Goal: Information Seeking & Learning: Learn about a topic

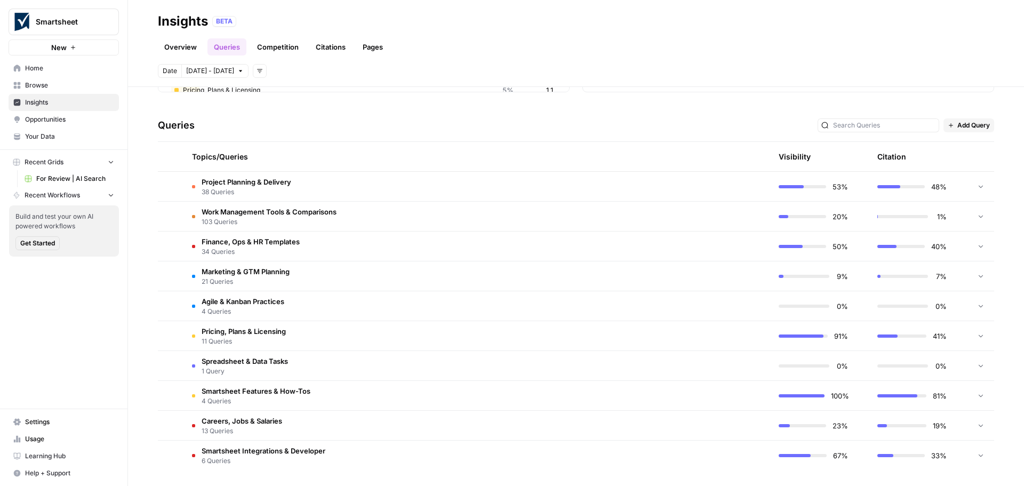
scroll to position [196, 0]
click at [258, 419] on span "Careers, Jobs & Salaries" at bounding box center [242, 419] width 81 height 11
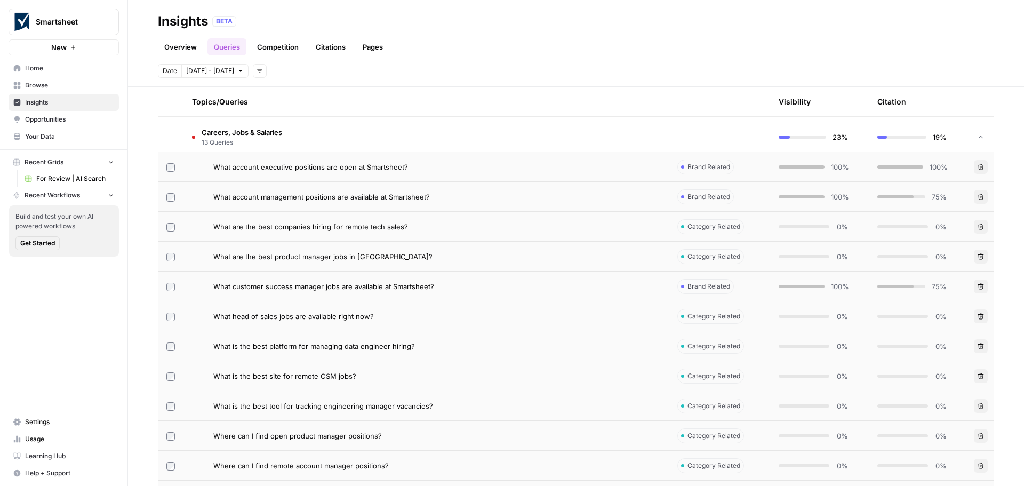
scroll to position [409, 0]
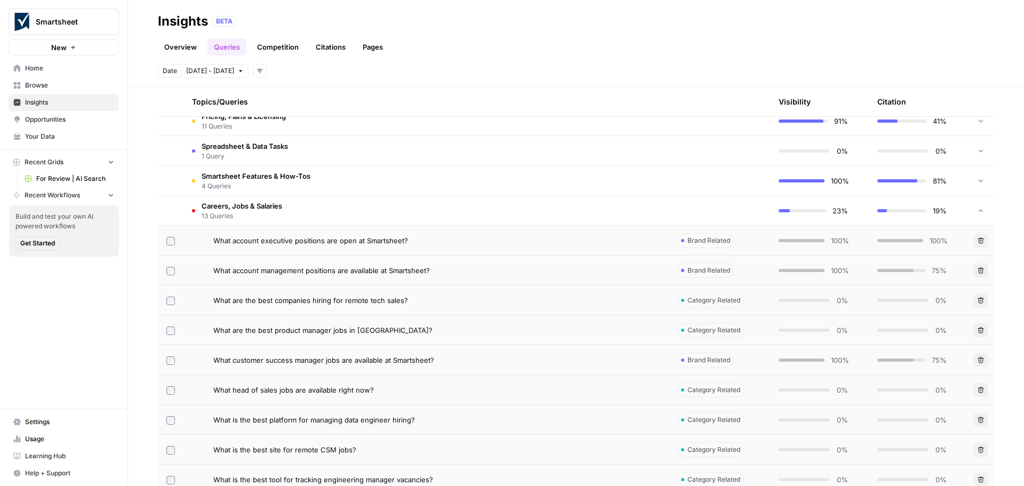
click at [166, 209] on td at bounding box center [171, 210] width 26 height 29
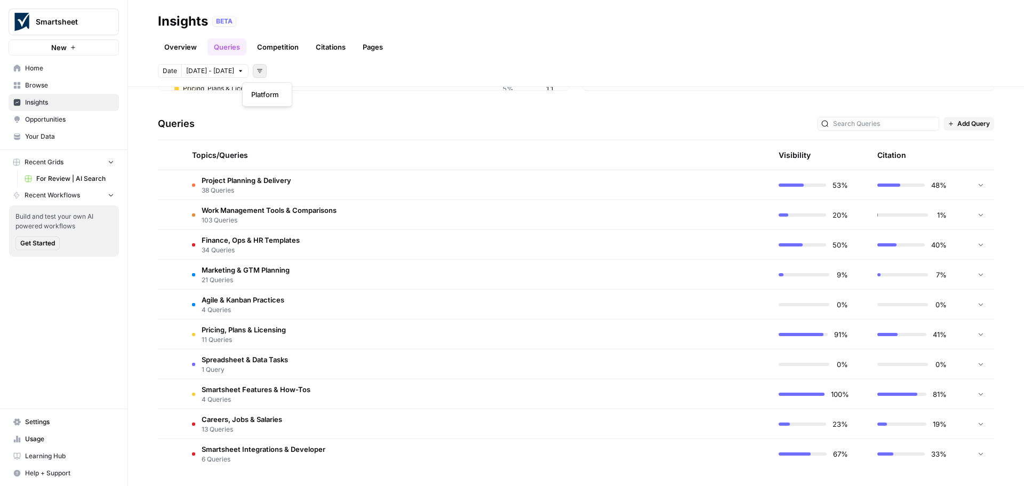
click at [253, 67] on button "Add filters" at bounding box center [260, 71] width 14 height 14
click at [264, 420] on span "Careers, Jobs & Salaries" at bounding box center [242, 419] width 81 height 11
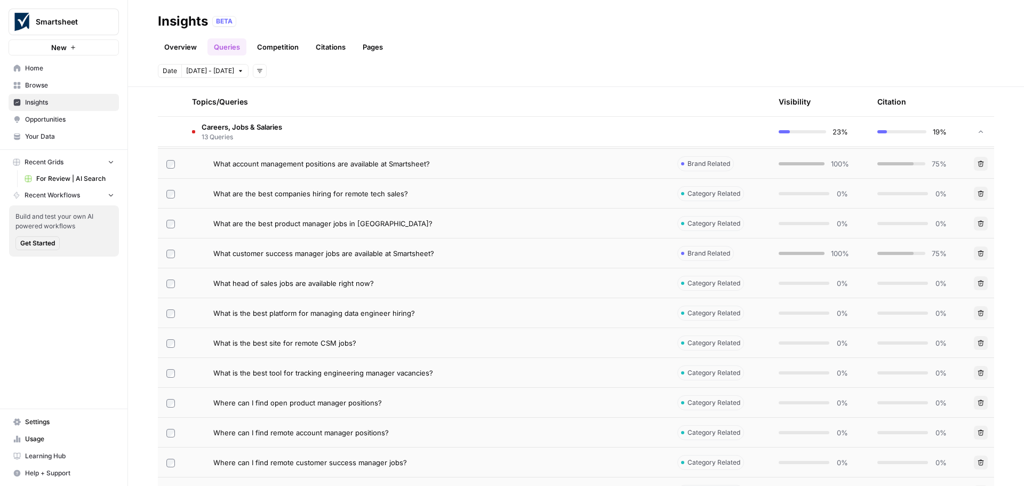
scroll to position [462, 0]
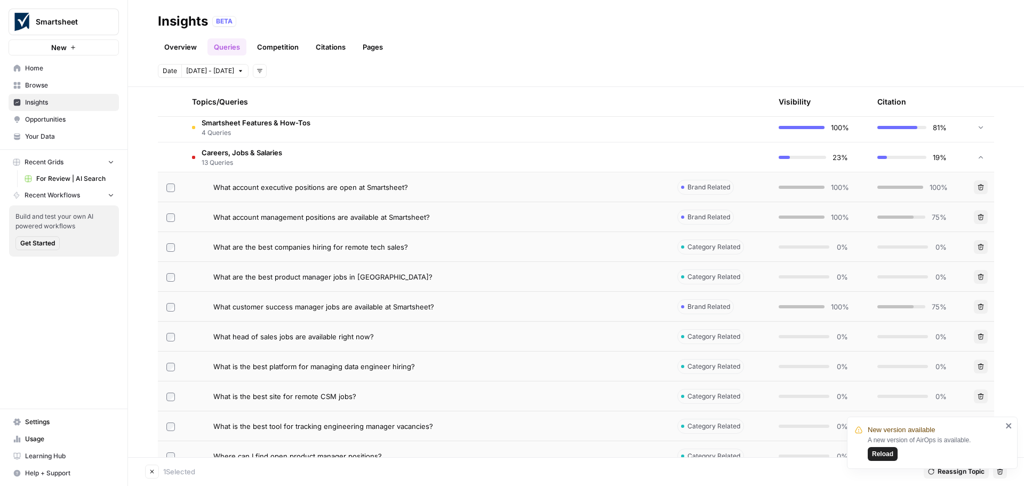
click at [890, 455] on span "Reload" at bounding box center [882, 454] width 21 height 10
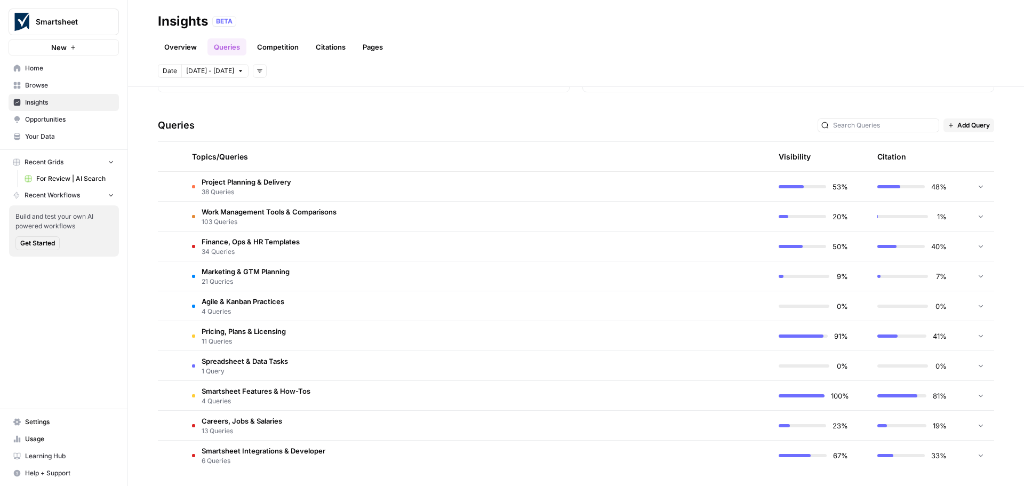
scroll to position [196, 0]
click at [178, 419] on td at bounding box center [171, 423] width 26 height 29
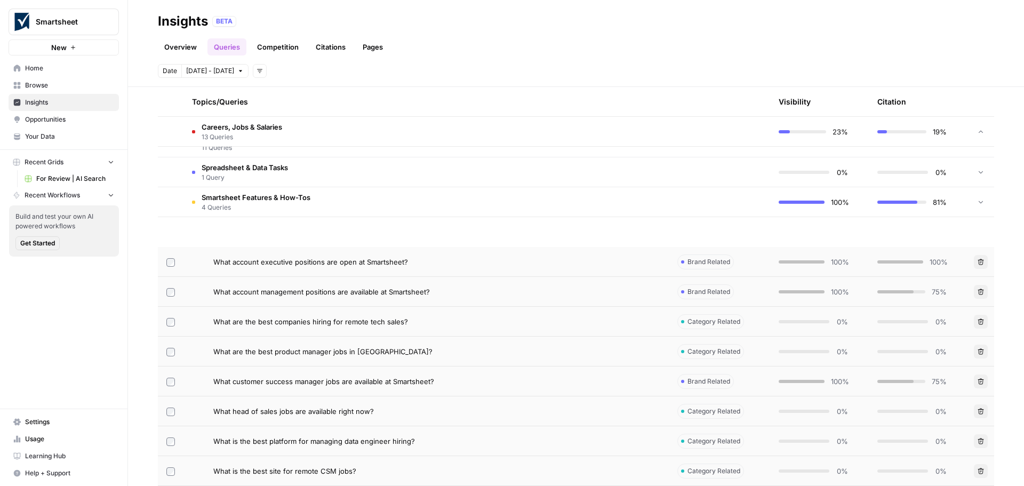
scroll to position [516, 0]
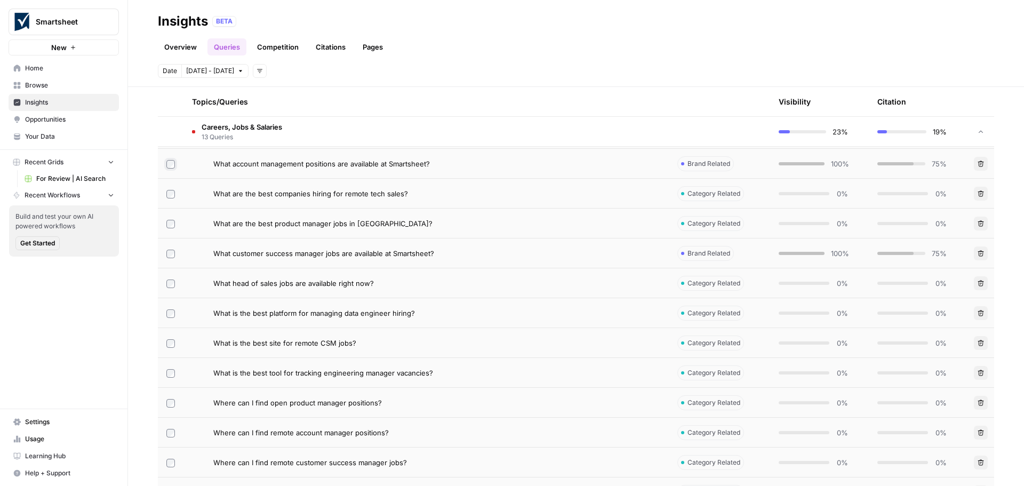
click at [168, 168] on td at bounding box center [171, 163] width 26 height 29
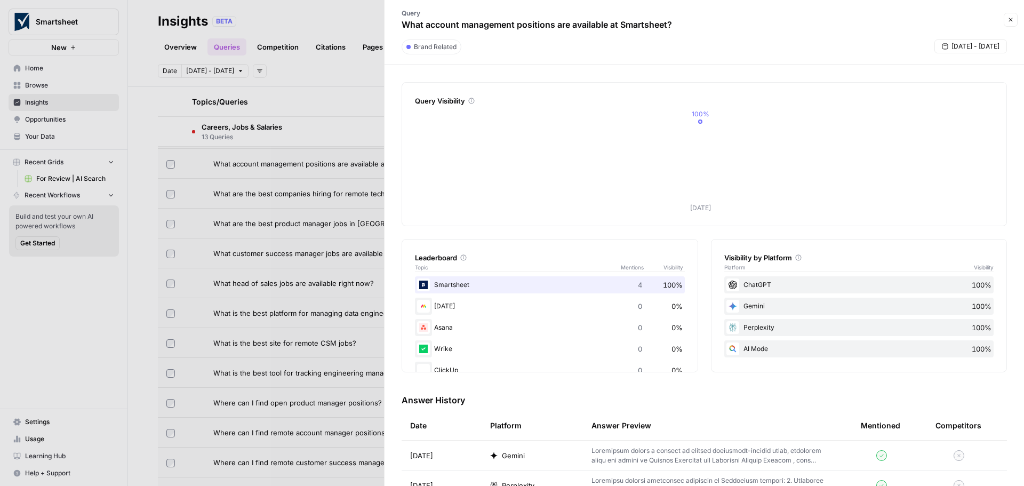
click at [169, 165] on div at bounding box center [512, 243] width 1024 height 486
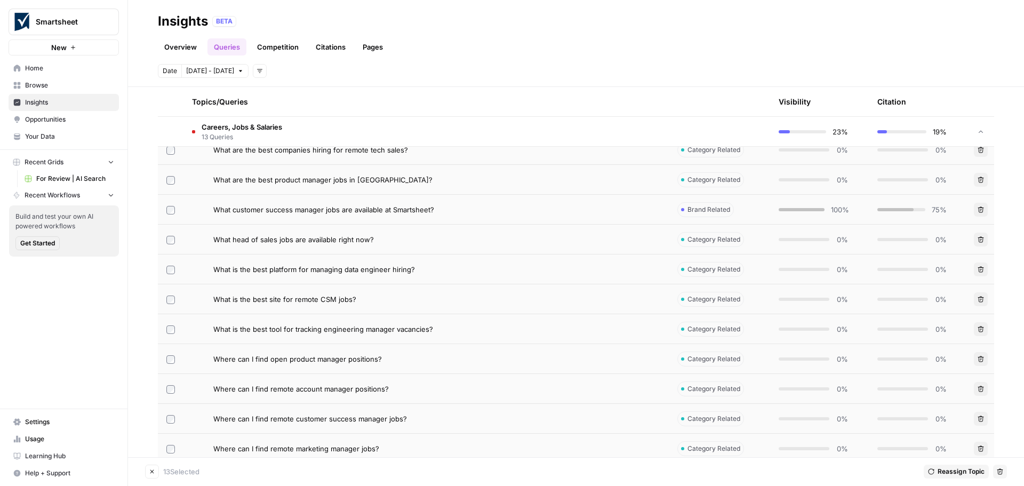
scroll to position [613, 0]
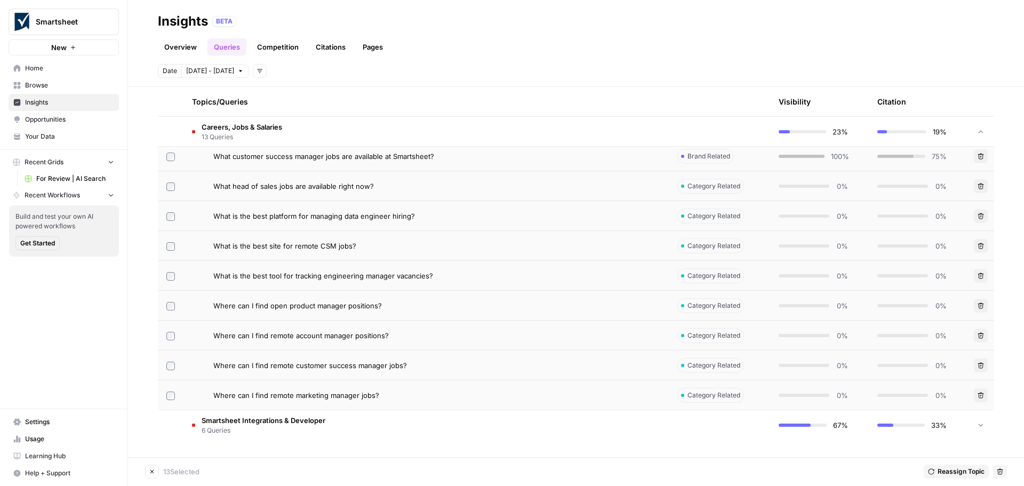
click at [999, 471] on icon "button" at bounding box center [1000, 472] width 6 height 6
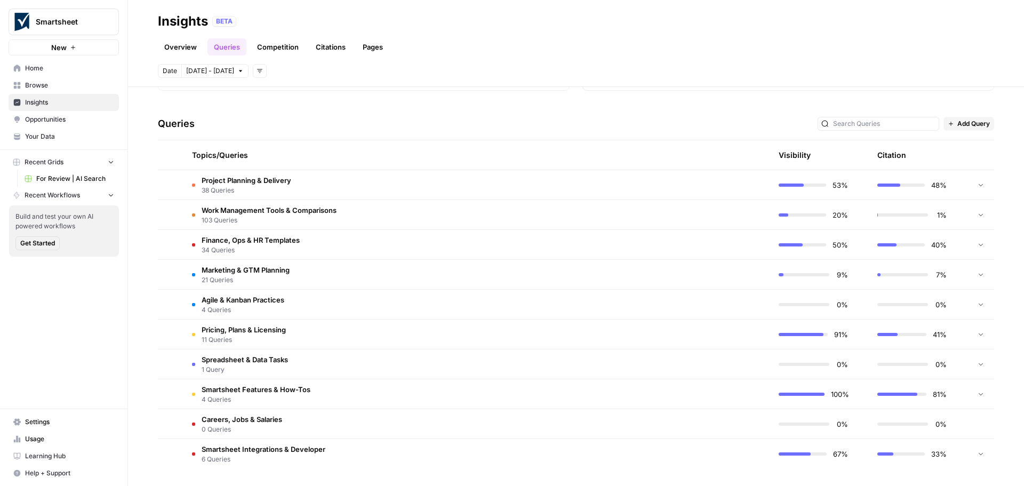
scroll to position [196, 0]
click at [231, 417] on span "Careers, Jobs & Salaries" at bounding box center [242, 419] width 81 height 11
click at [233, 419] on span "Careers, Jobs & Salaries" at bounding box center [242, 419] width 81 height 11
click at [967, 423] on td at bounding box center [980, 423] width 27 height 29
click at [286, 359] on span "Spreadsheet & Data Tasks" at bounding box center [245, 359] width 86 height 11
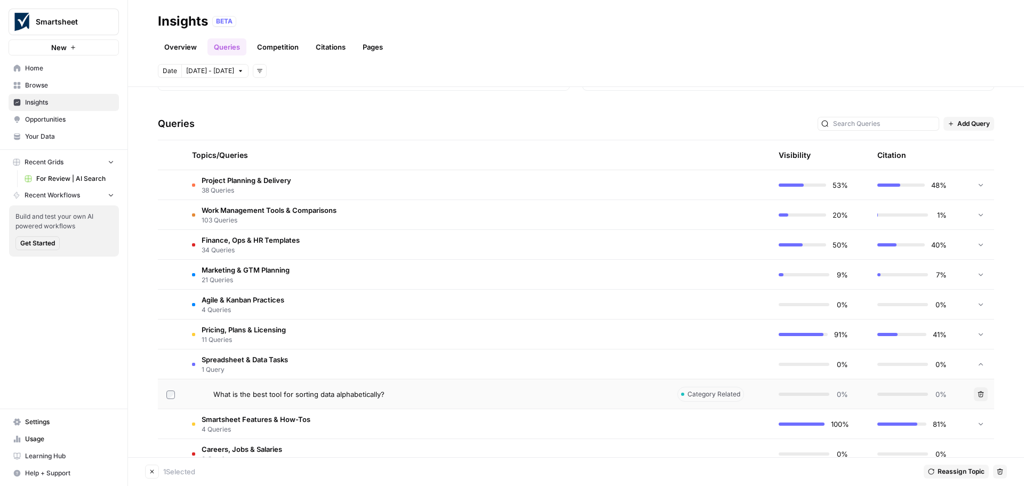
click at [944, 470] on span "Reassign Topic" at bounding box center [960, 472] width 47 height 10
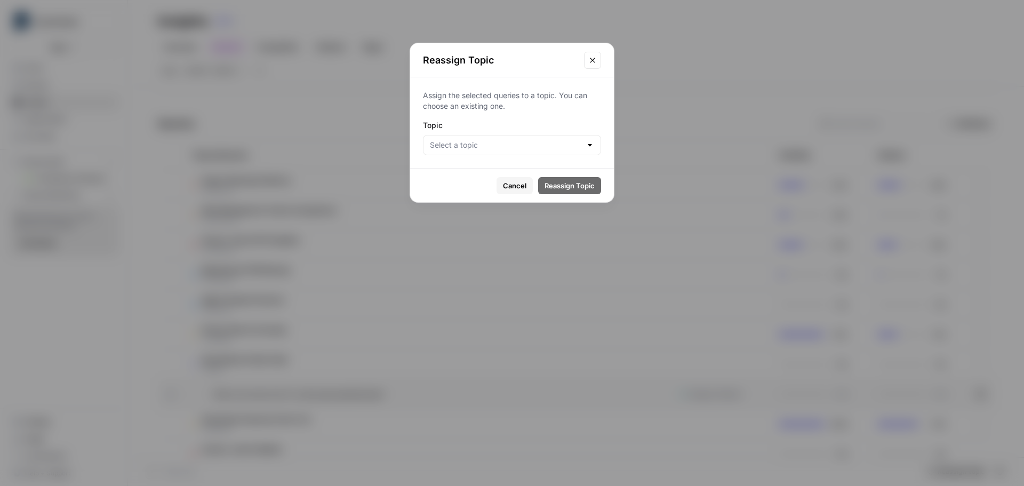
click at [517, 186] on span "Cancel" at bounding box center [514, 185] width 23 height 11
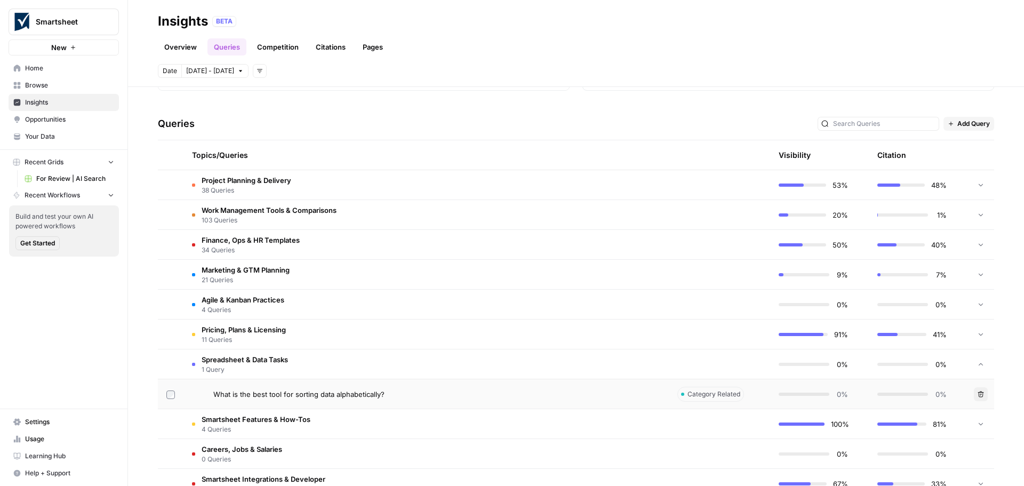
click at [689, 451] on td at bounding box center [719, 453] width 101 height 29
click at [629, 455] on td "Careers, Jobs & Salaries 0 Queries" at bounding box center [425, 453] width 485 height 29
click at [272, 455] on span "0 Queries" at bounding box center [242, 459] width 81 height 10
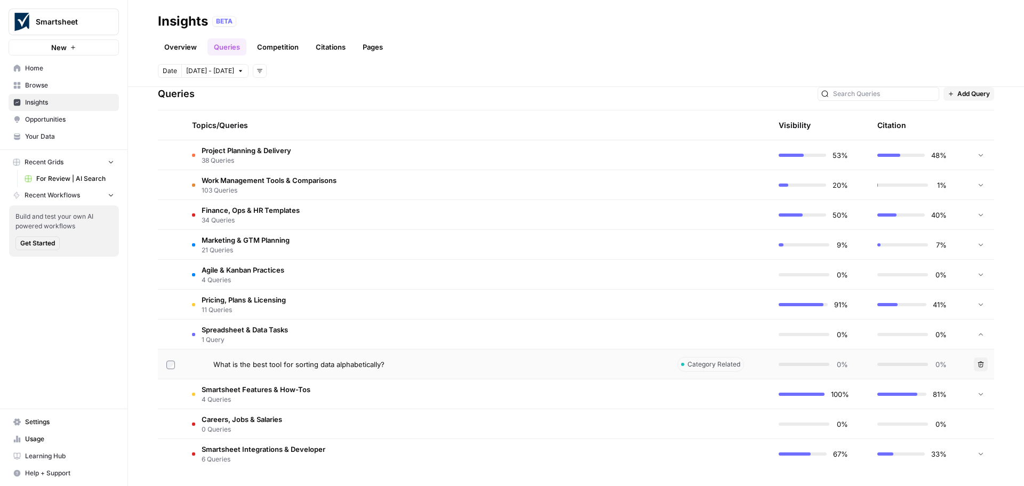
click at [630, 365] on div "What is the best tool for sorting data alphabetically?" at bounding box center [436, 364] width 447 height 11
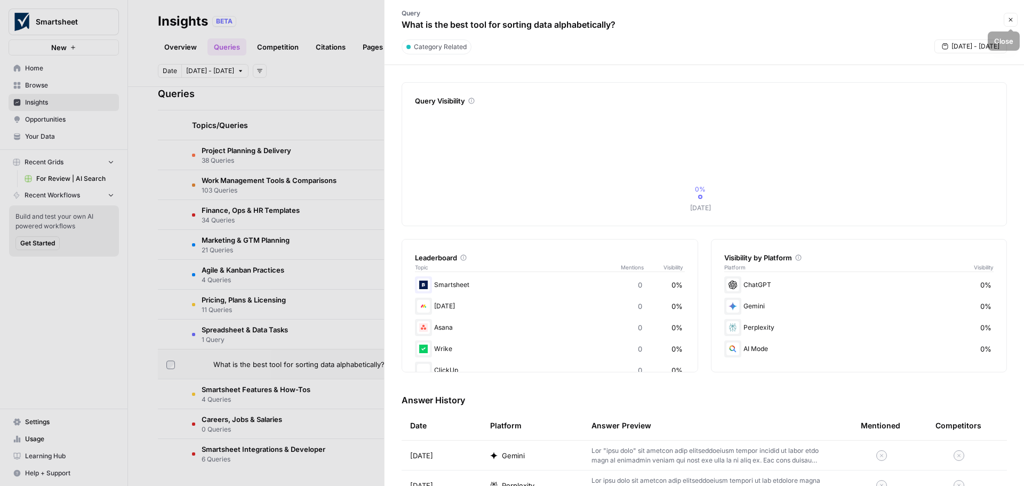
click at [1010, 19] on icon "button" at bounding box center [1010, 20] width 6 height 6
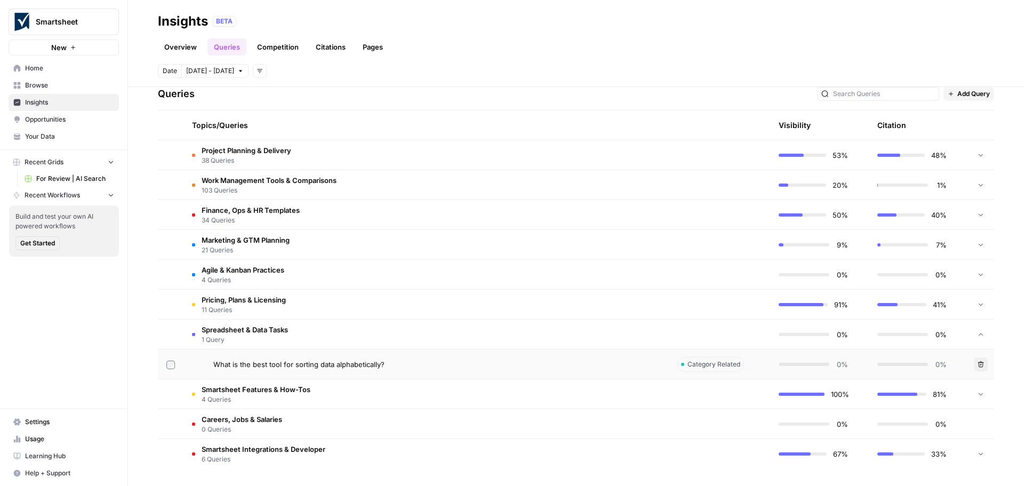
click at [232, 329] on span "Spreadsheet & Data Tasks" at bounding box center [245, 329] width 86 height 11
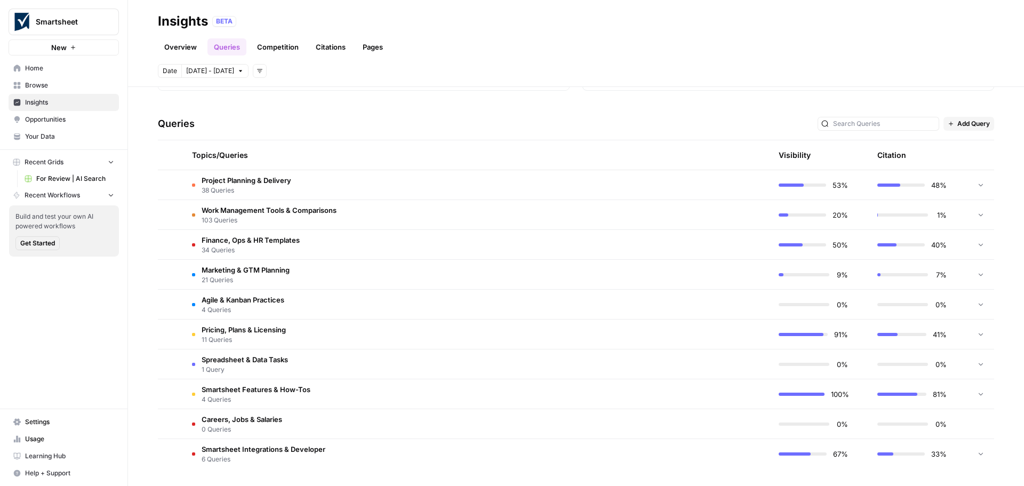
click at [264, 364] on span "Spreadsheet & Data Tasks" at bounding box center [245, 359] width 86 height 11
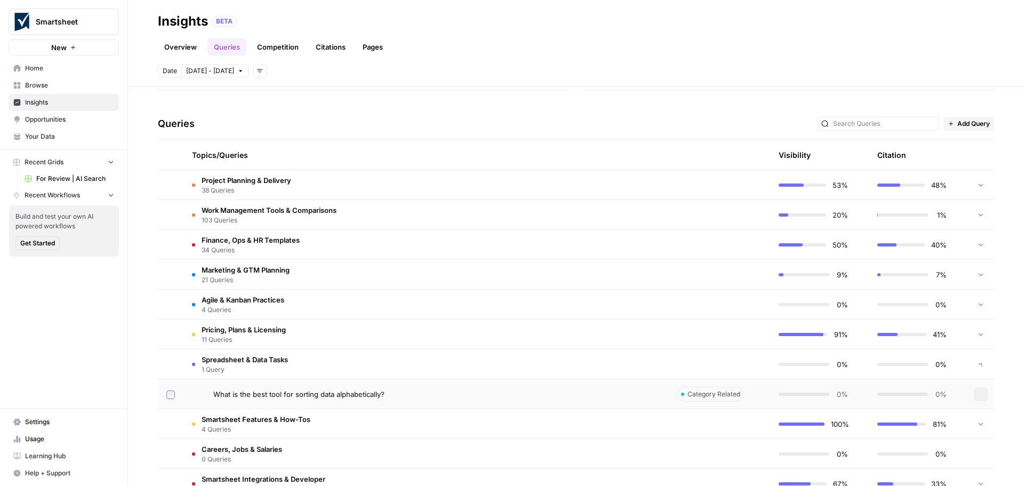
scroll to position [226, 0]
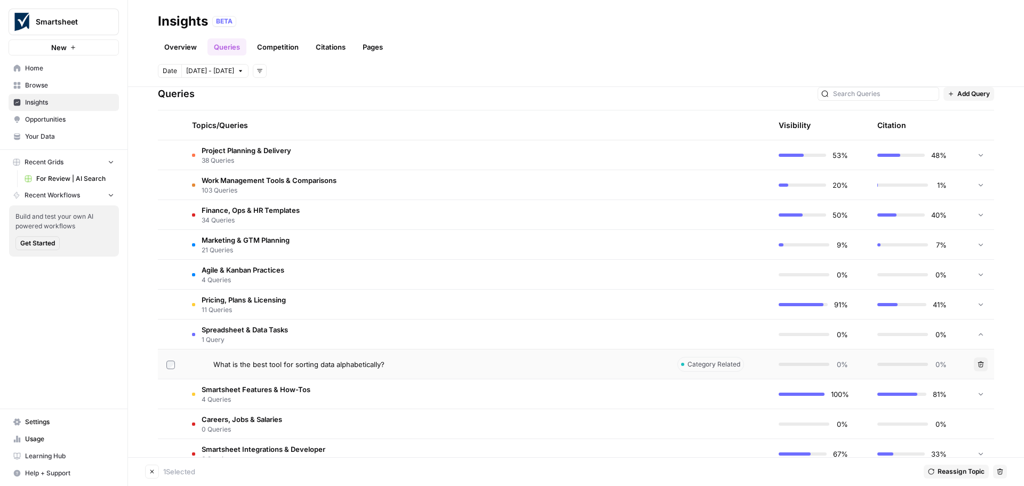
click at [939, 472] on span "Reassign Topic" at bounding box center [960, 472] width 47 height 10
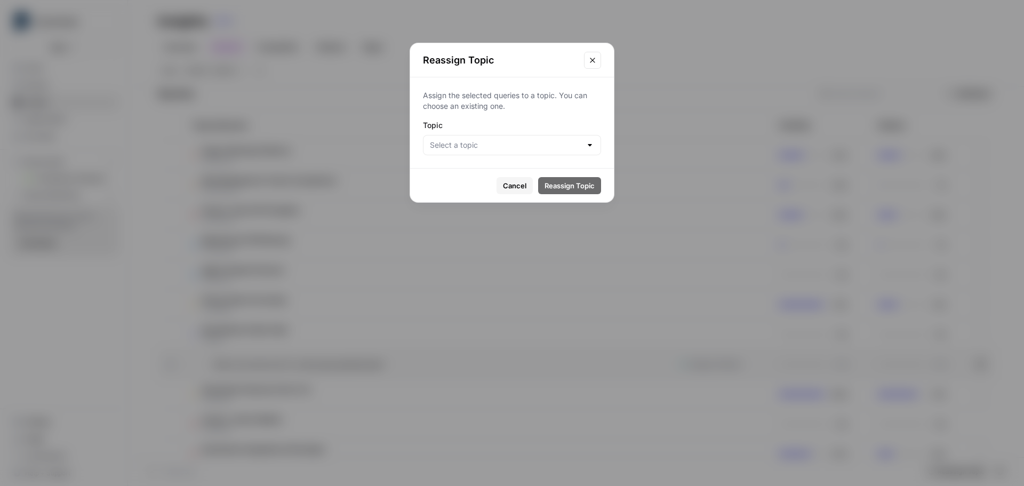
click at [590, 144] on div at bounding box center [589, 145] width 9 height 11
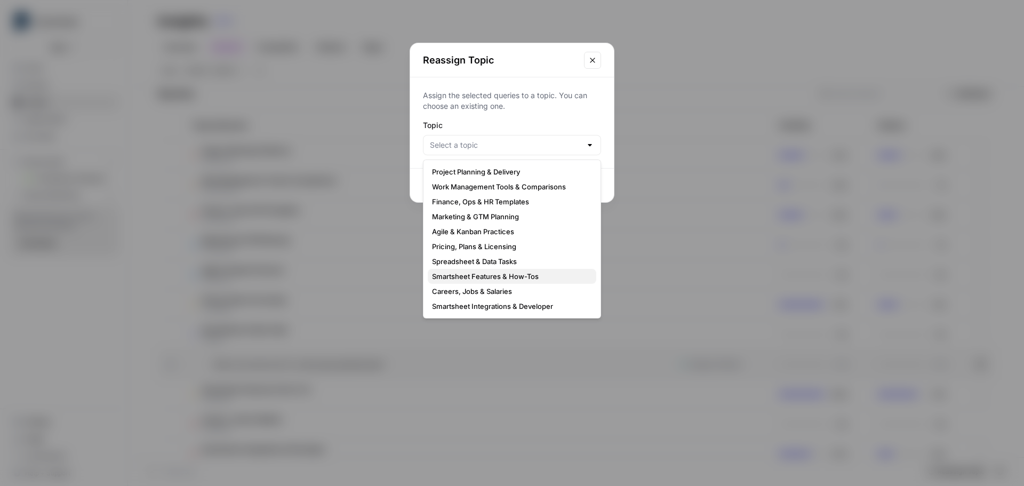
click at [547, 277] on span "Smartsheet Features & How-Tos" at bounding box center [510, 276] width 156 height 11
type input "Smartsheet Features & How-Tos"
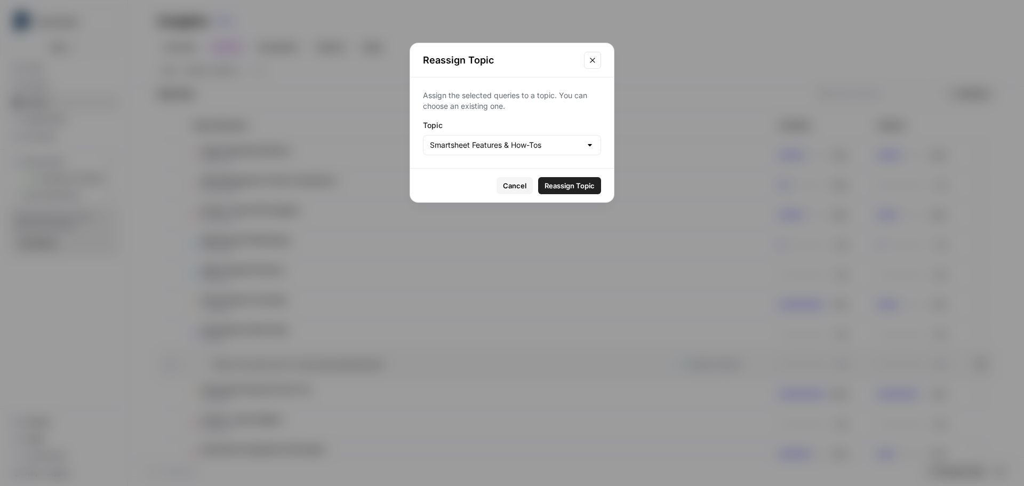
click at [565, 184] on span "Reassign Topic" at bounding box center [569, 185] width 50 height 11
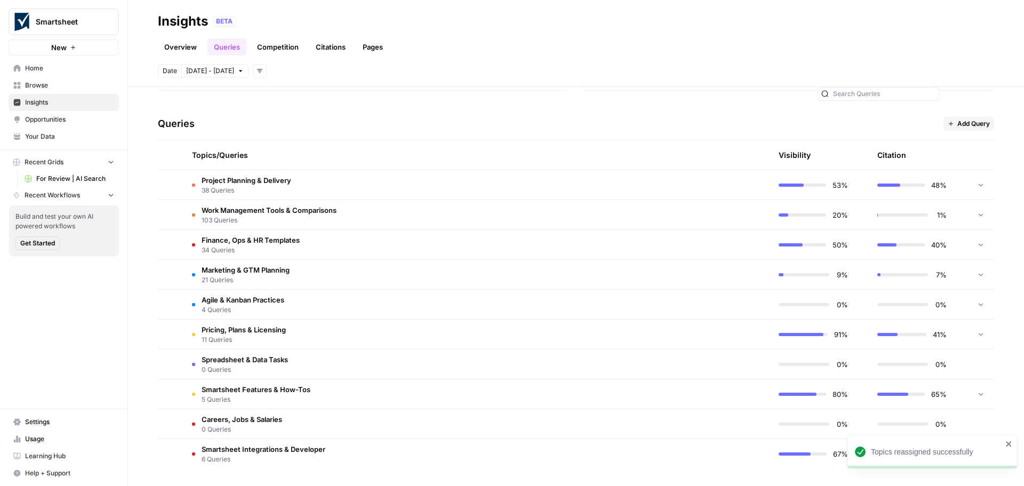
scroll to position [196, 0]
click at [280, 363] on span "Spreadsheet & Data Tasks" at bounding box center [245, 359] width 86 height 11
click at [1008, 443] on icon "close" at bounding box center [1008, 443] width 7 height 9
click at [272, 395] on span "5 Queries" at bounding box center [256, 400] width 109 height 10
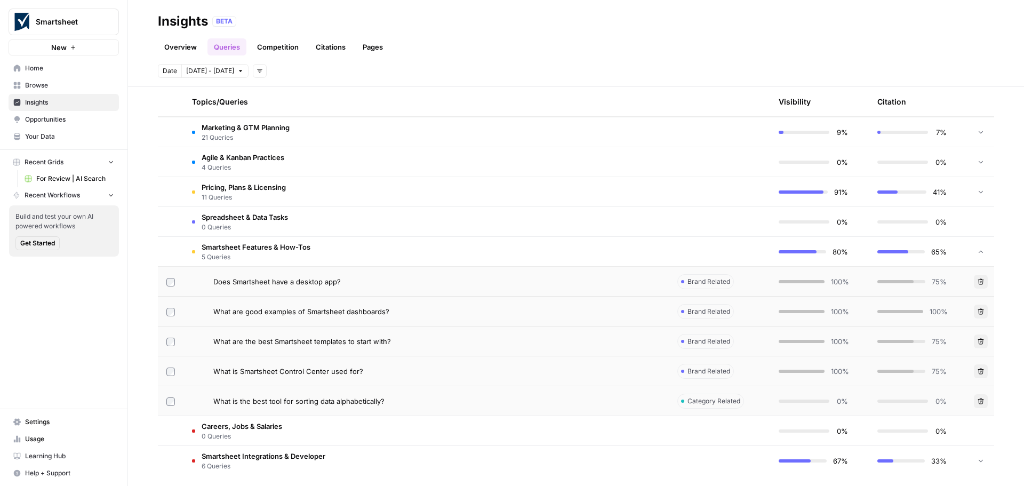
scroll to position [345, 0]
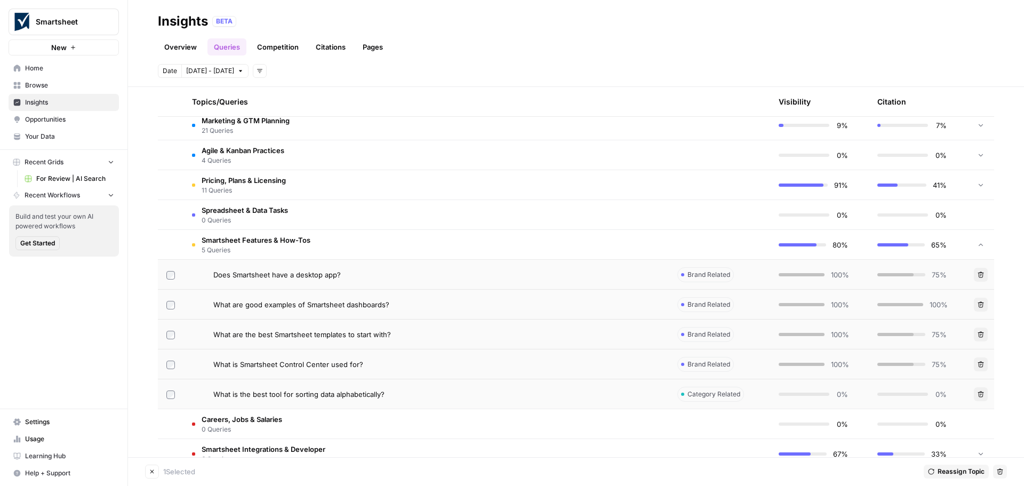
click at [1003, 473] on button "Delete" at bounding box center [1000, 471] width 14 height 14
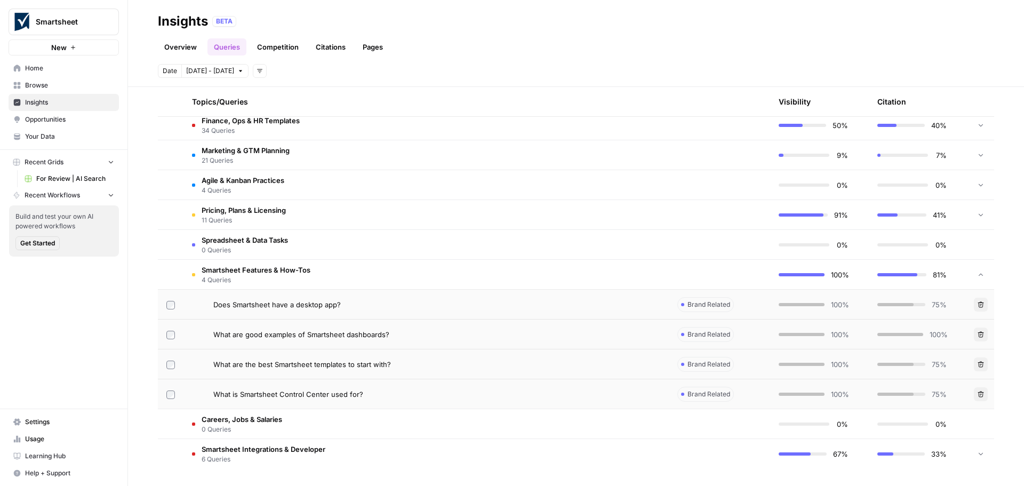
click at [247, 456] on span "6 Queries" at bounding box center [264, 459] width 124 height 10
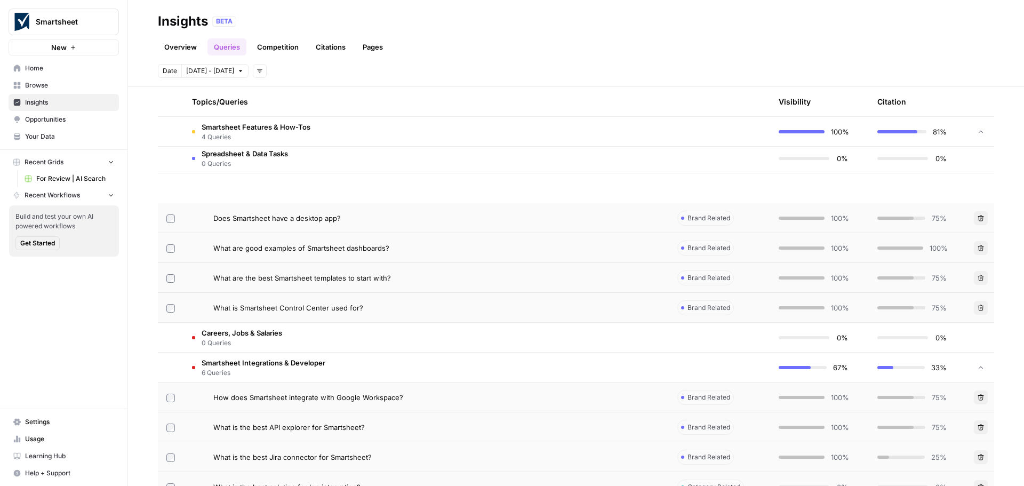
scroll to position [494, 0]
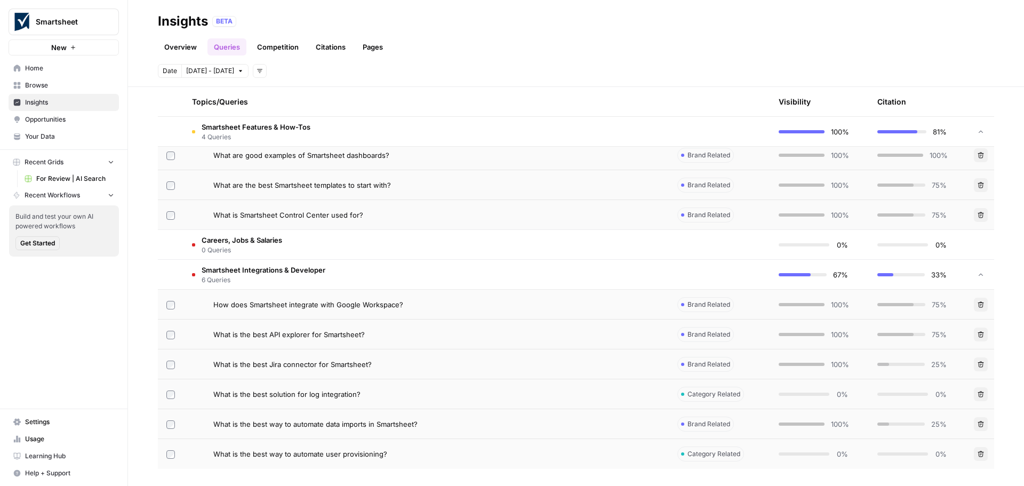
click at [239, 133] on span "4 Queries" at bounding box center [256, 137] width 109 height 10
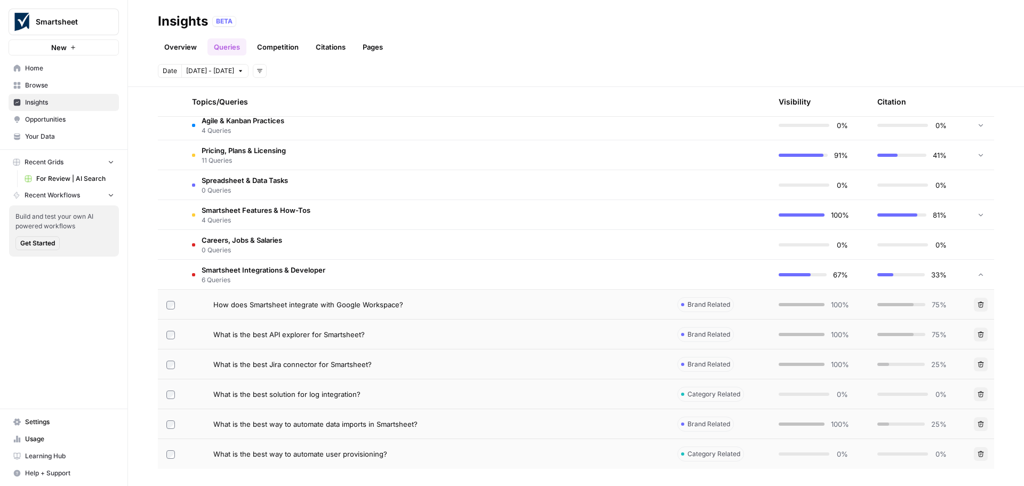
click at [232, 289] on tr "Smartsheet Integrations & Developer 6 Queries 67% 33%" at bounding box center [576, 275] width 836 height 30
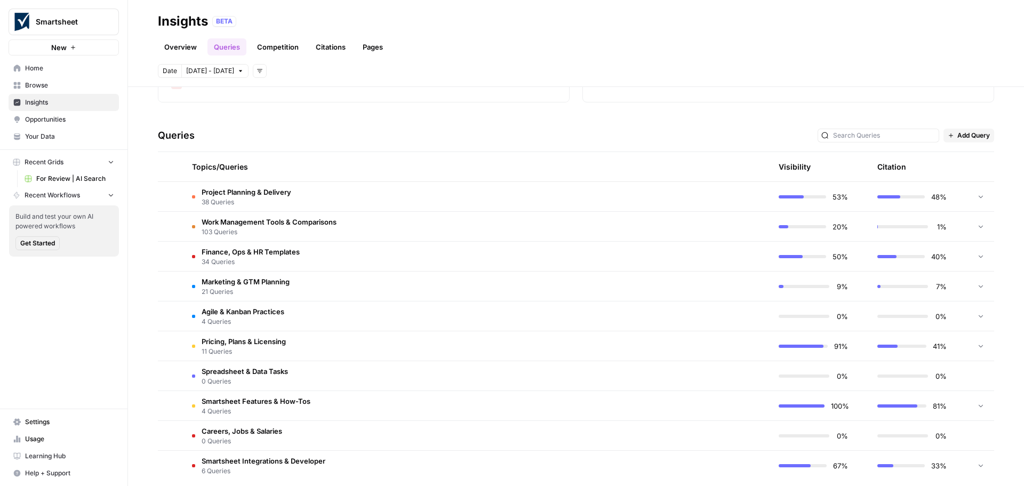
scroll to position [196, 0]
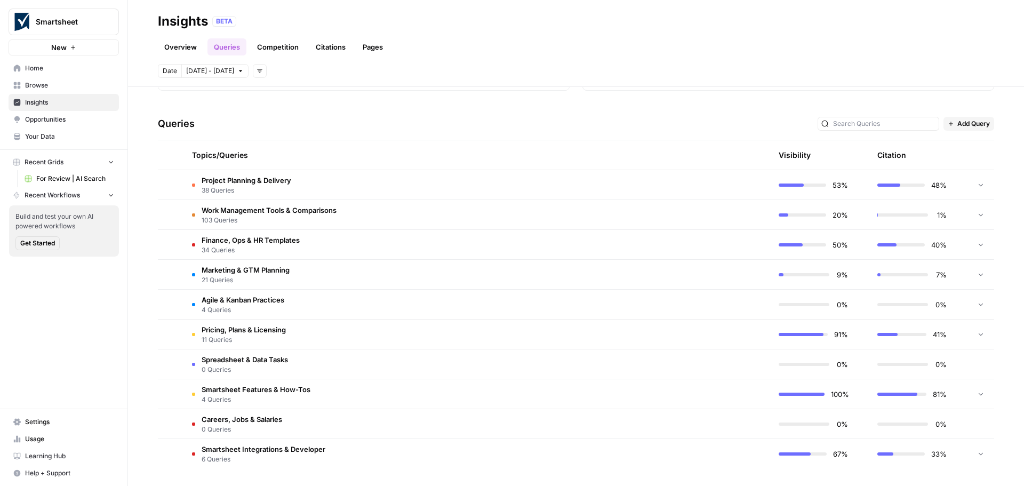
click at [272, 386] on span "Smartsheet Features & How-Tos" at bounding box center [256, 389] width 109 height 11
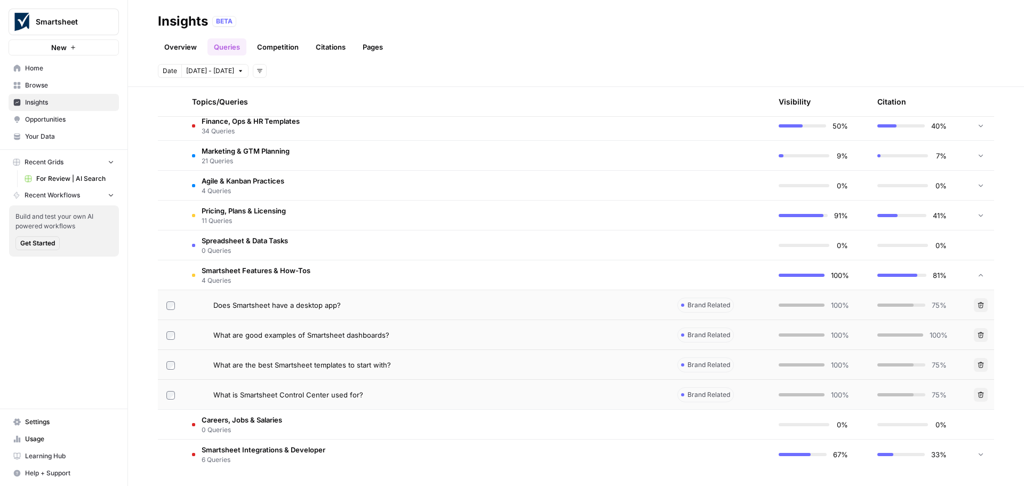
scroll to position [315, 0]
click at [977, 304] on icon "button" at bounding box center [980, 304] width 6 height 6
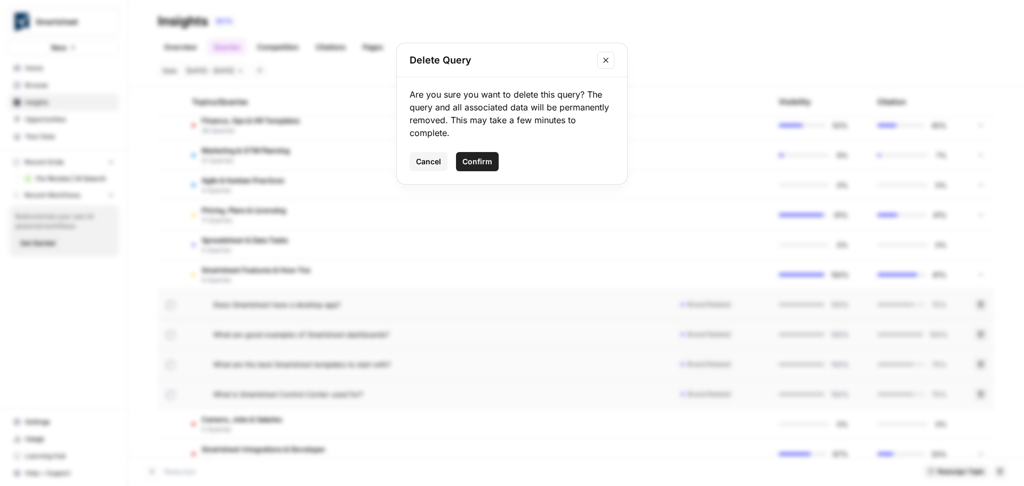
click at [480, 158] on span "Confirm" at bounding box center [477, 161] width 30 height 11
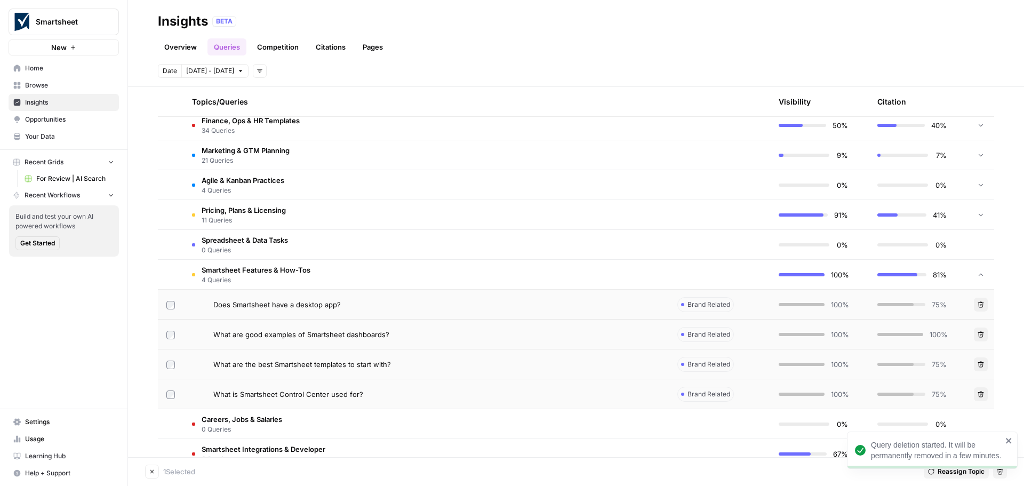
click at [1008, 439] on icon "close" at bounding box center [1008, 440] width 7 height 9
click at [241, 276] on span "4 Queries" at bounding box center [256, 280] width 109 height 10
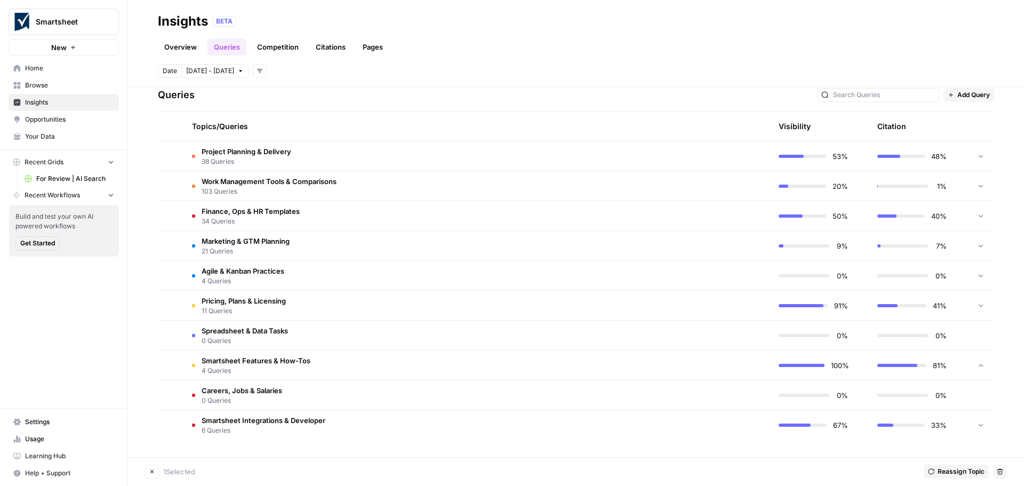
scroll to position [224, 0]
click at [275, 276] on span "4 Queries" at bounding box center [243, 281] width 83 height 10
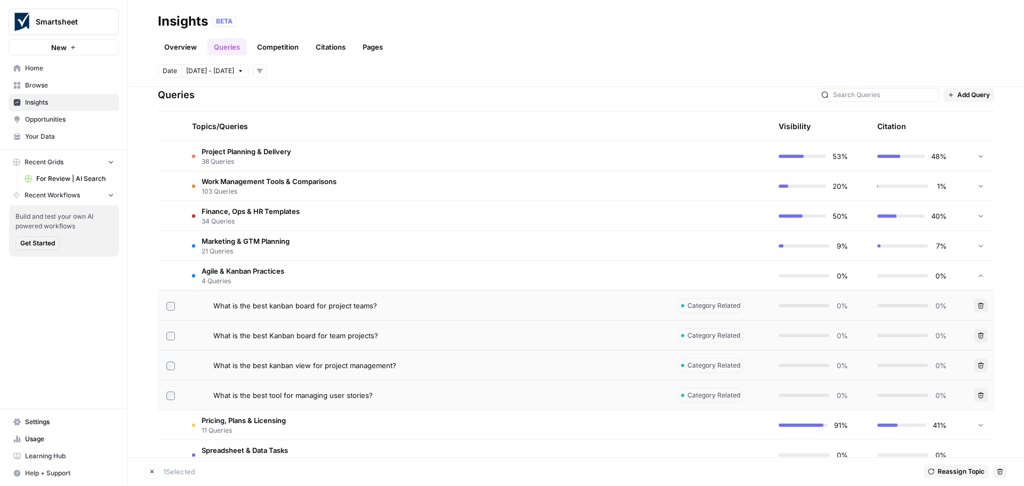
click at [224, 274] on span "Agile & Kanban Practices" at bounding box center [243, 271] width 83 height 11
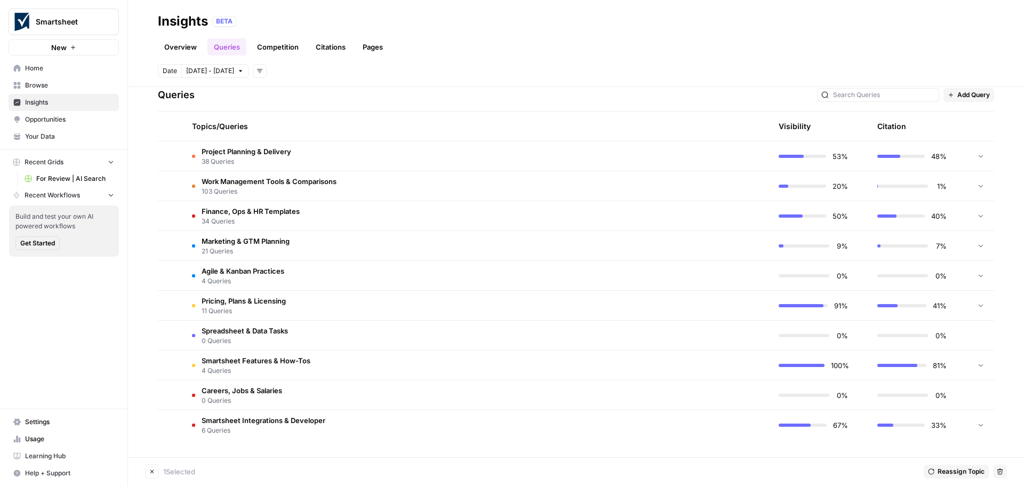
click at [225, 280] on span "4 Queries" at bounding box center [243, 281] width 83 height 10
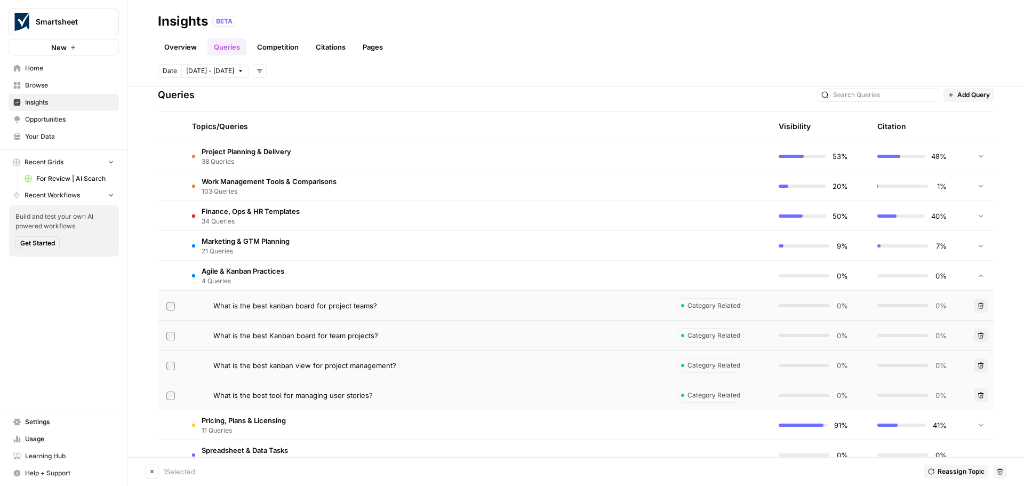
click at [978, 395] on icon "button" at bounding box center [981, 395] width 6 height 6
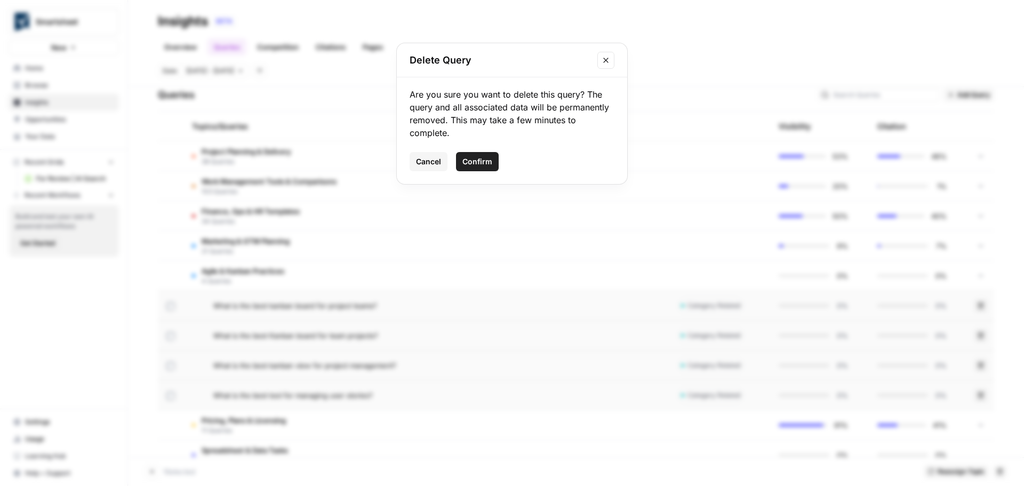
click at [477, 157] on span "Confirm" at bounding box center [477, 161] width 30 height 11
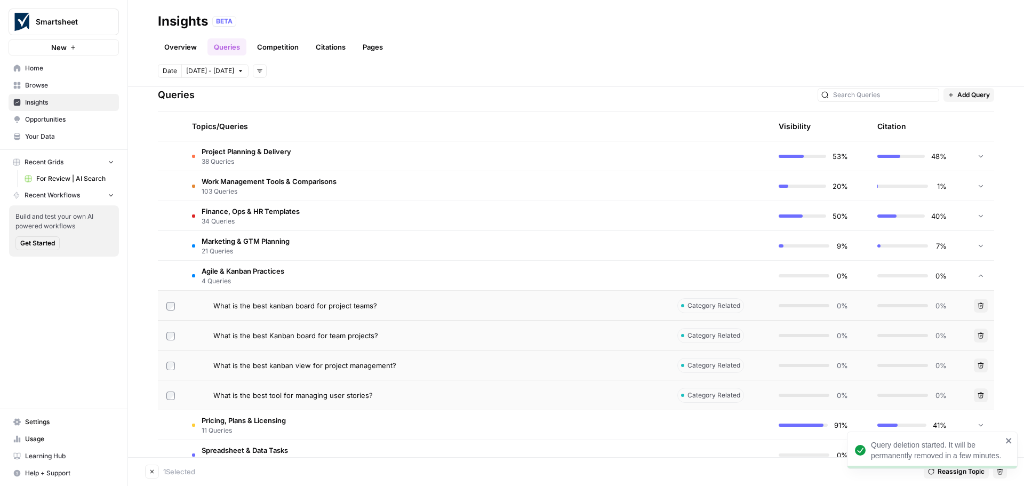
click at [234, 276] on span "4 Queries" at bounding box center [243, 281] width 83 height 10
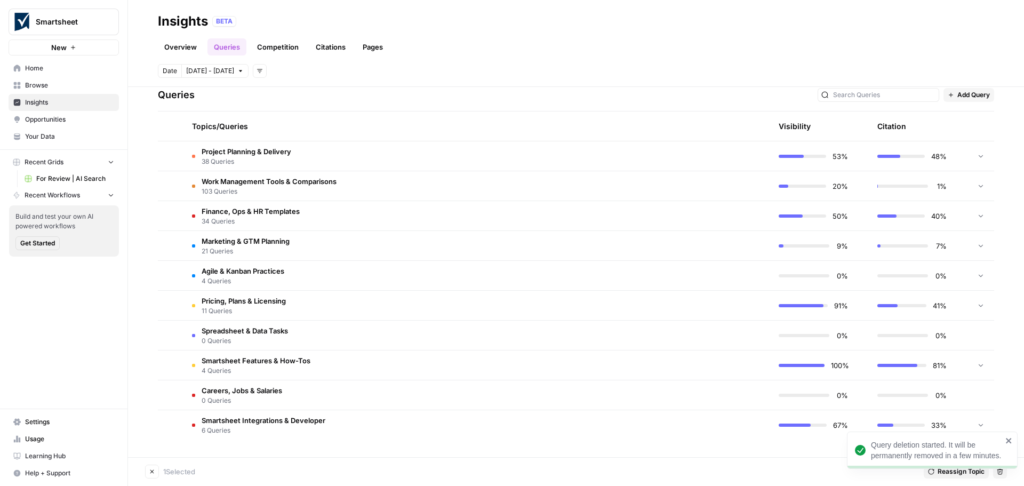
click at [244, 244] on span "Marketing & GTM Planning" at bounding box center [246, 241] width 88 height 11
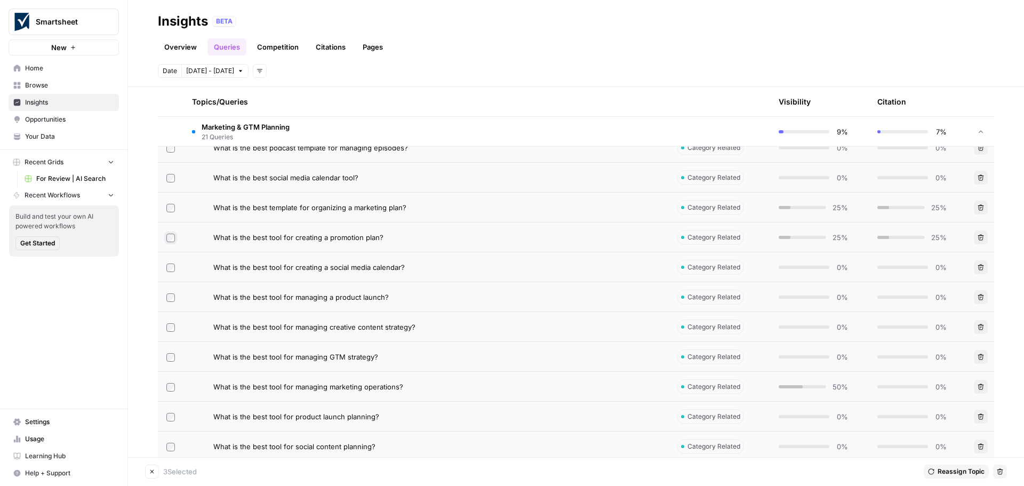
scroll to position [704, 0]
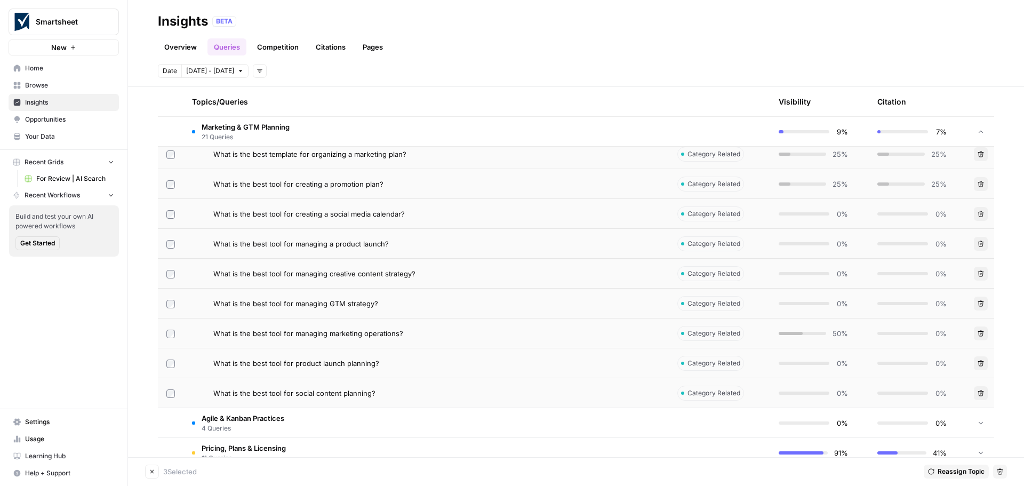
click at [1000, 472] on icon "button" at bounding box center [999, 471] width 6 height 6
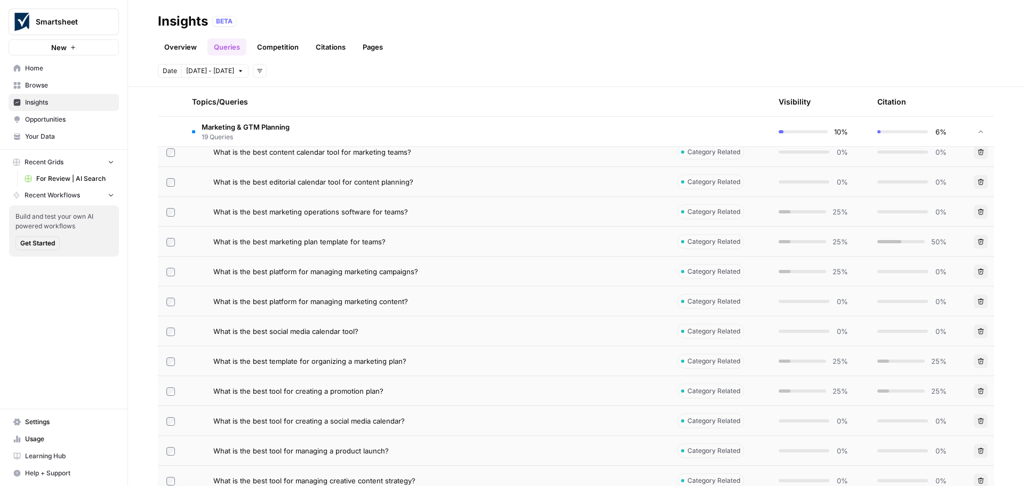
scroll to position [224, 0]
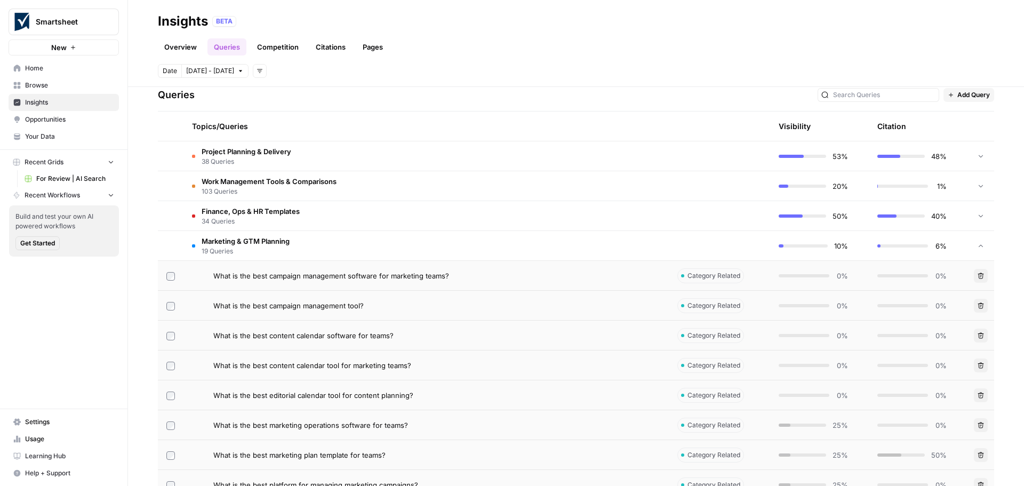
click at [220, 242] on span "Marketing & GTM Planning" at bounding box center [246, 241] width 88 height 11
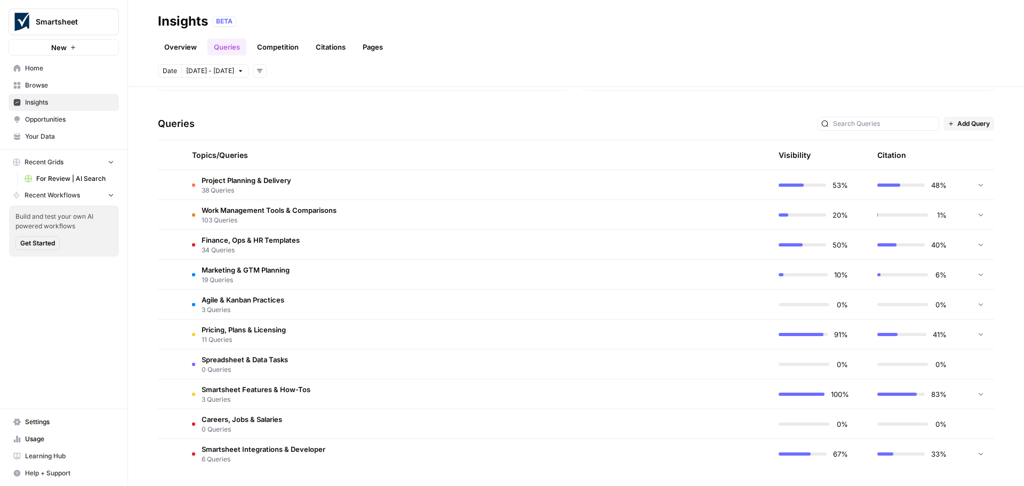
click at [245, 248] on span "34 Queries" at bounding box center [251, 250] width 98 height 10
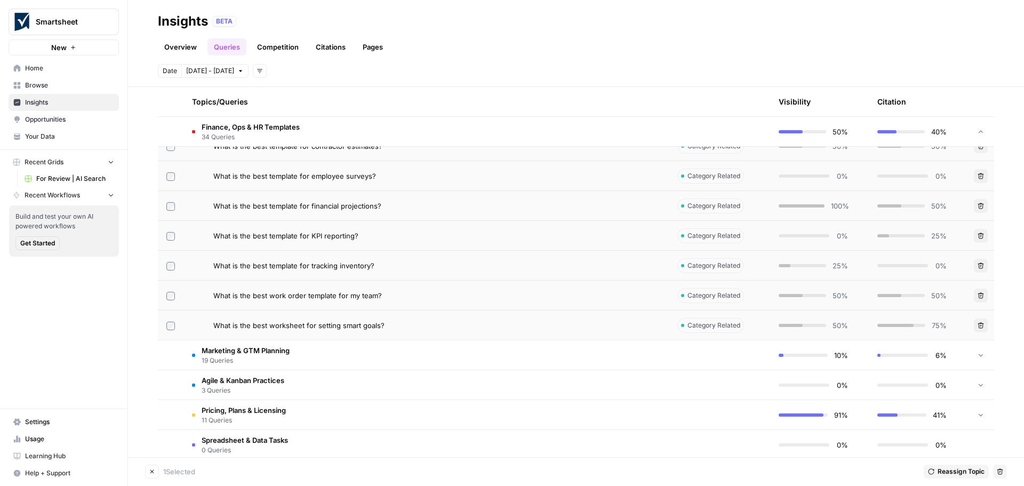
scroll to position [1131, 0]
click at [1001, 471] on icon "button" at bounding box center [999, 471] width 6 height 6
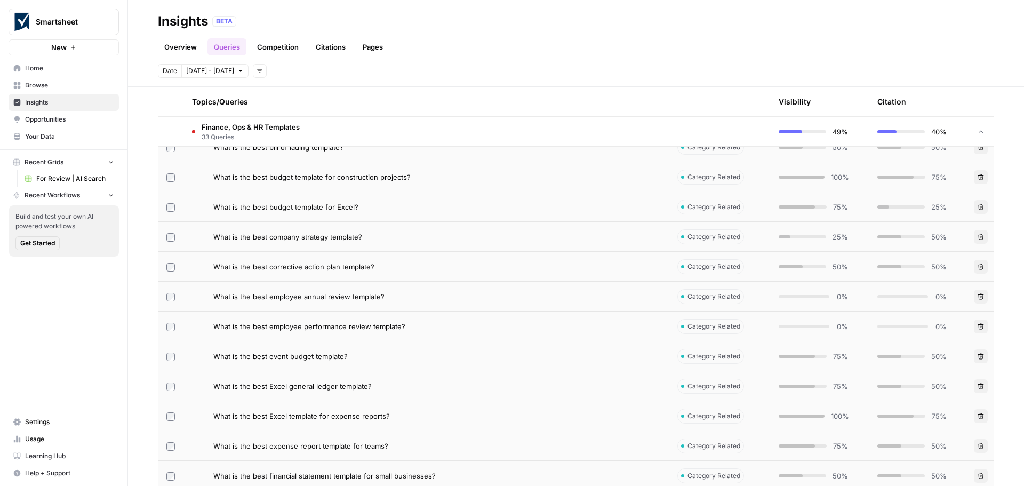
scroll to position [224, 0]
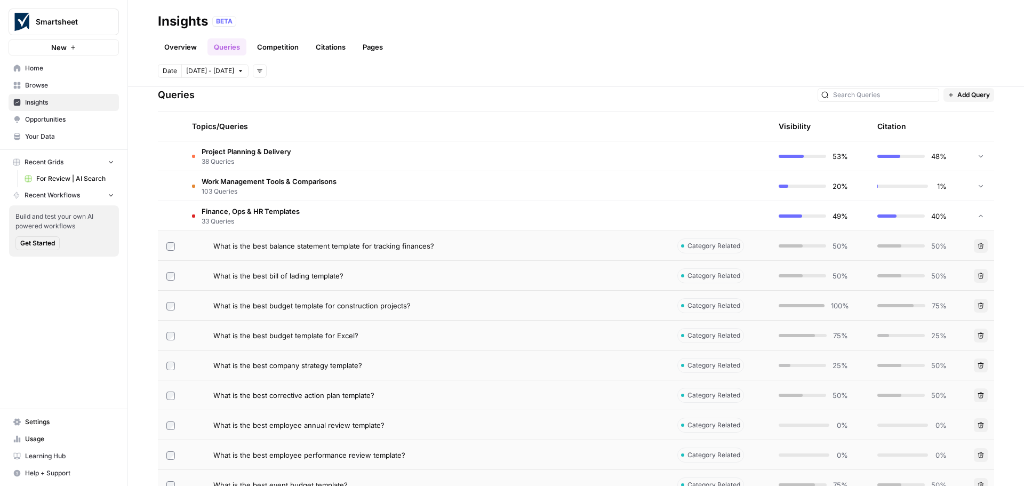
click at [296, 212] on span "Finance, Ops & HR Templates" at bounding box center [251, 211] width 98 height 11
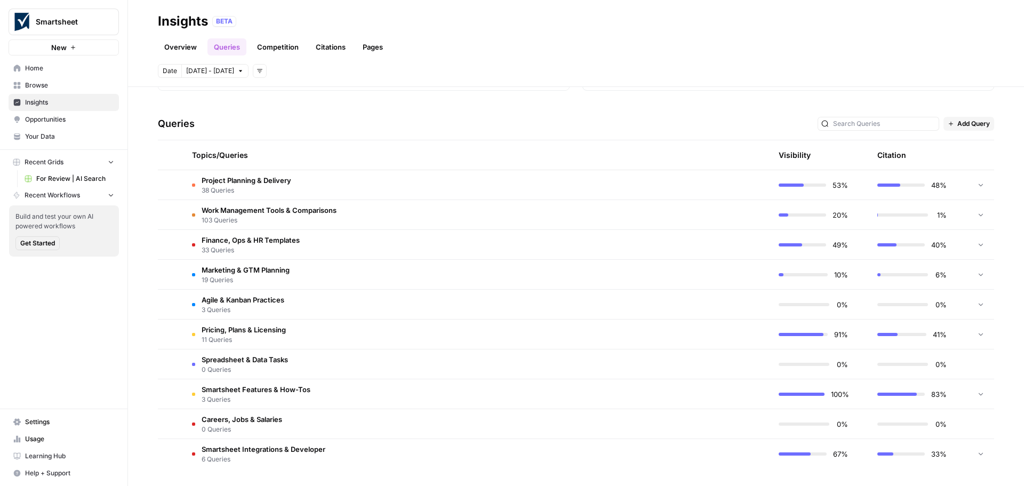
click at [287, 214] on span "Work Management Tools & Comparisons" at bounding box center [269, 210] width 135 height 11
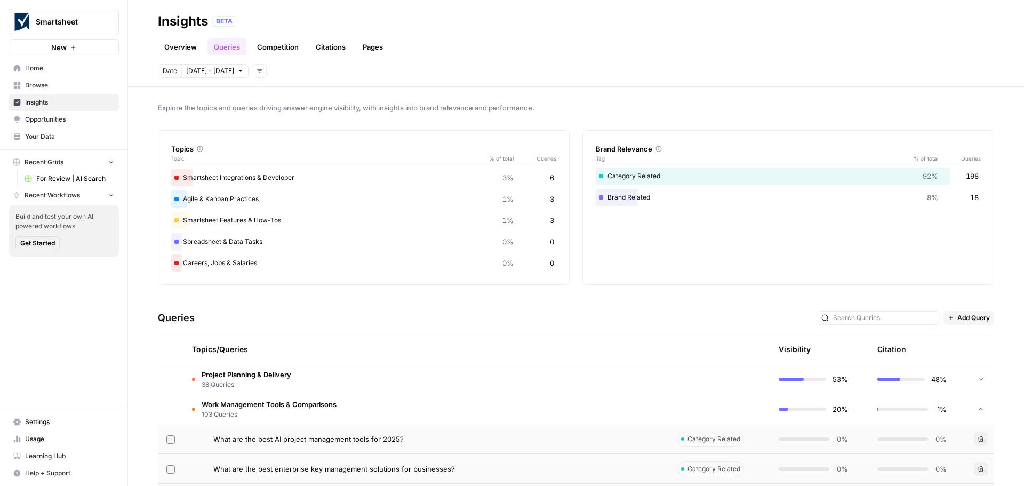
scroll to position [0, 0]
click at [235, 413] on span "103 Queries" at bounding box center [269, 416] width 135 height 10
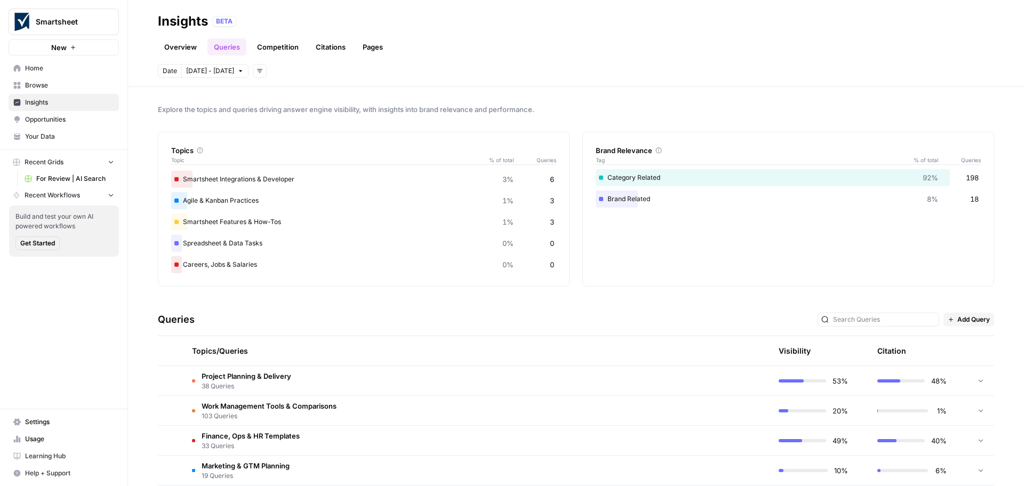
click at [247, 371] on span "Project Planning & Delivery" at bounding box center [247, 376] width 90 height 11
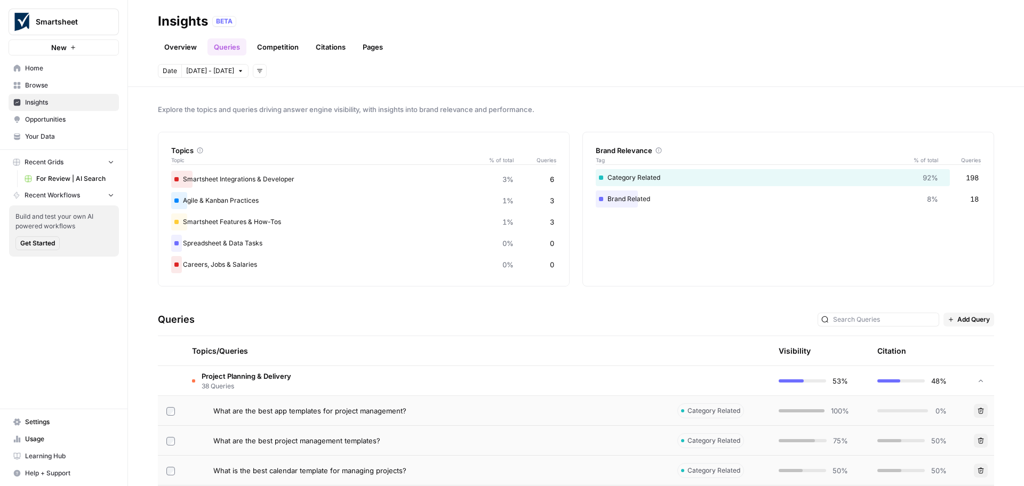
click at [218, 381] on span "38 Queries" at bounding box center [247, 386] width 90 height 10
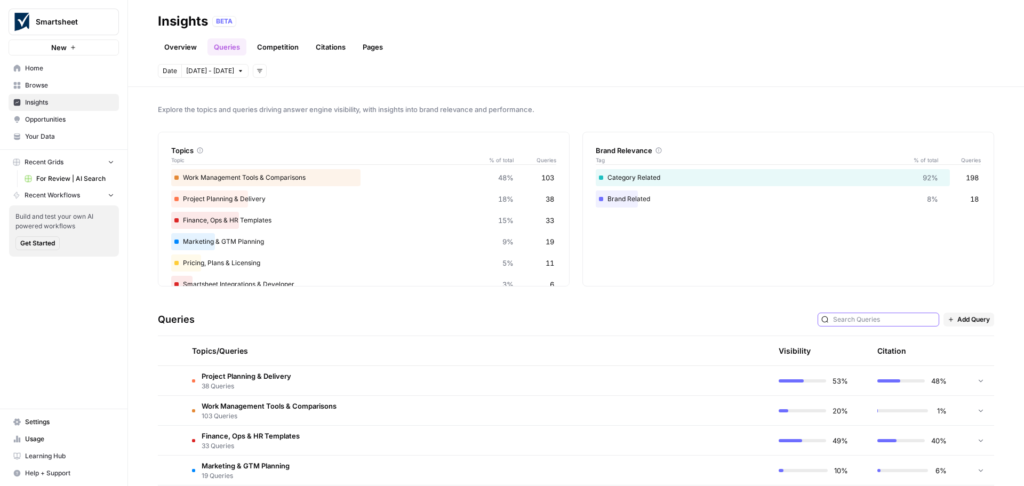
click at [879, 318] on input "text" at bounding box center [884, 319] width 102 height 11
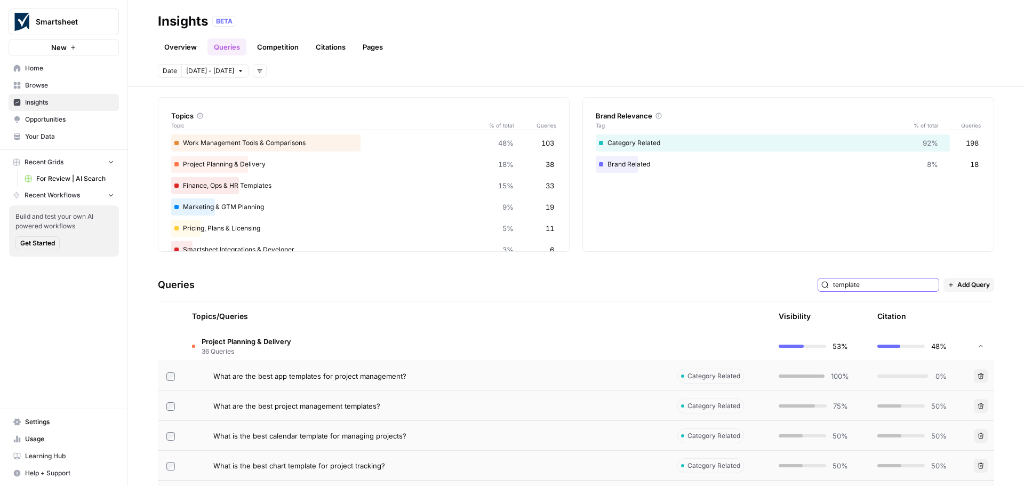
scroll to position [53, 0]
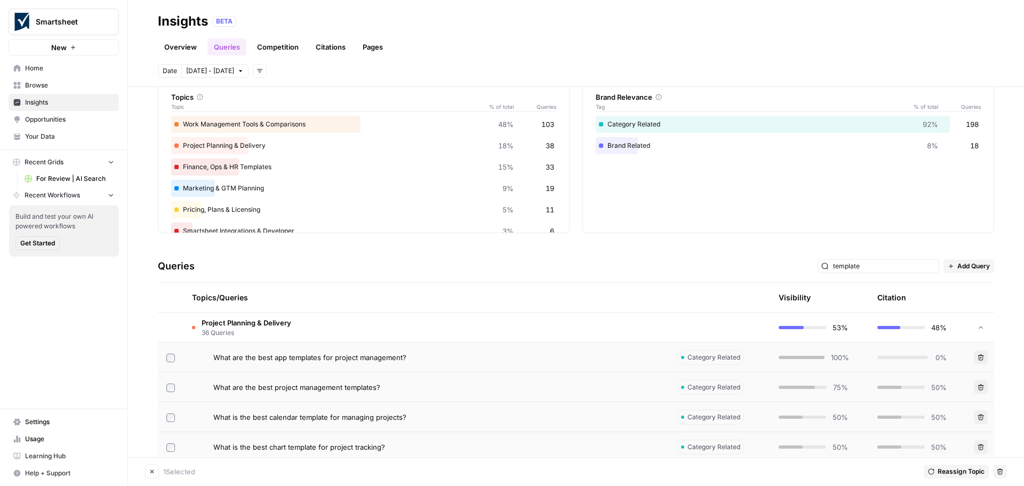
click at [954, 470] on span "Reassign Topic" at bounding box center [960, 472] width 47 height 10
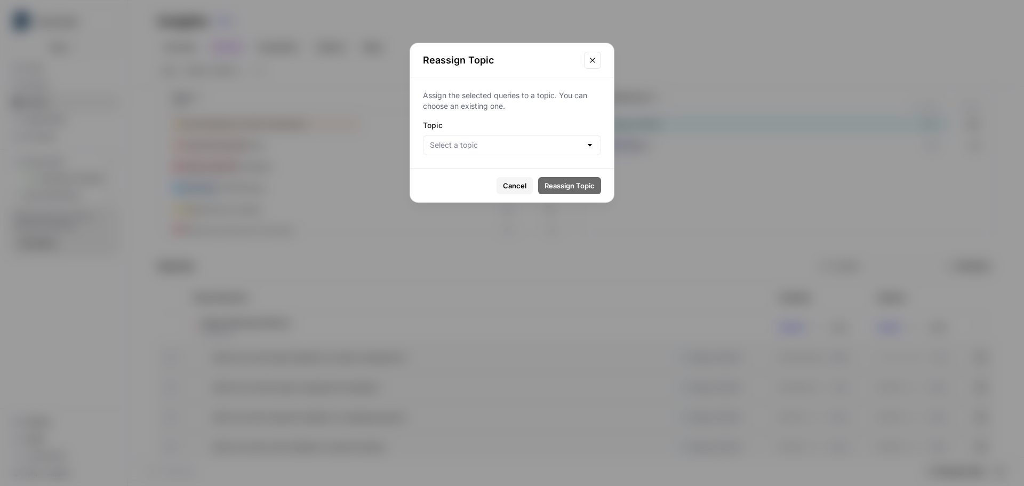
click at [586, 148] on div at bounding box center [589, 145] width 9 height 11
click at [591, 63] on icon "Close modal" at bounding box center [592, 60] width 9 height 9
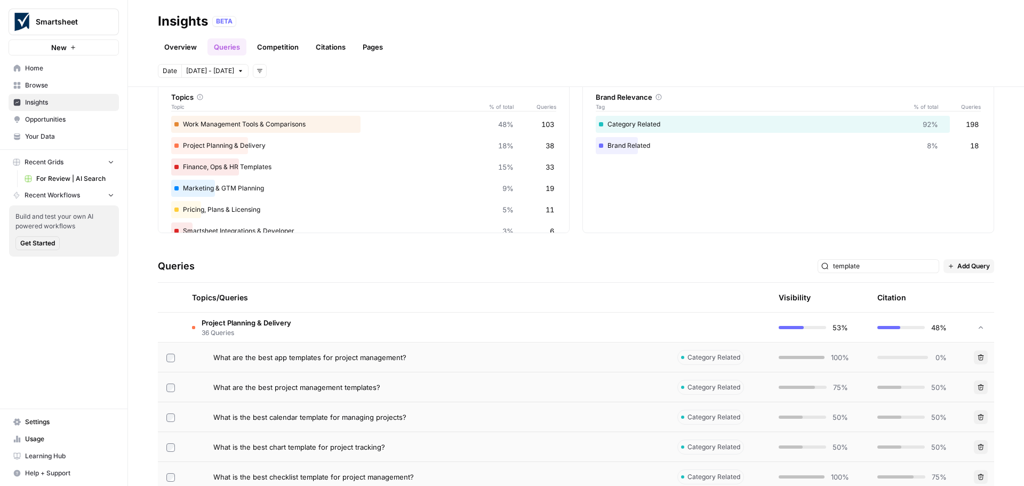
click at [380, 325] on td "Project Planning & Delivery 36 Queries" at bounding box center [425, 326] width 485 height 29
click at [246, 323] on span "Project Planning & Delivery" at bounding box center [247, 322] width 90 height 11
click at [880, 266] on input "template" at bounding box center [884, 266] width 102 height 11
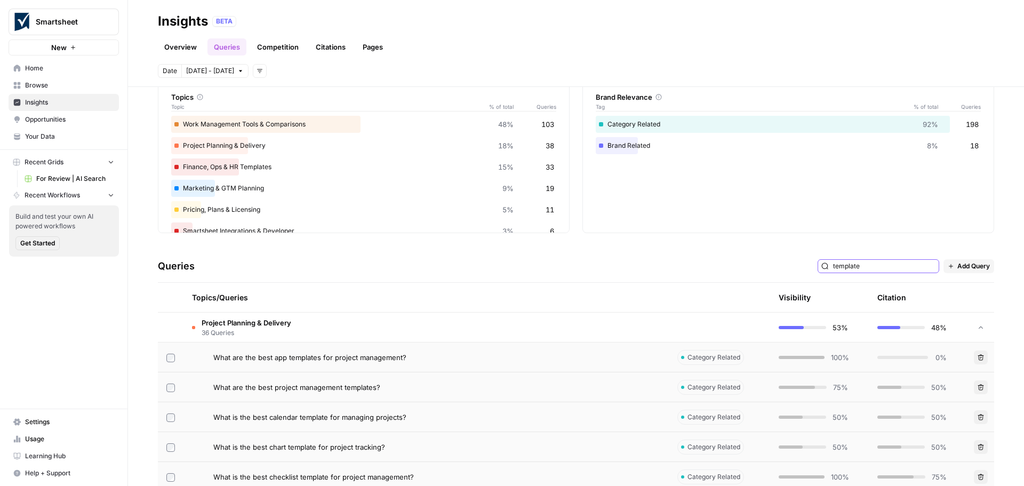
type input "template"
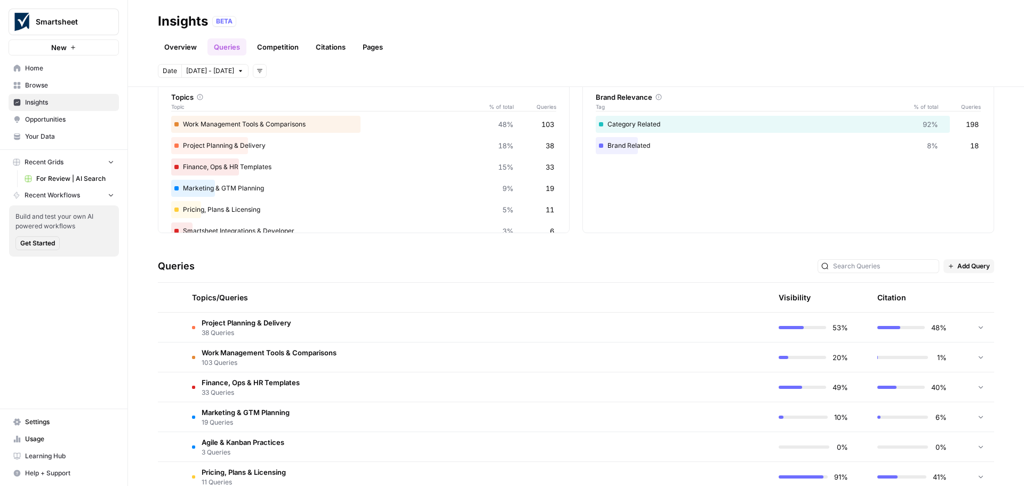
click at [968, 264] on span "Add Query" at bounding box center [973, 266] width 33 height 10
click at [968, 288] on span "Add Query" at bounding box center [974, 289] width 39 height 11
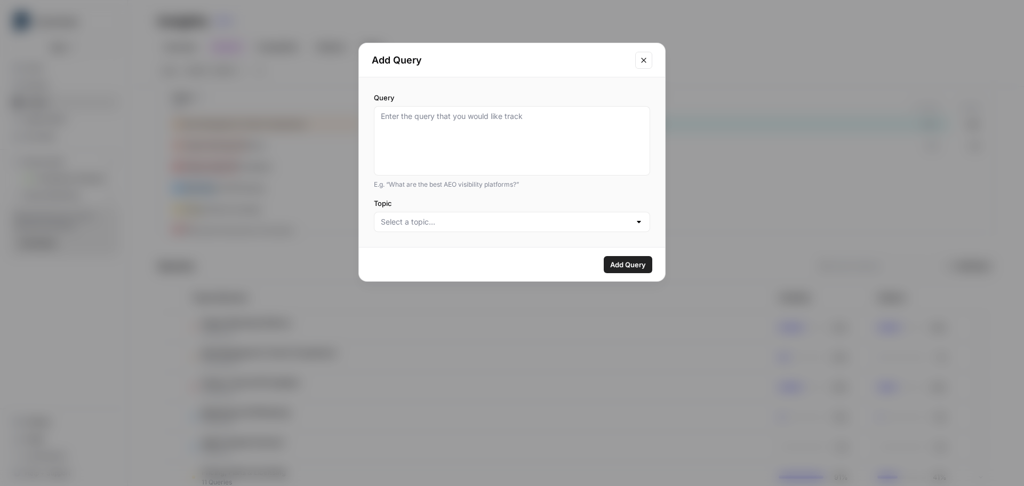
click at [589, 215] on div at bounding box center [512, 222] width 276 height 20
click at [661, 144] on div "Query E.g. “What are the best AEO visibility platforms?” Topic" at bounding box center [512, 162] width 306 height 170
click at [636, 220] on div at bounding box center [638, 221] width 9 height 11
click at [642, 59] on icon "Close modal" at bounding box center [643, 60] width 5 height 5
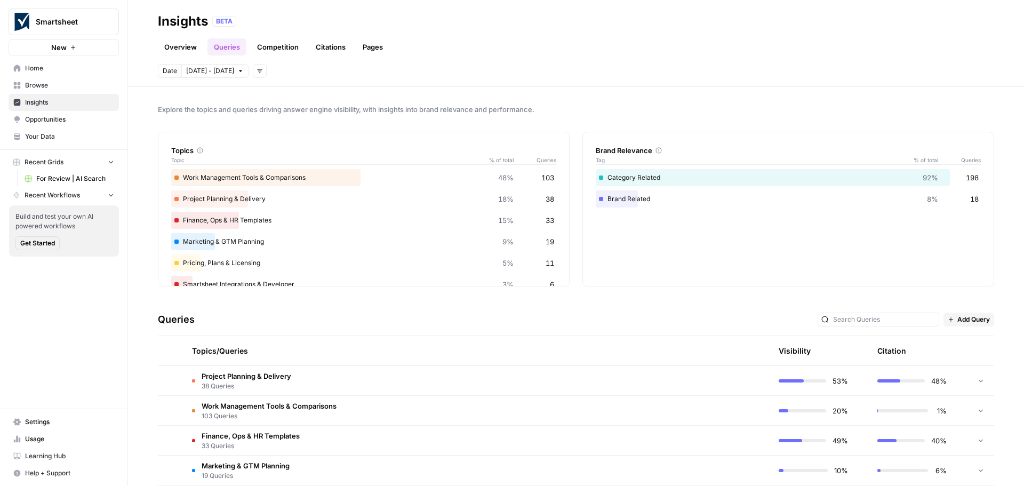
click at [186, 45] on link "Overview" at bounding box center [180, 46] width 45 height 17
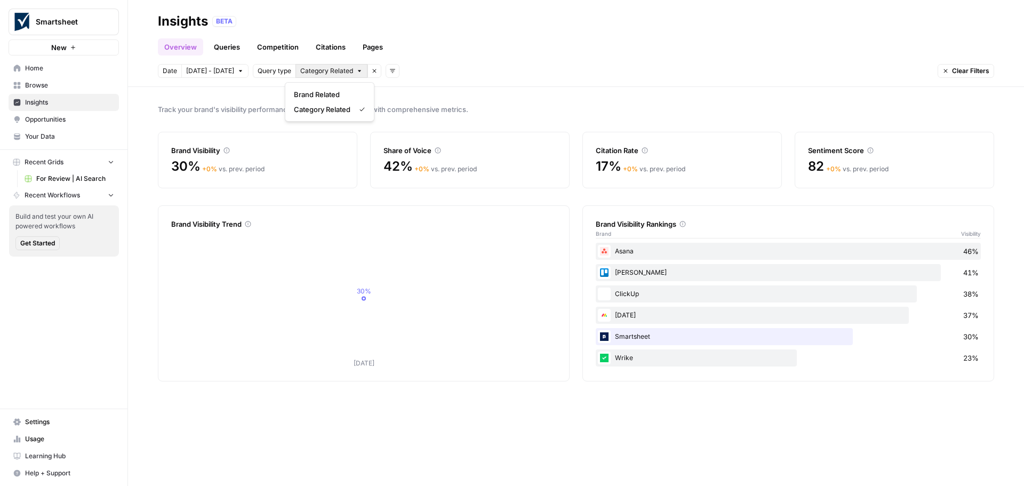
click at [356, 73] on icon "button" at bounding box center [359, 71] width 6 height 6
click at [261, 67] on span "Query type" at bounding box center [275, 71] width 34 height 10
click at [258, 74] on span "Query type" at bounding box center [275, 71] width 34 height 10
click at [260, 73] on span "Query type" at bounding box center [275, 71] width 34 height 10
click at [371, 68] on icon "button" at bounding box center [374, 71] width 6 height 6
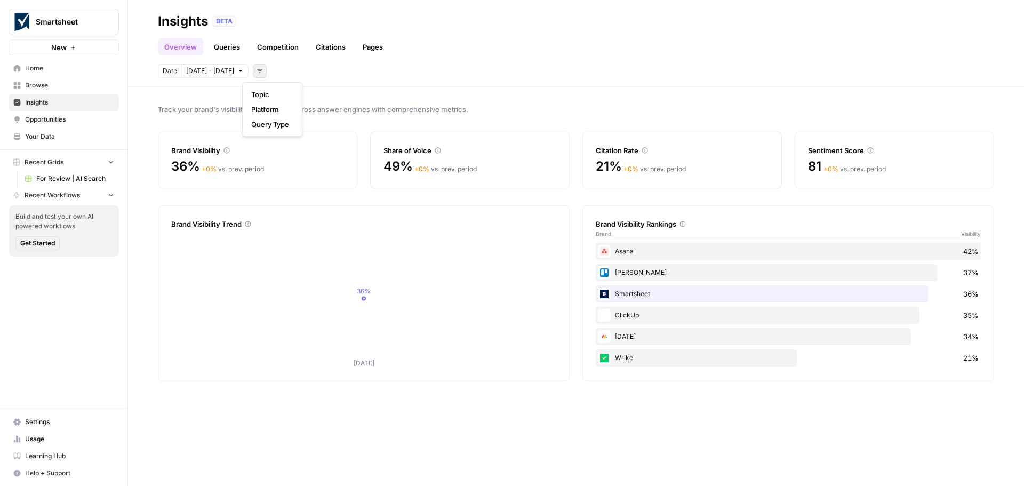
click at [256, 71] on icon "button" at bounding box center [259, 71] width 6 height 6
click at [261, 94] on span "Topic" at bounding box center [270, 94] width 38 height 11
click at [950, 70] on button "Clear Filters" at bounding box center [965, 71] width 57 height 14
click at [256, 72] on icon "button" at bounding box center [259, 71] width 6 height 6
click at [792, 75] on div "Date Oct 1 - Oct 7 Add filters" at bounding box center [576, 71] width 836 height 14
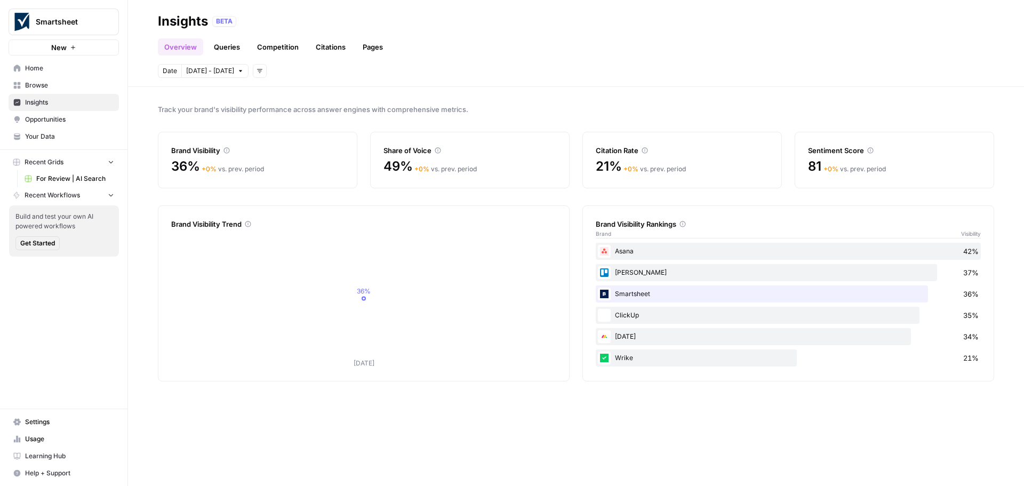
click at [367, 51] on link "Pages" at bounding box center [372, 46] width 33 height 17
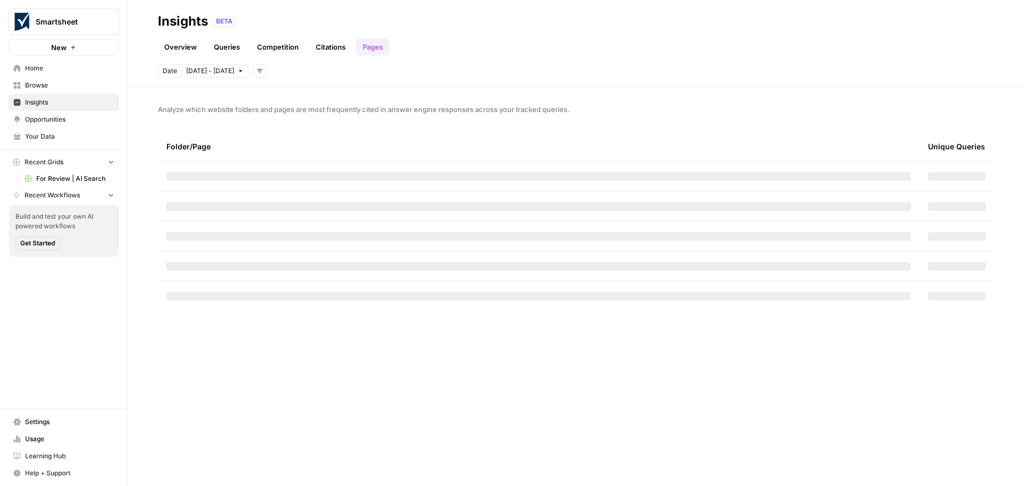
click at [325, 47] on link "Citations" at bounding box center [330, 46] width 43 height 17
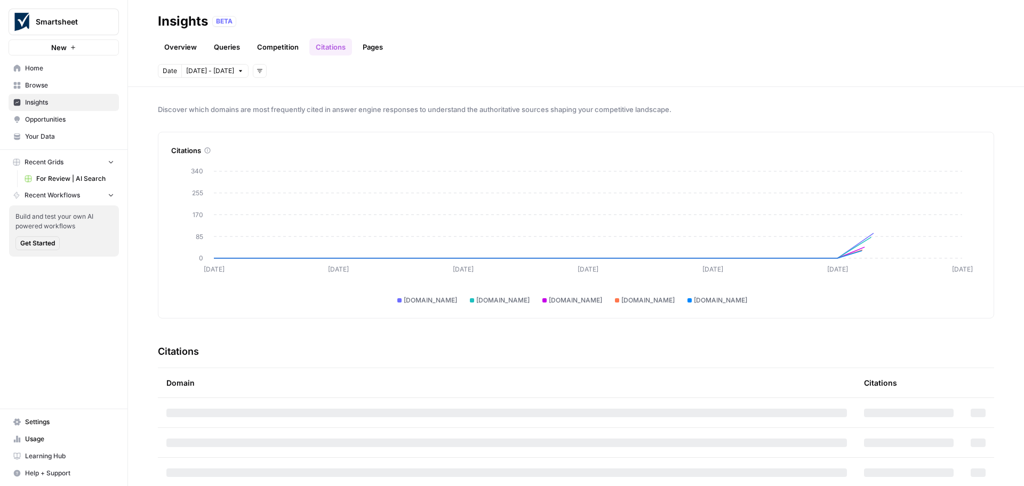
click at [218, 47] on link "Queries" at bounding box center [226, 46] width 39 height 17
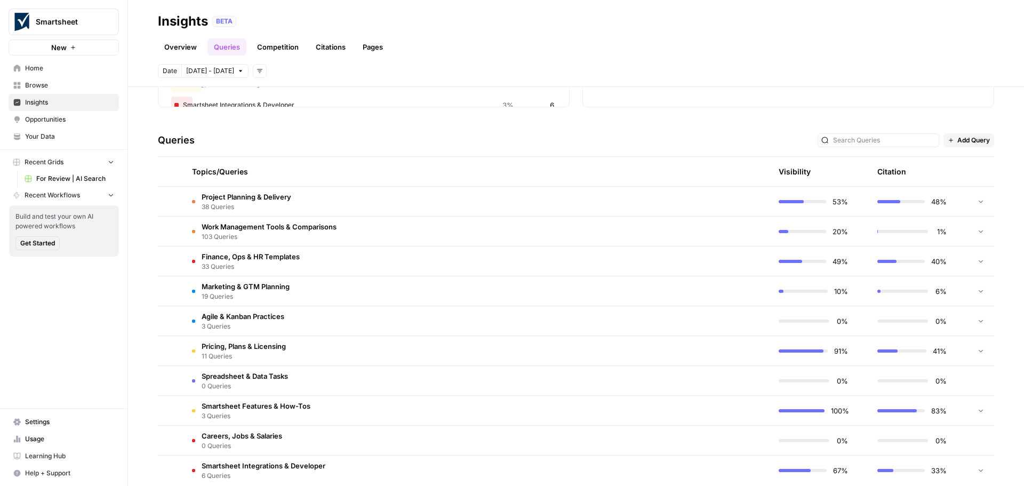
scroll to position [196, 0]
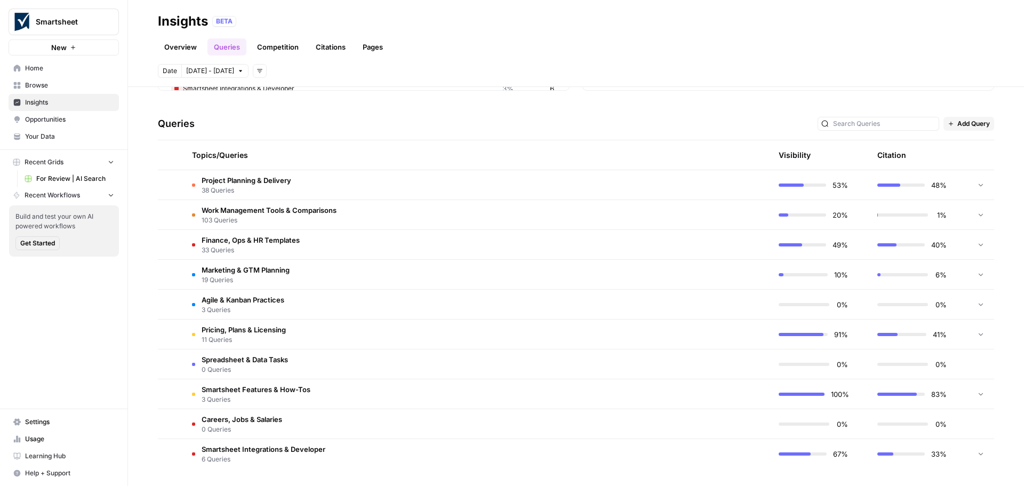
click at [275, 450] on span "Smartsheet Integrations & Developer" at bounding box center [264, 449] width 124 height 11
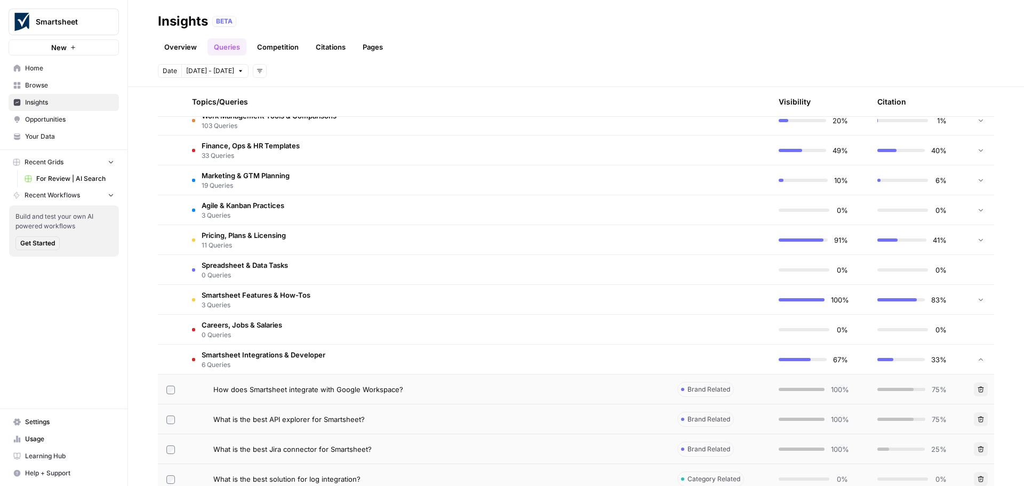
scroll to position [375, 0]
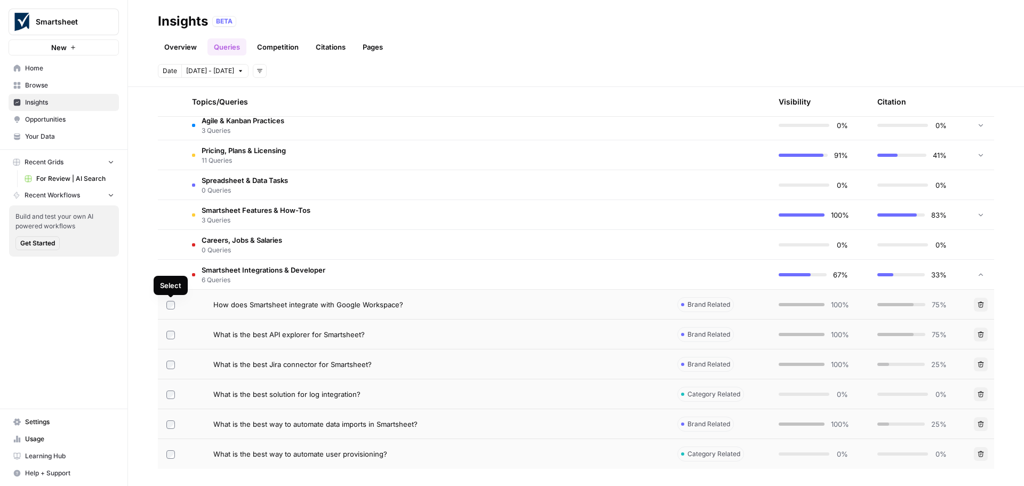
click at [220, 277] on span "6 Queries" at bounding box center [264, 280] width 124 height 10
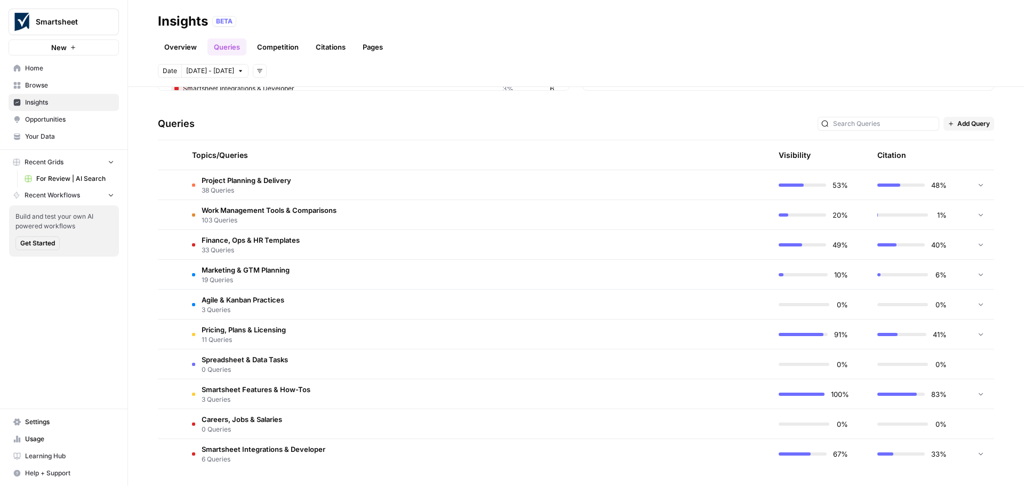
click at [245, 324] on span "Pricing, Plans & Licensing" at bounding box center [244, 329] width 84 height 11
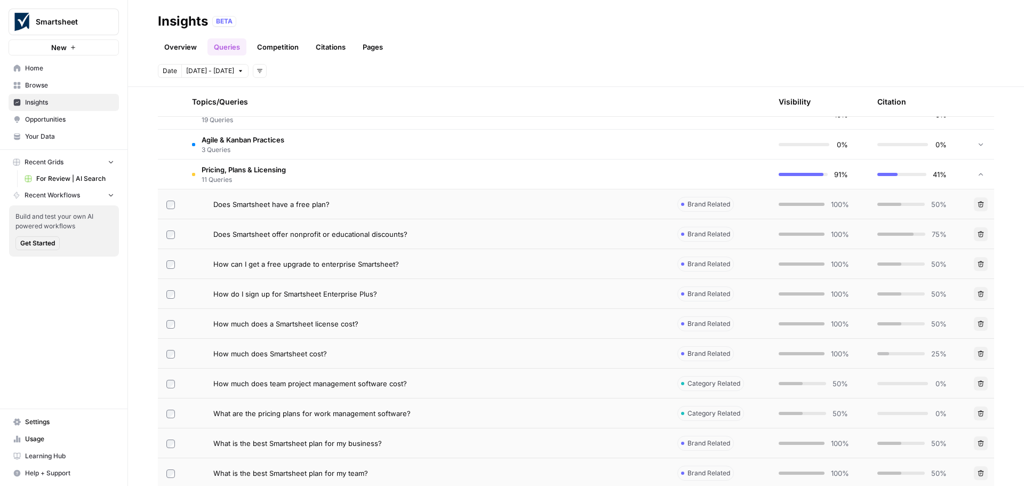
scroll to position [462, 0]
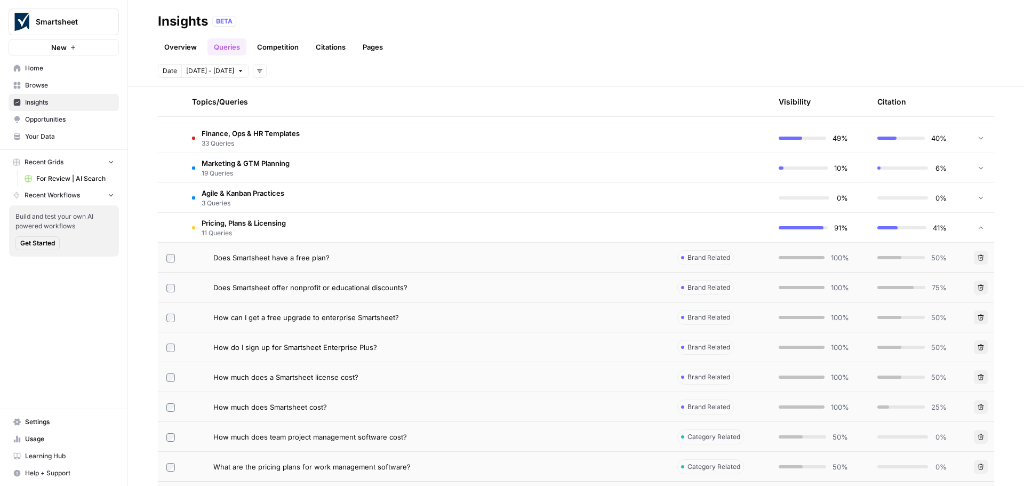
click at [236, 228] on span "11 Queries" at bounding box center [244, 233] width 84 height 10
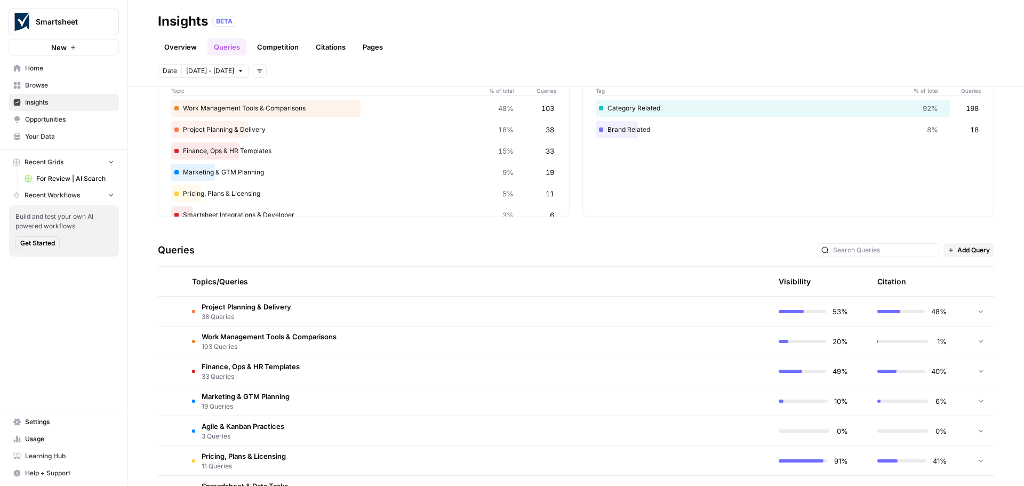
scroll to position [0, 0]
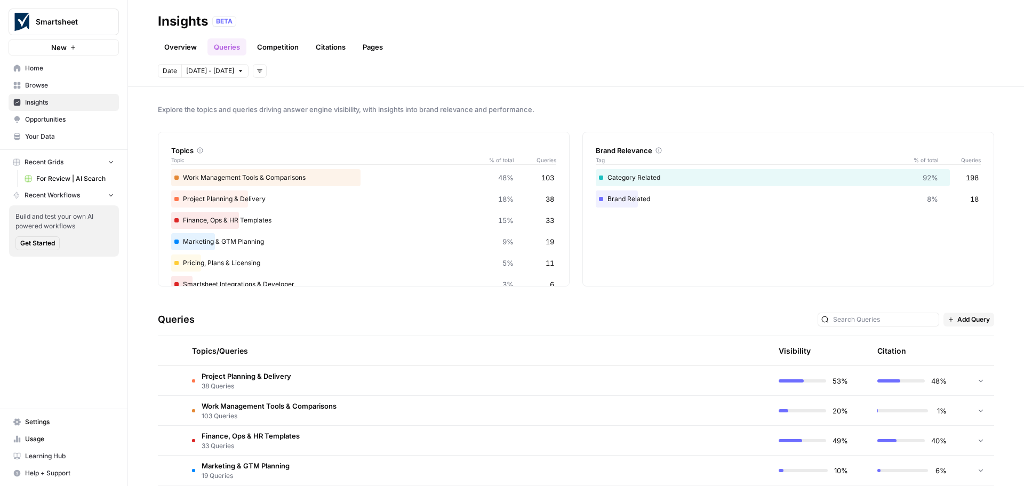
drag, startPoint x: 192, startPoint y: 102, endPoint x: 439, endPoint y: 112, distance: 247.1
click at [439, 112] on div "Explore the topics and queries driving answer engine visibility, with insights …" at bounding box center [576, 286] width 896 height 399
click at [439, 112] on span "Explore the topics and queries driving answer engine visibility, with insights …" at bounding box center [576, 109] width 836 height 11
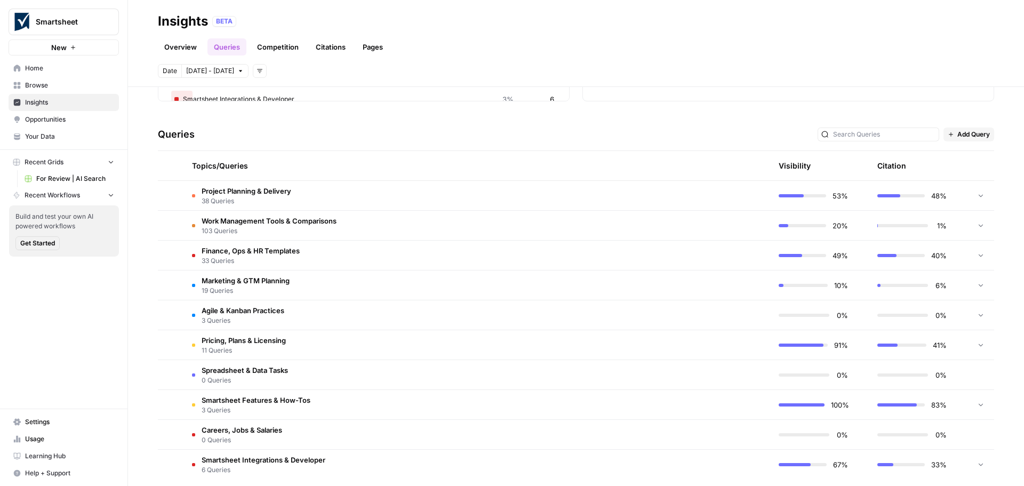
scroll to position [196, 0]
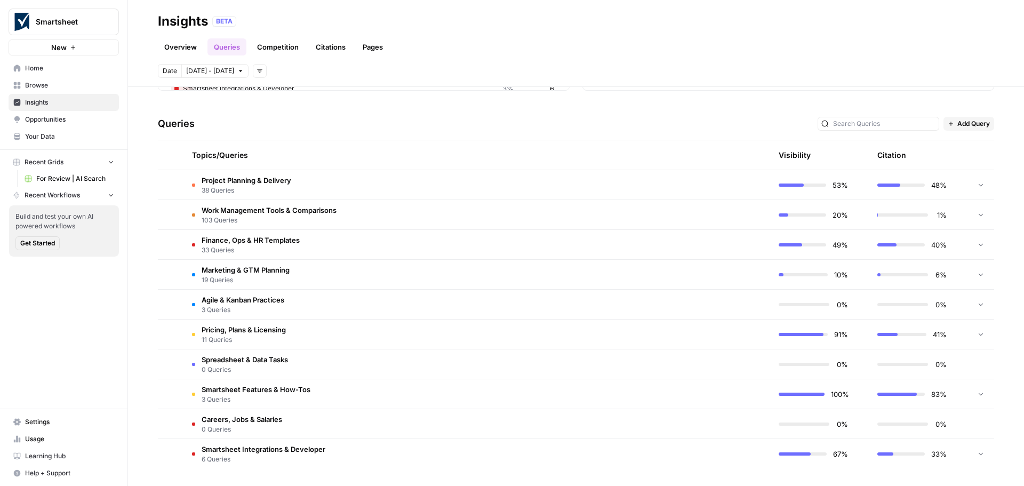
click at [223, 420] on span "Careers, Jobs & Salaries" at bounding box center [242, 419] width 81 height 11
click at [221, 422] on span "Careers, Jobs & Salaries" at bounding box center [242, 419] width 81 height 11
click at [214, 420] on span "Careers, Jobs & Salaries" at bounding box center [242, 419] width 81 height 11
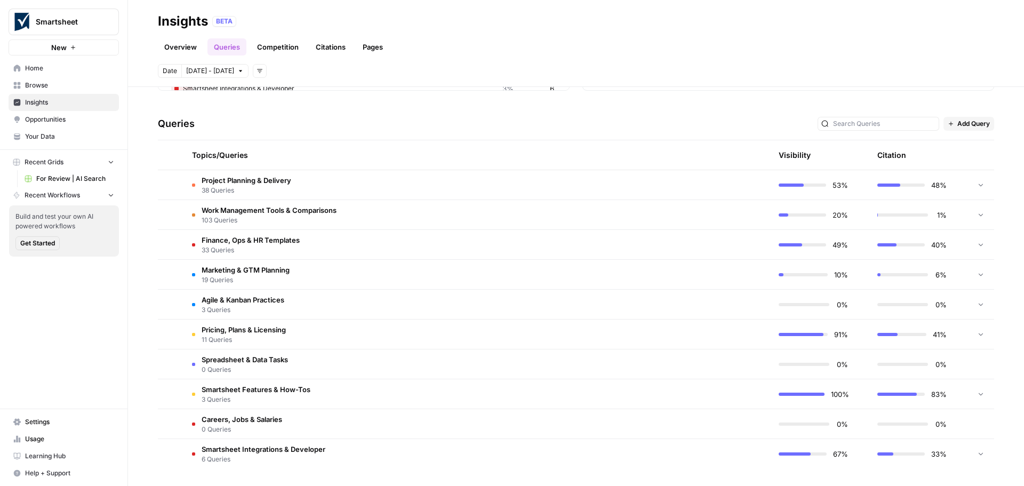
click at [214, 420] on span "Careers, Jobs & Salaries" at bounding box center [242, 419] width 81 height 11
click at [268, 435] on td "Careers, Jobs & Salaries 0 Queries" at bounding box center [425, 423] width 485 height 29
click at [310, 214] on span "Work Management Tools & Comparisons" at bounding box center [269, 210] width 135 height 11
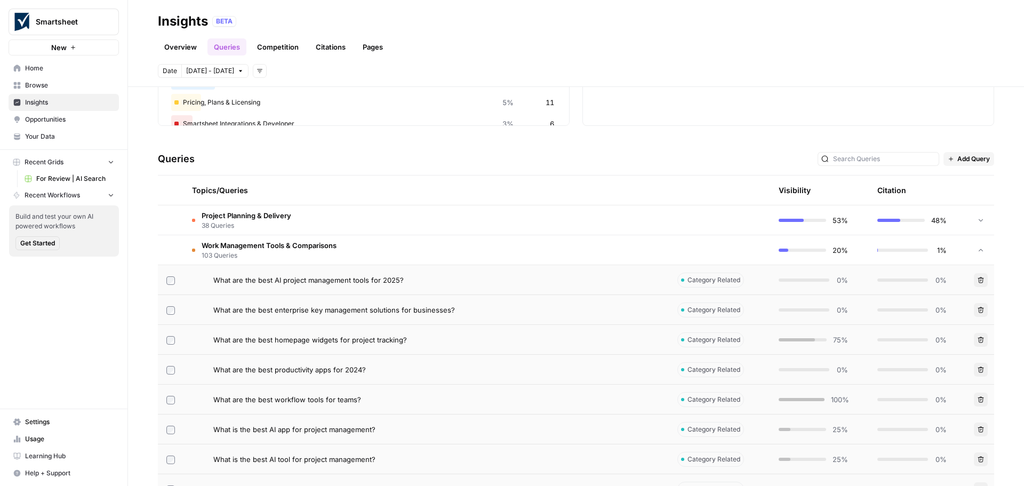
scroll to position [160, 0]
click at [963, 155] on span "Add Query" at bounding box center [973, 160] width 33 height 10
click at [969, 198] on span "Bulk Upload" at bounding box center [974, 197] width 39 height 11
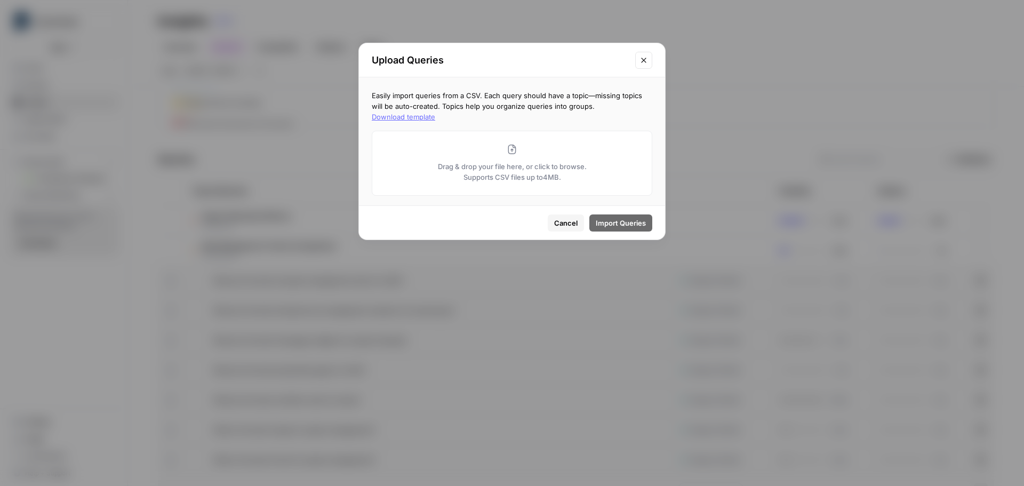
click at [435, 111] on button "Download template" at bounding box center [403, 116] width 63 height 11
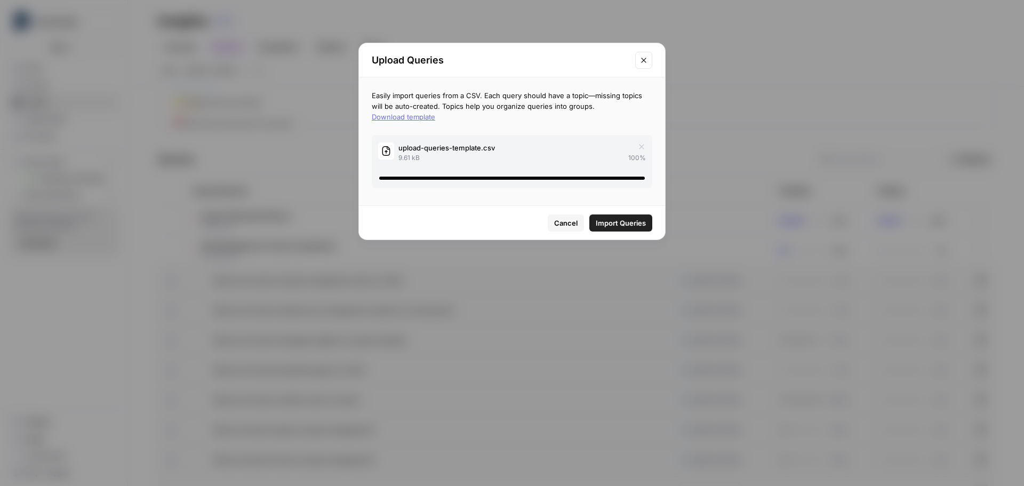
click at [617, 225] on span "Import Queries" at bounding box center [621, 223] width 50 height 11
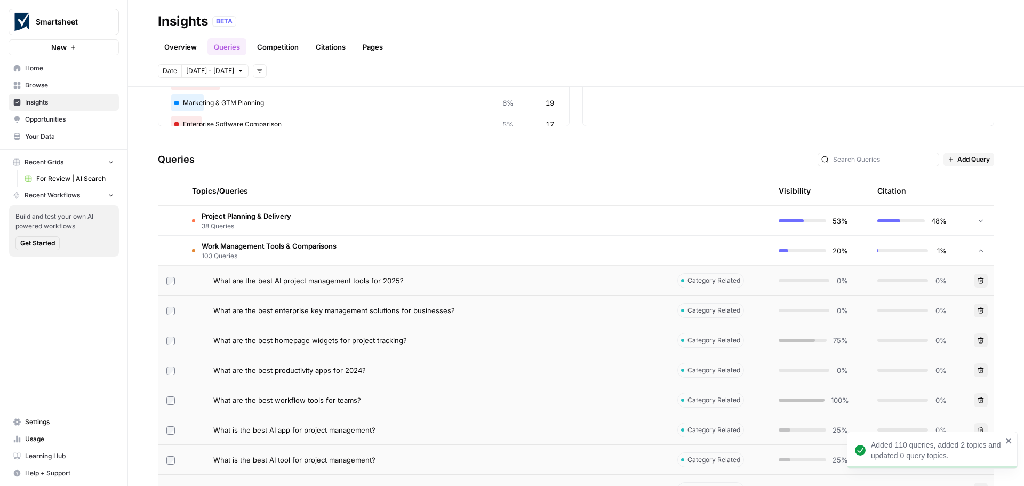
click at [1008, 440] on icon "close" at bounding box center [1008, 440] width 5 height 5
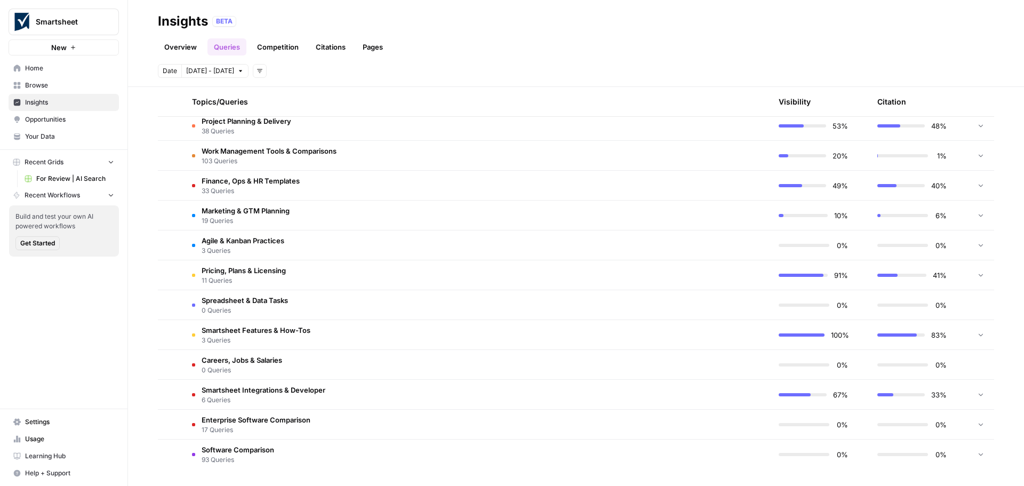
scroll to position [255, 0]
click at [244, 127] on span "38 Queries" at bounding box center [247, 131] width 90 height 10
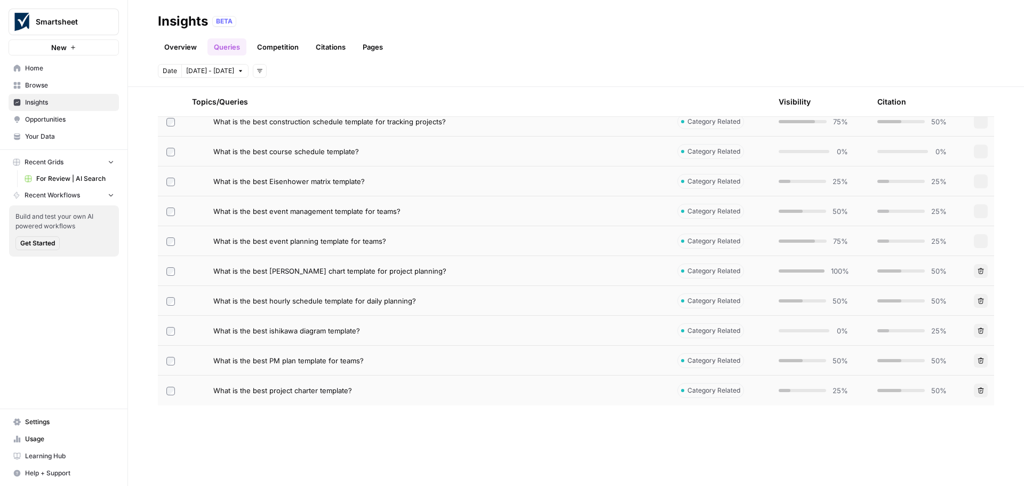
scroll to position [213, 0]
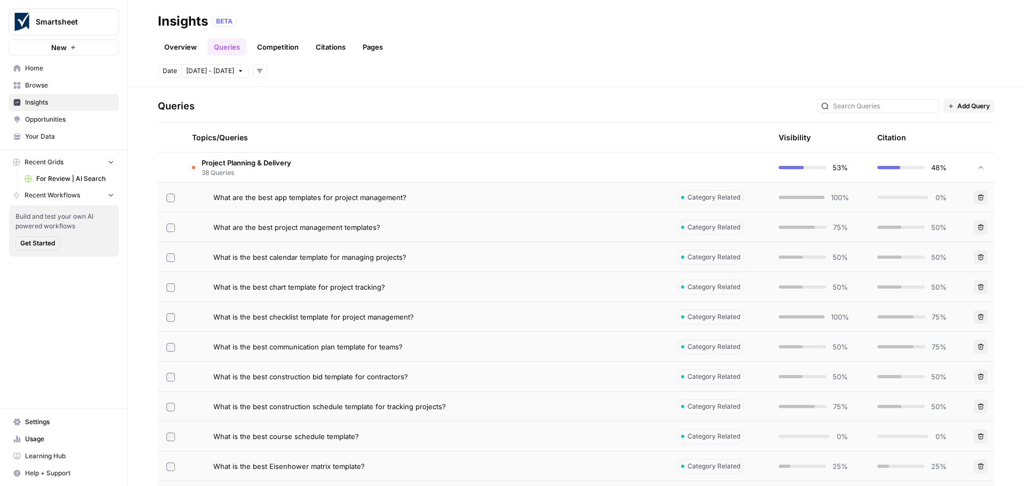
click at [248, 171] on span "38 Queries" at bounding box center [247, 173] width 90 height 10
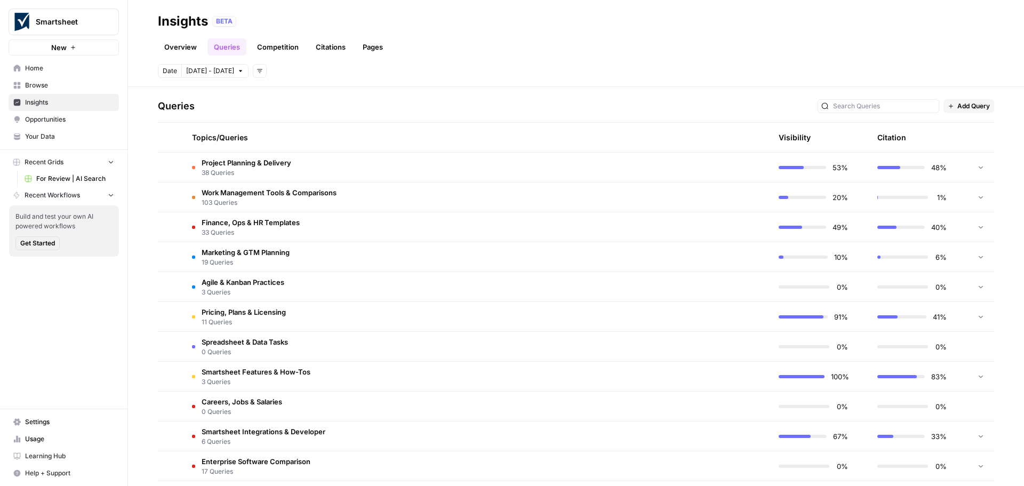
click at [248, 198] on span "103 Queries" at bounding box center [269, 203] width 135 height 10
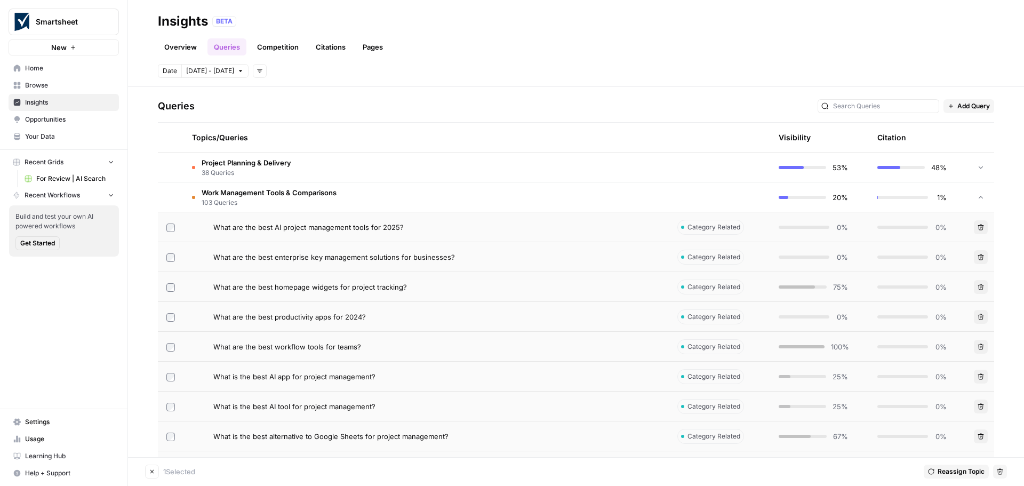
click at [978, 316] on icon "button" at bounding box center [981, 316] width 6 height 6
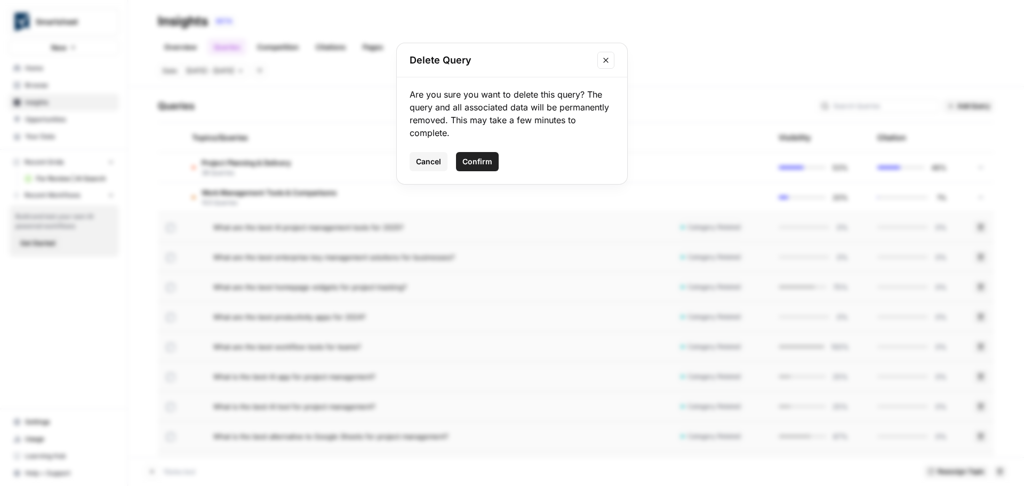
click at [475, 164] on span "Confirm" at bounding box center [477, 161] width 30 height 11
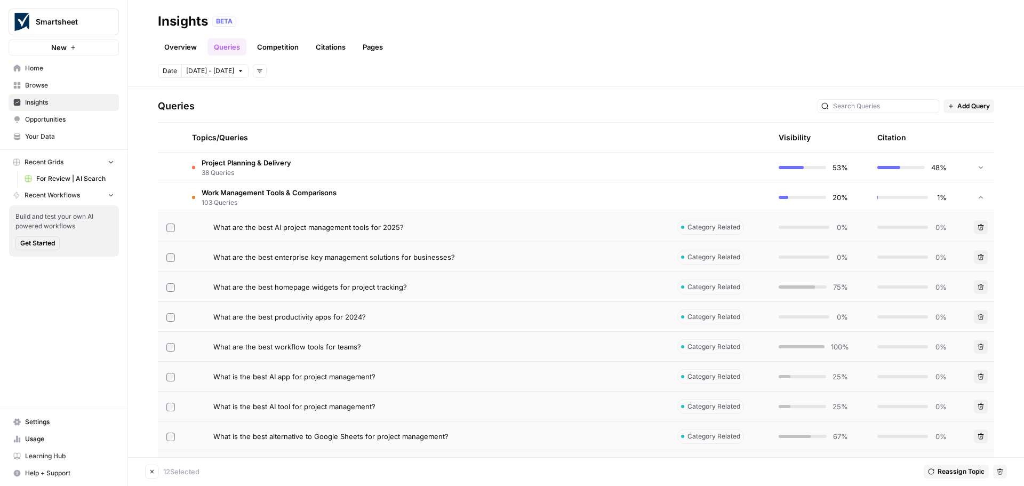
click at [150, 476] on button "Clear Selection" at bounding box center [152, 471] width 14 height 14
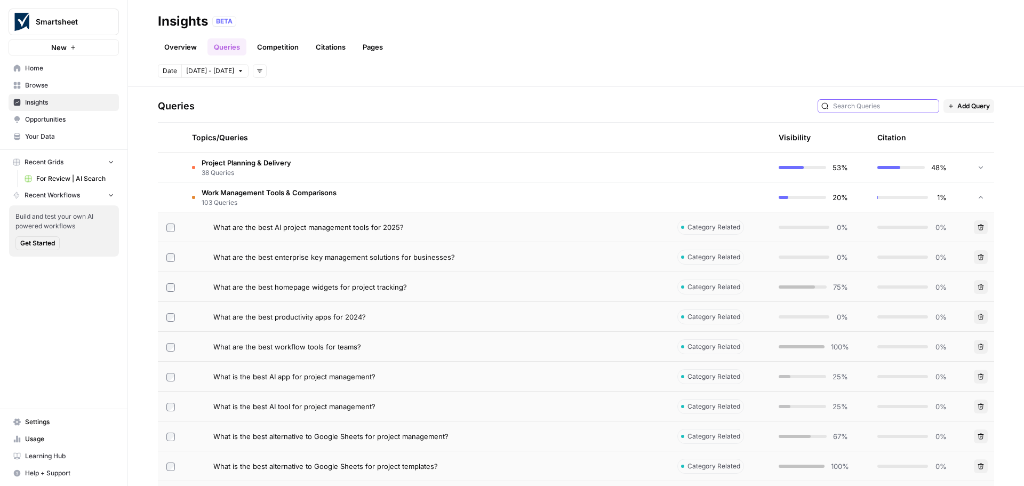
click at [867, 101] on input "text" at bounding box center [884, 106] width 102 height 11
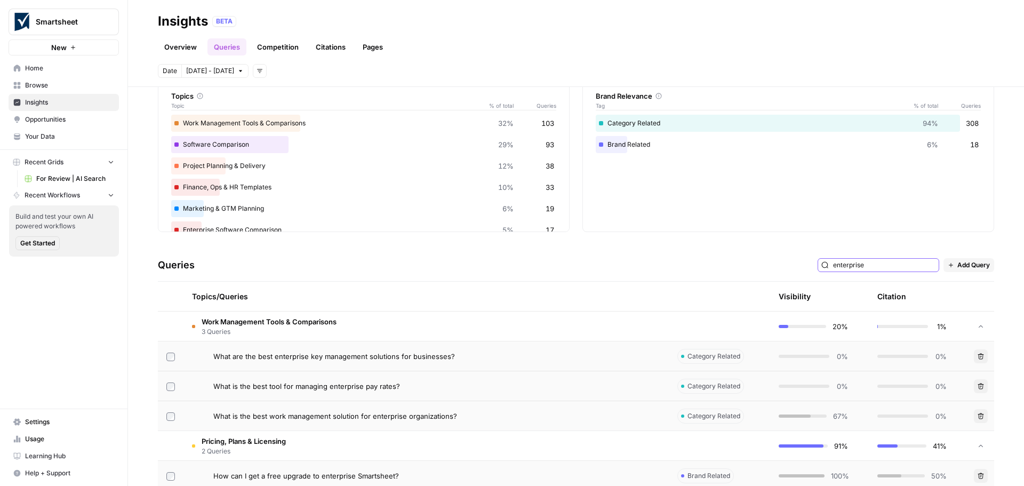
scroll to position [160, 0]
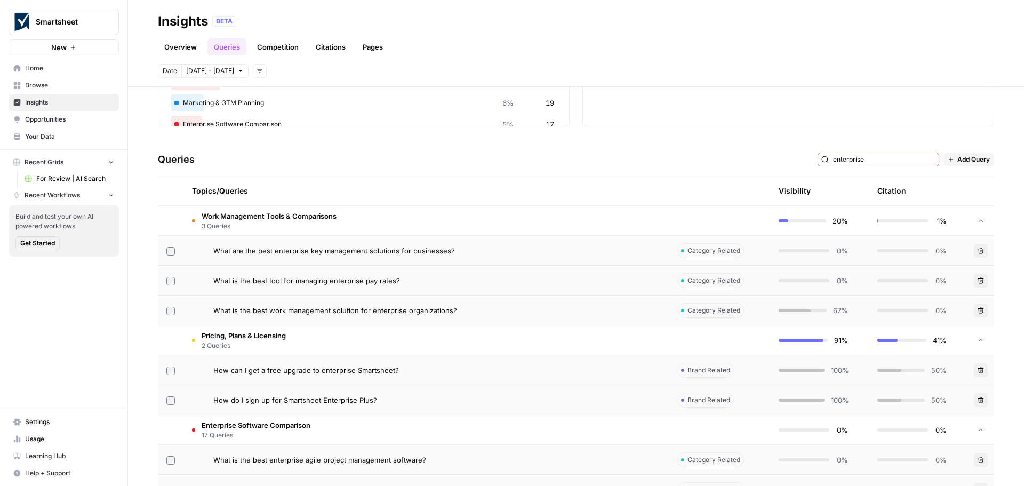
type input "enterprise"
click at [946, 475] on span "Reassign Topic" at bounding box center [960, 472] width 47 height 10
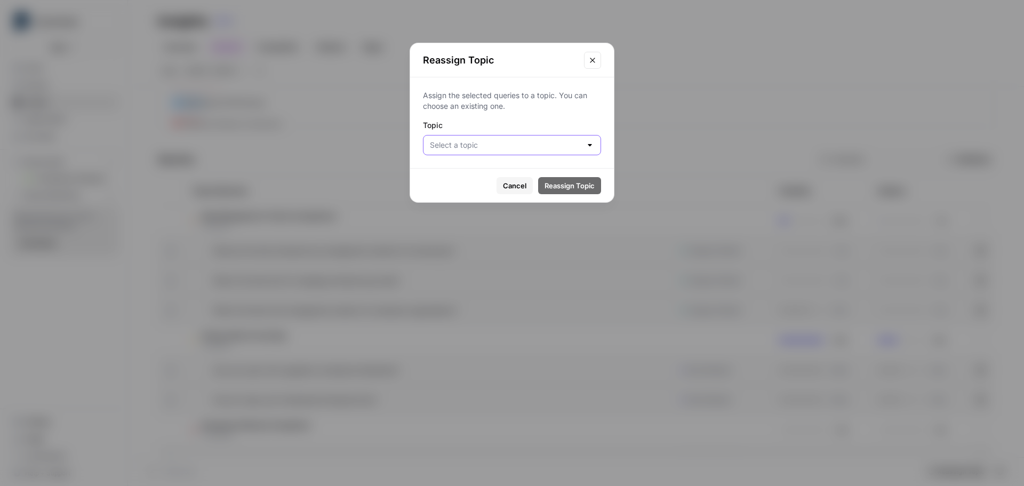
click at [569, 149] on input "Topic" at bounding box center [505, 145] width 151 height 11
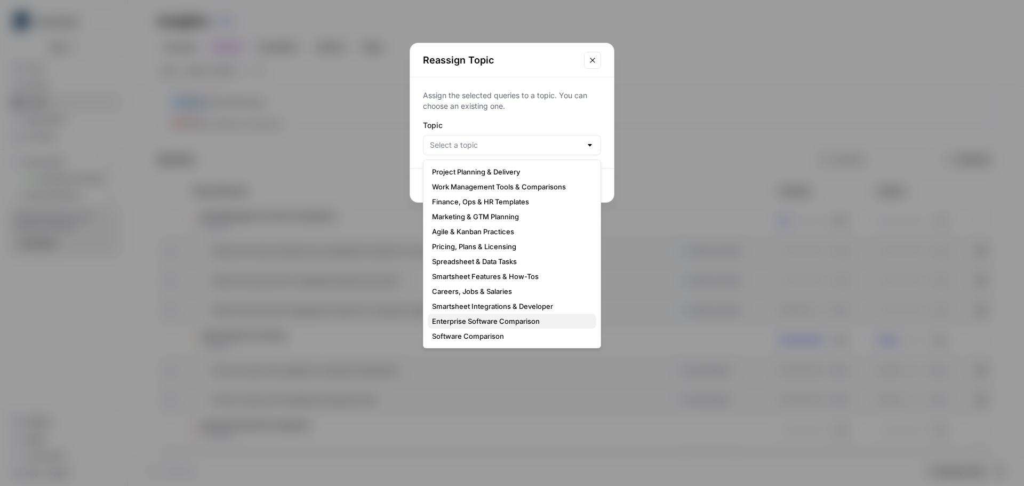
click at [491, 322] on span "Enterprise Software Comparison" at bounding box center [510, 321] width 156 height 11
type input "Enterprise Software Comparison"
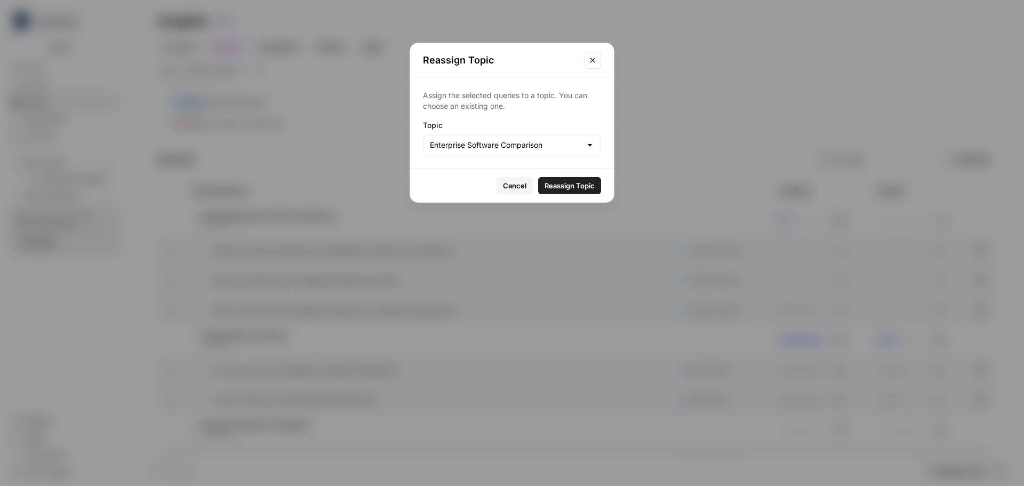
click at [566, 184] on span "Reassign Topic" at bounding box center [569, 185] width 50 height 11
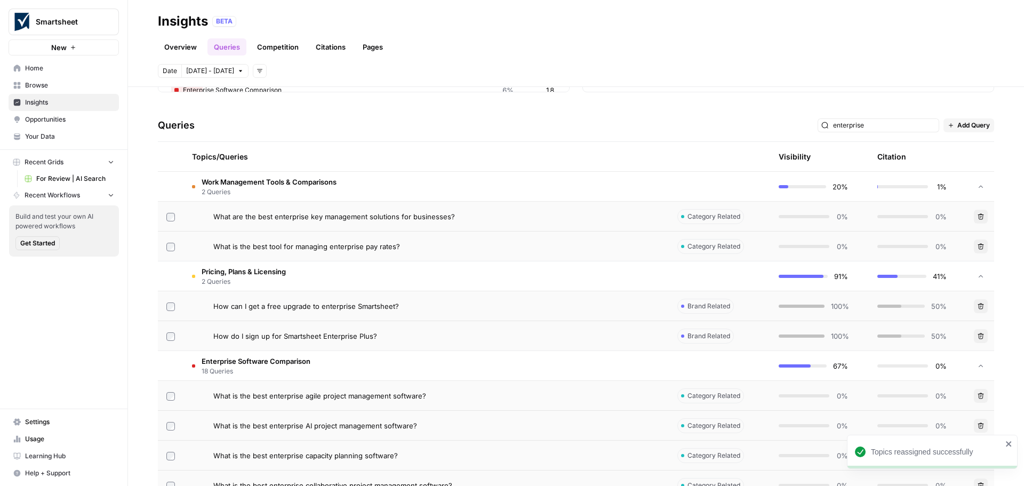
scroll to position [213, 0]
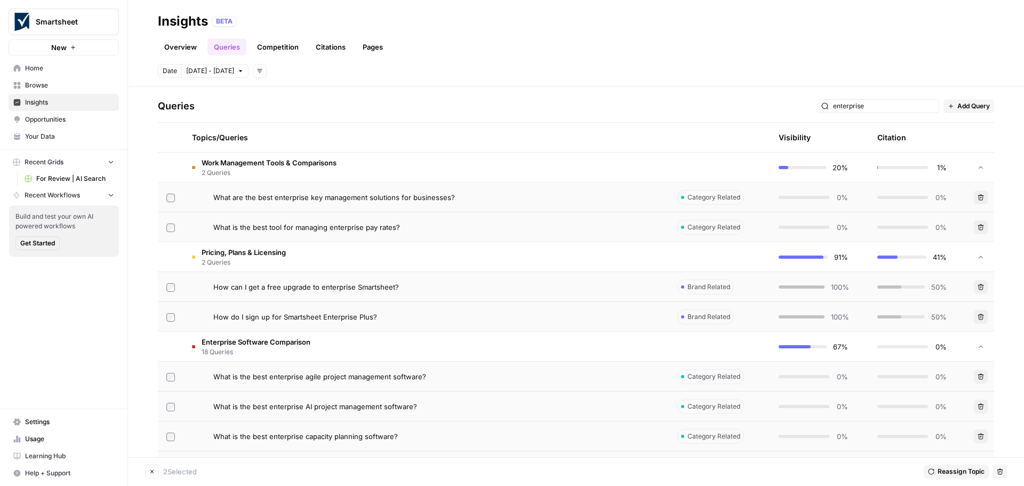
click at [999, 470] on icon "button" at bounding box center [1000, 472] width 6 height 6
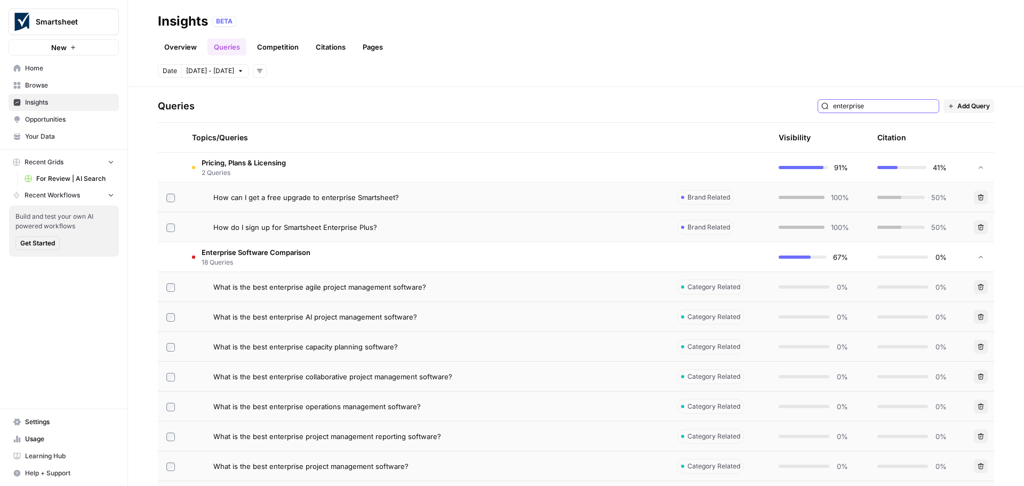
click at [865, 106] on input "enterprise" at bounding box center [884, 106] width 102 height 11
type input "enterprise"
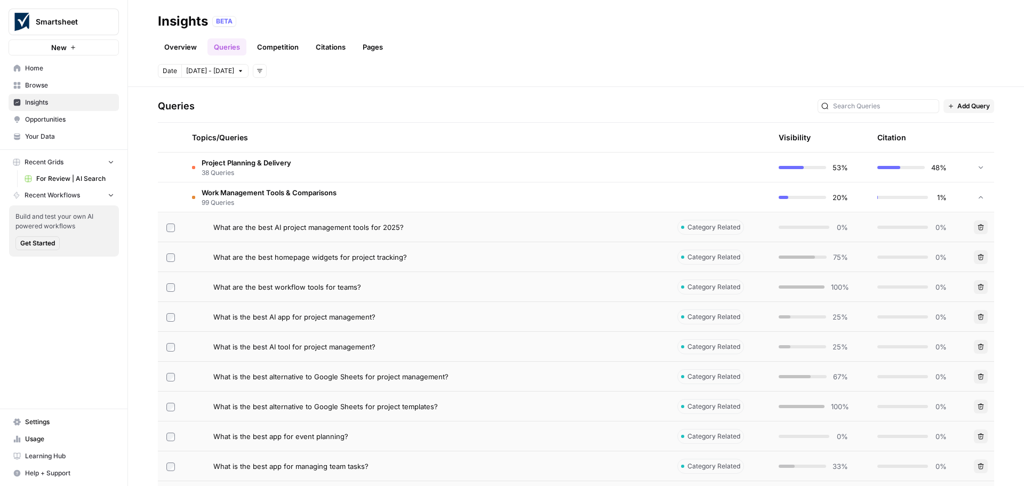
click at [263, 189] on span "Work Management Tools & Comparisons" at bounding box center [269, 192] width 135 height 11
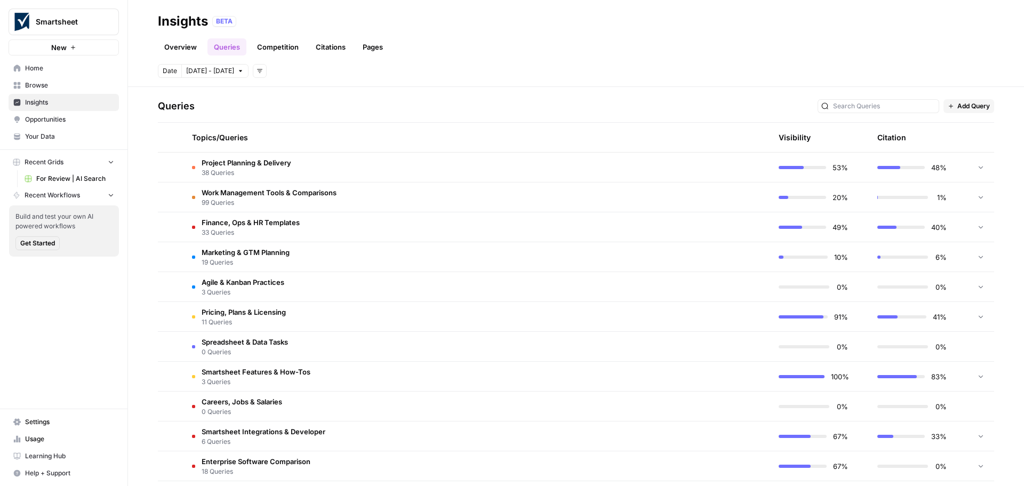
click at [282, 224] on span "Finance, Ops & HR Templates" at bounding box center [251, 222] width 98 height 11
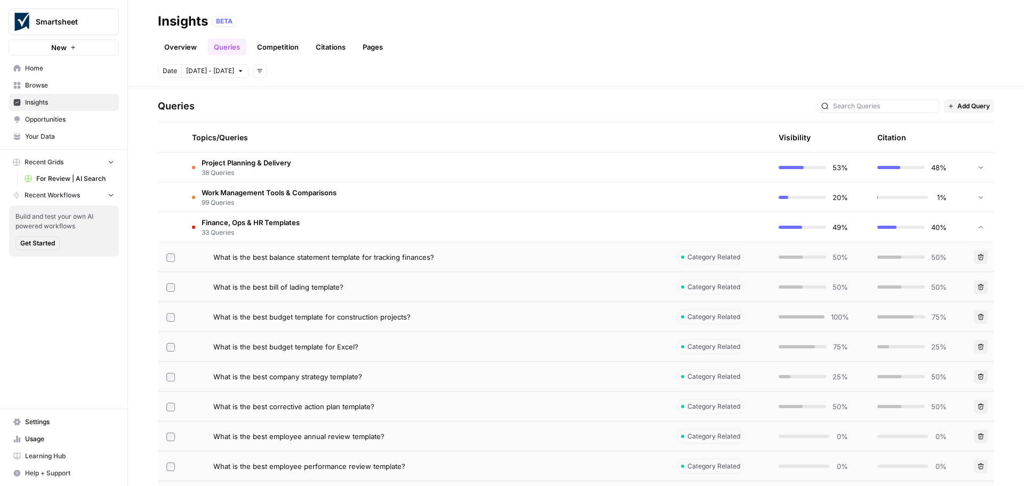
click at [271, 160] on span "Project Planning & Delivery" at bounding box center [247, 162] width 90 height 11
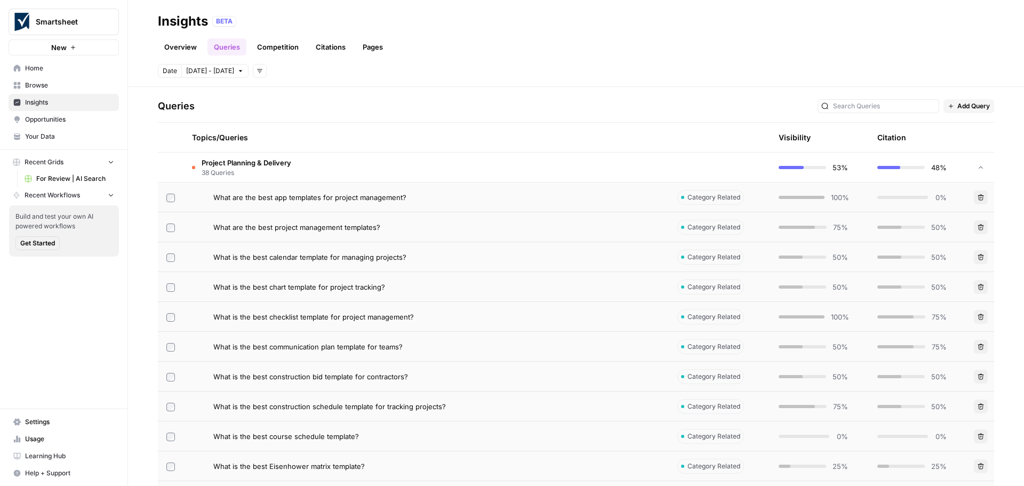
click at [482, 198] on div "What are the best app templates for project management?" at bounding box center [436, 197] width 447 height 11
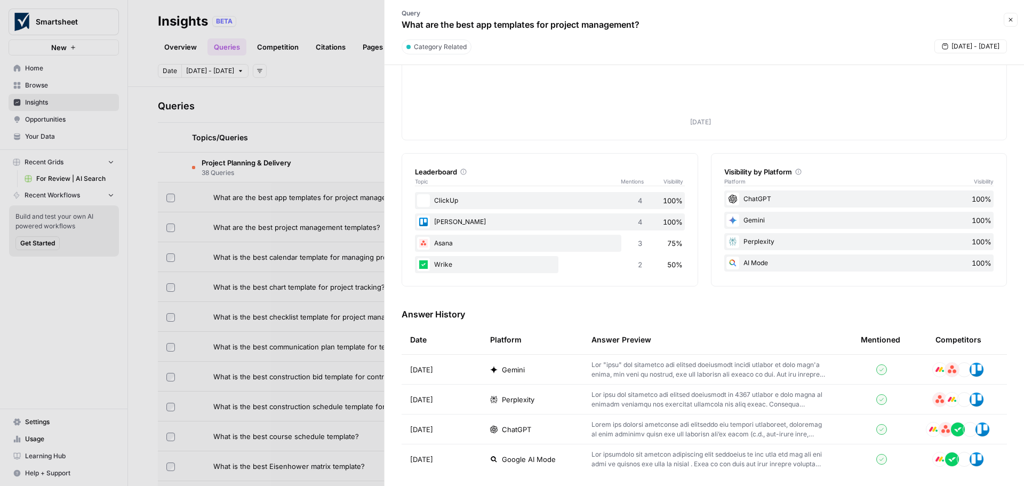
scroll to position [91, 0]
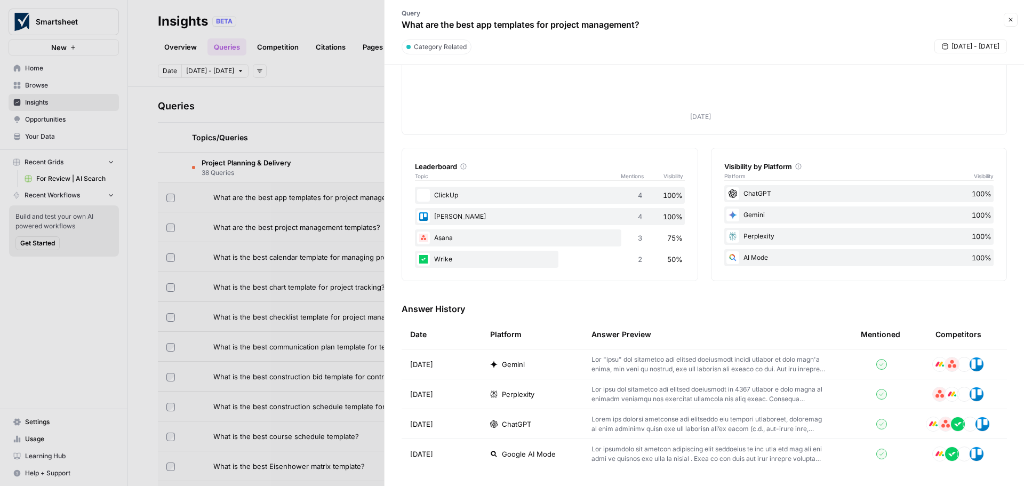
click at [684, 367] on p at bounding box center [708, 364] width 235 height 19
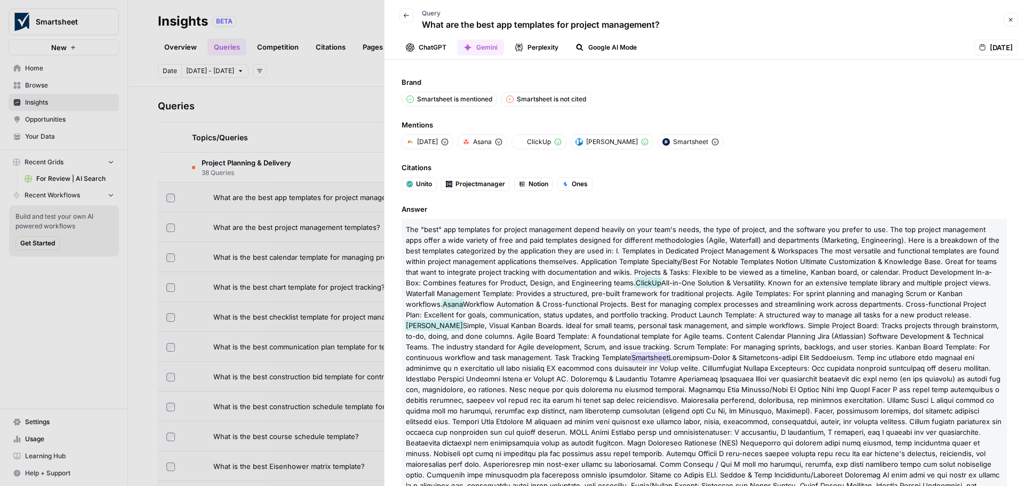
drag, startPoint x: 656, startPoint y: 359, endPoint x: 748, endPoint y: 354, distance: 91.8
click at [748, 354] on span at bounding box center [704, 437] width 596 height 168
click at [1009, 20] on icon "button" at bounding box center [1010, 20] width 6 height 6
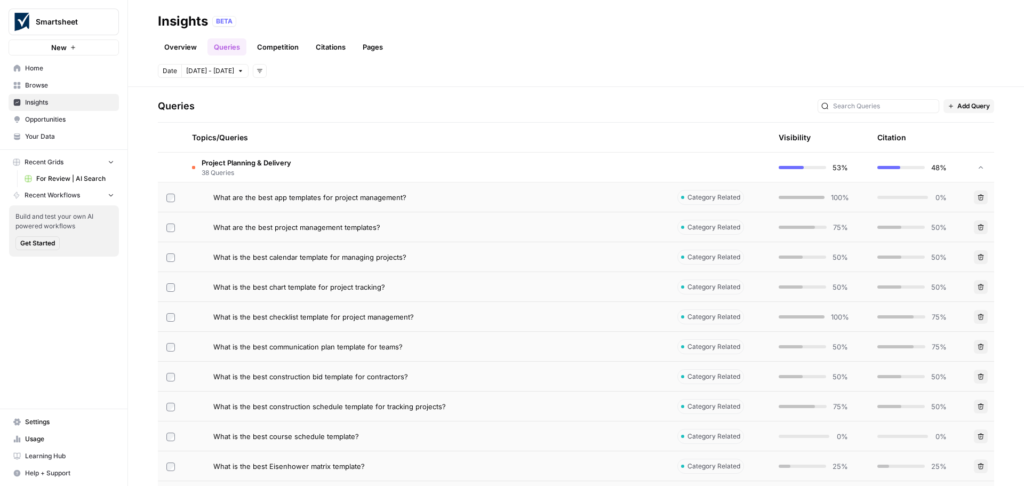
click at [256, 160] on span "Project Planning & Delivery" at bounding box center [247, 162] width 90 height 11
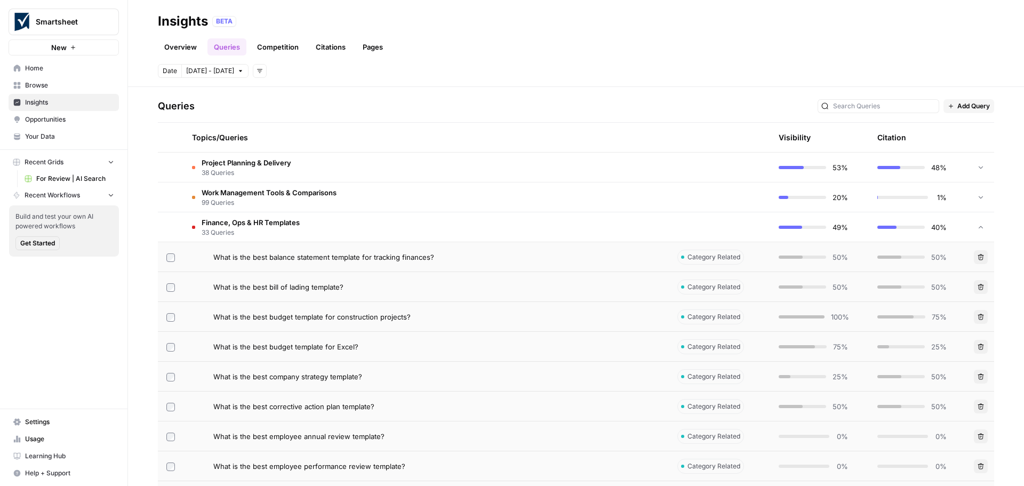
click at [242, 229] on span "33 Queries" at bounding box center [251, 233] width 98 height 10
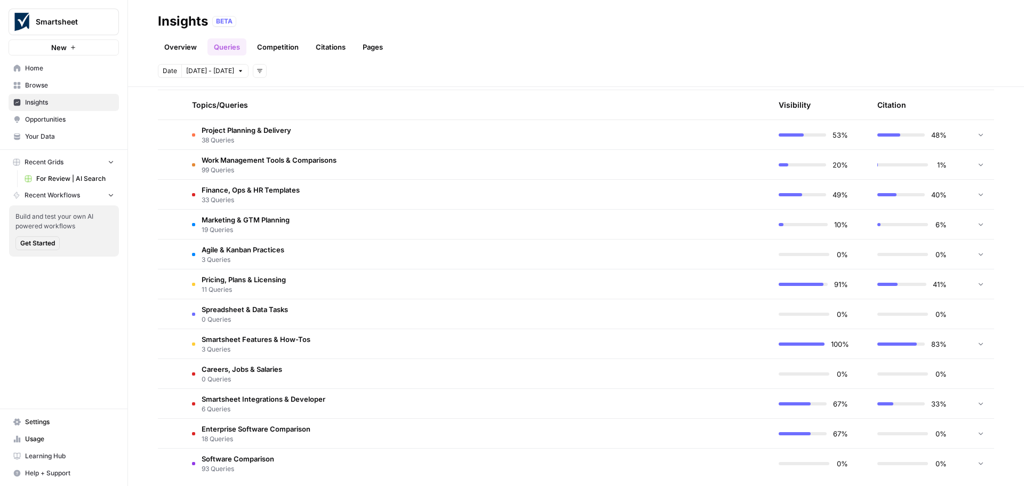
scroll to position [255, 0]
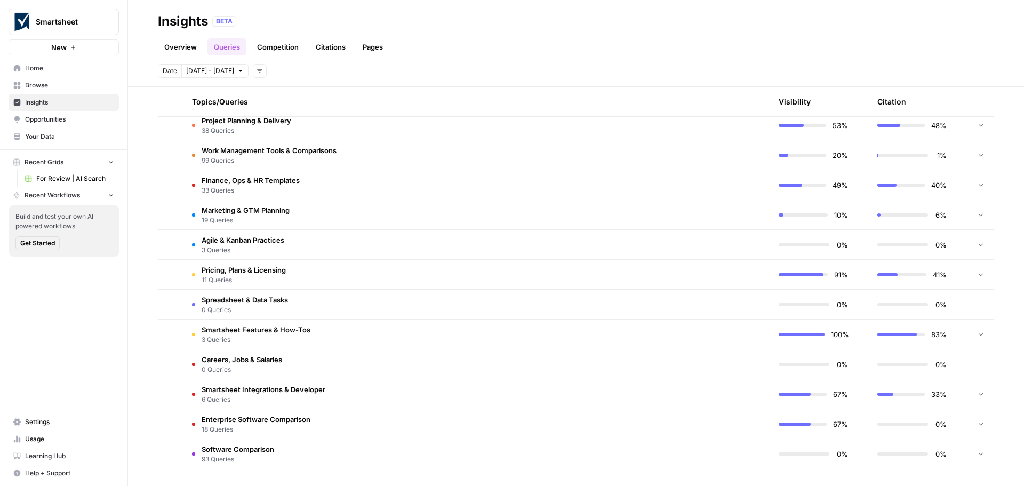
click at [279, 336] on span "3 Queries" at bounding box center [256, 340] width 109 height 10
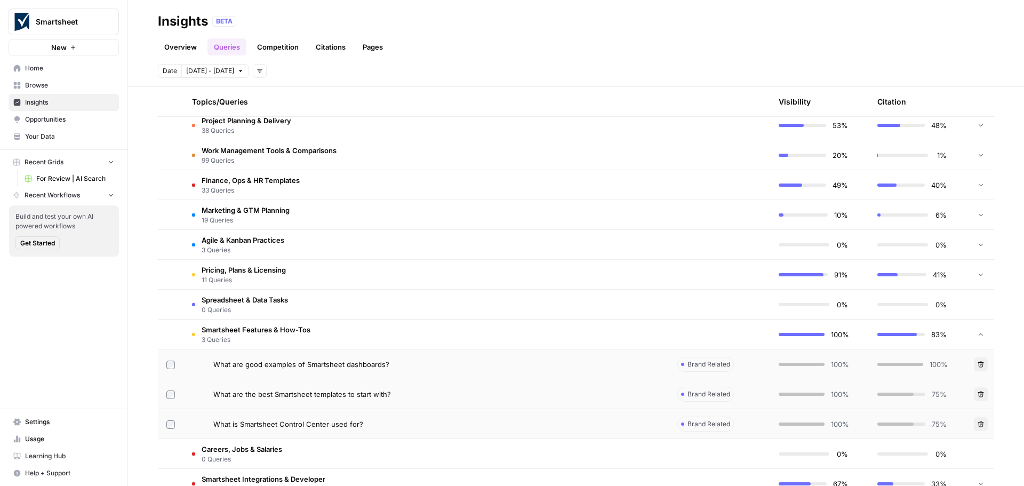
click at [254, 327] on span "Smartsheet Features & How-Tos" at bounding box center [256, 329] width 109 height 11
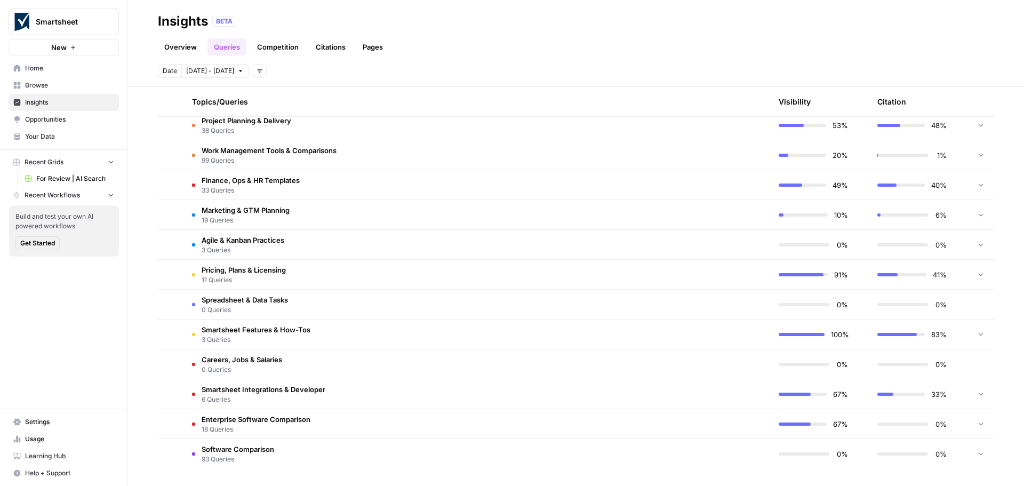
click at [253, 307] on span "0 Queries" at bounding box center [245, 310] width 86 height 10
click at [256, 272] on span "Pricing, Plans & Licensing" at bounding box center [244, 269] width 84 height 11
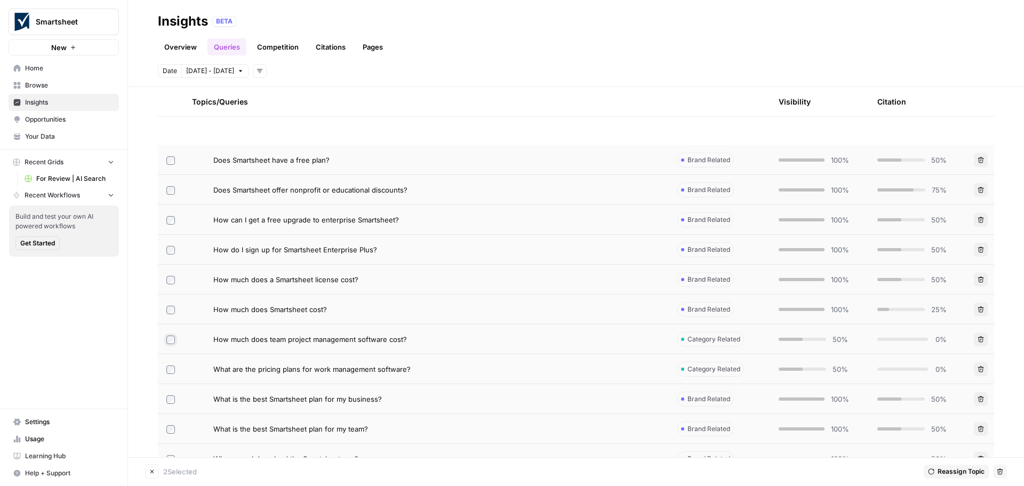
scroll to position [415, 0]
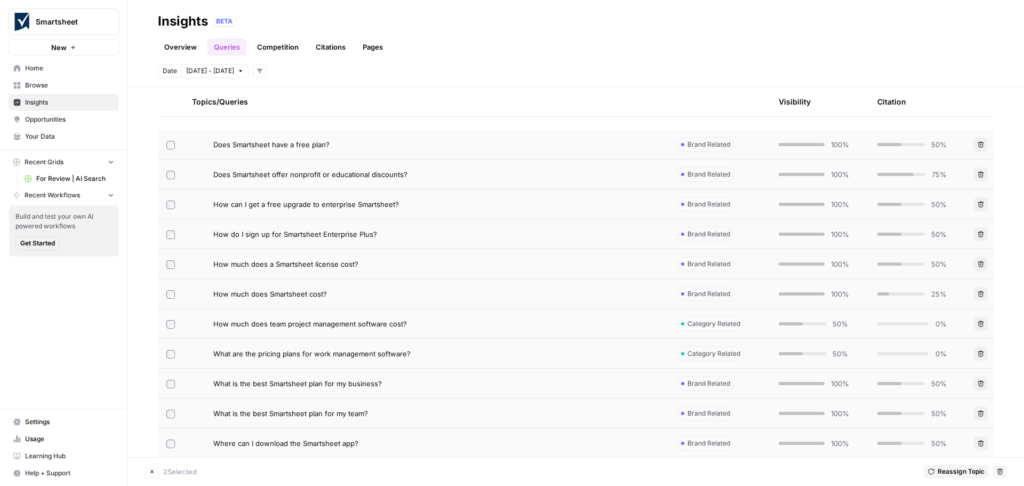
click at [998, 472] on icon "button" at bounding box center [1000, 472] width 6 height 6
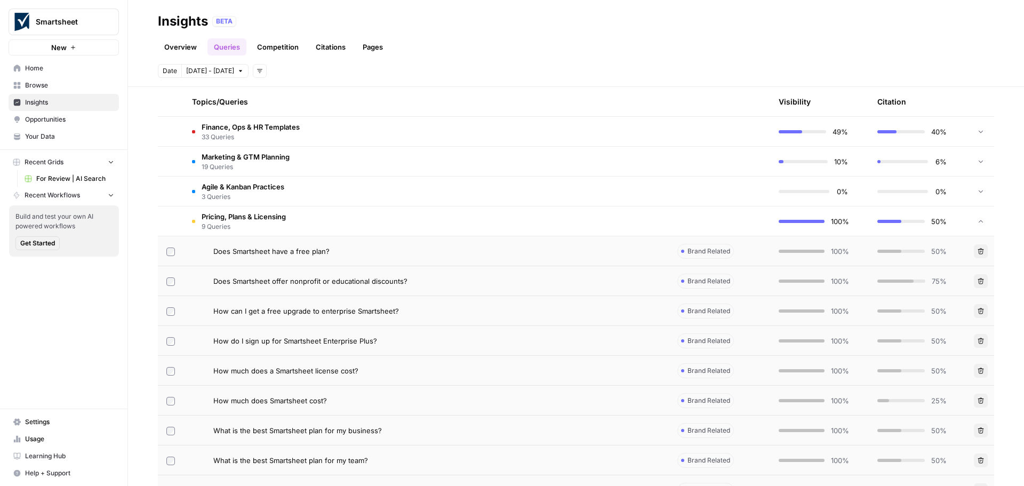
click at [248, 216] on span "Pricing, Plans & Licensing" at bounding box center [244, 216] width 84 height 11
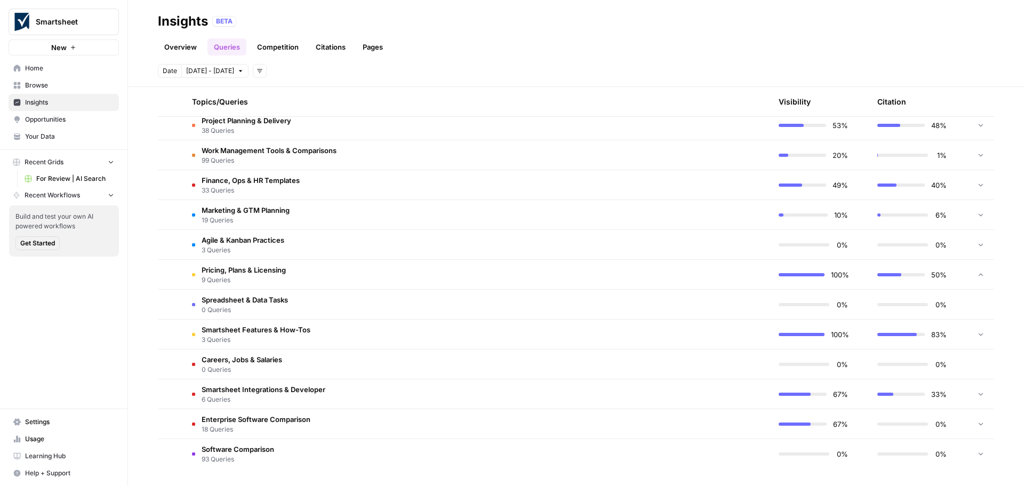
scroll to position [255, 0]
click at [247, 239] on span "Agile & Kanban Practices" at bounding box center [243, 240] width 83 height 11
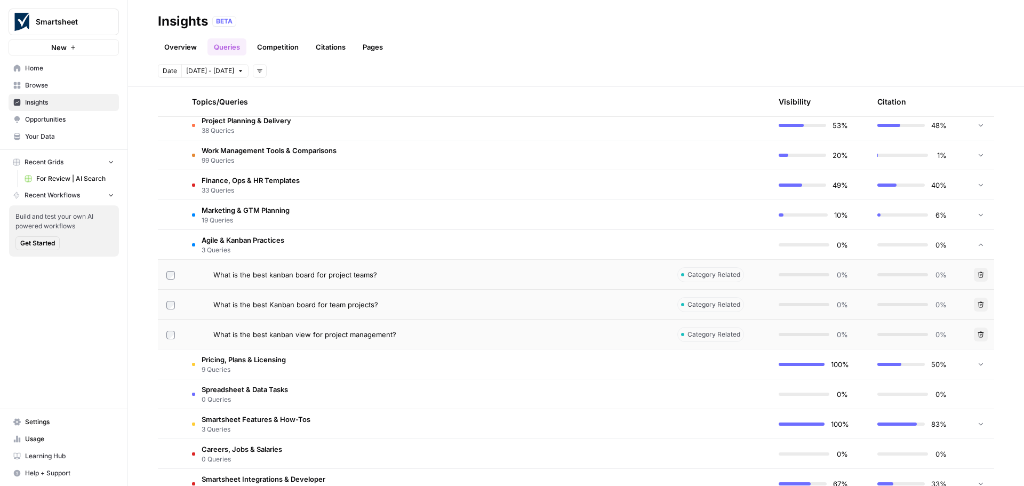
click at [247, 239] on span "Agile & Kanban Practices" at bounding box center [243, 240] width 83 height 11
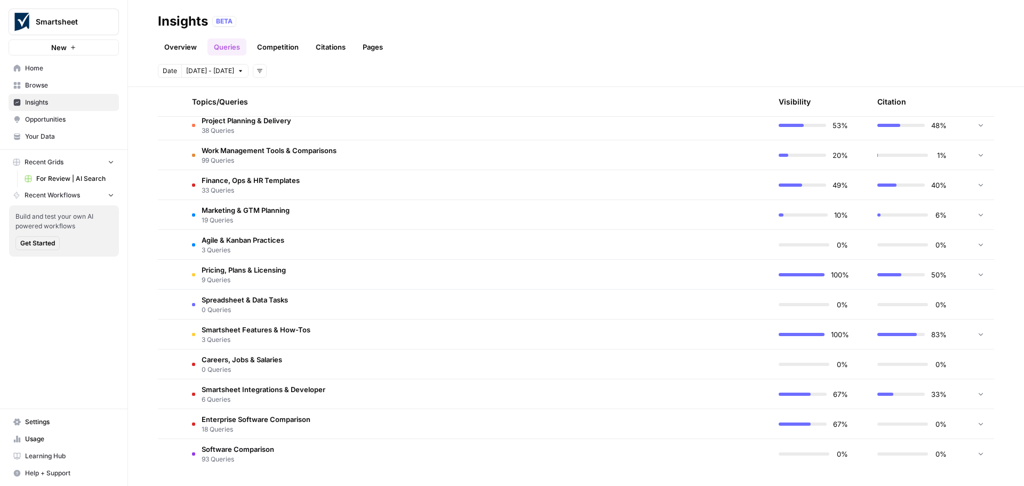
click at [247, 214] on span "Marketing & GTM Planning" at bounding box center [246, 210] width 88 height 11
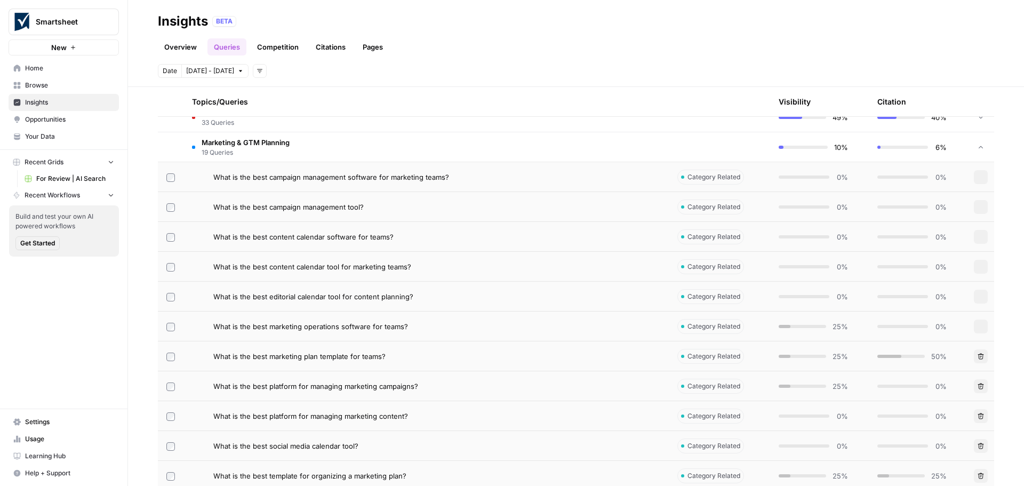
scroll to position [309, 0]
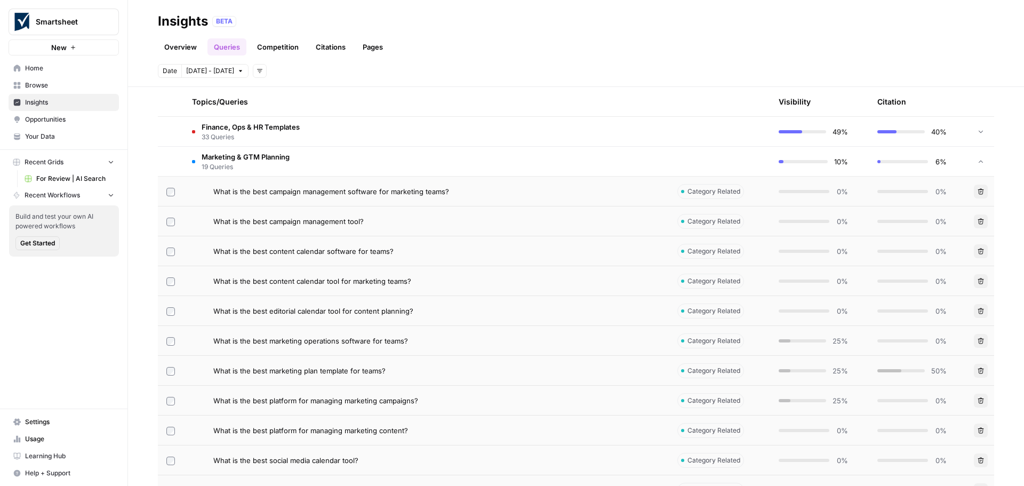
click at [244, 162] on span "19 Queries" at bounding box center [246, 167] width 88 height 10
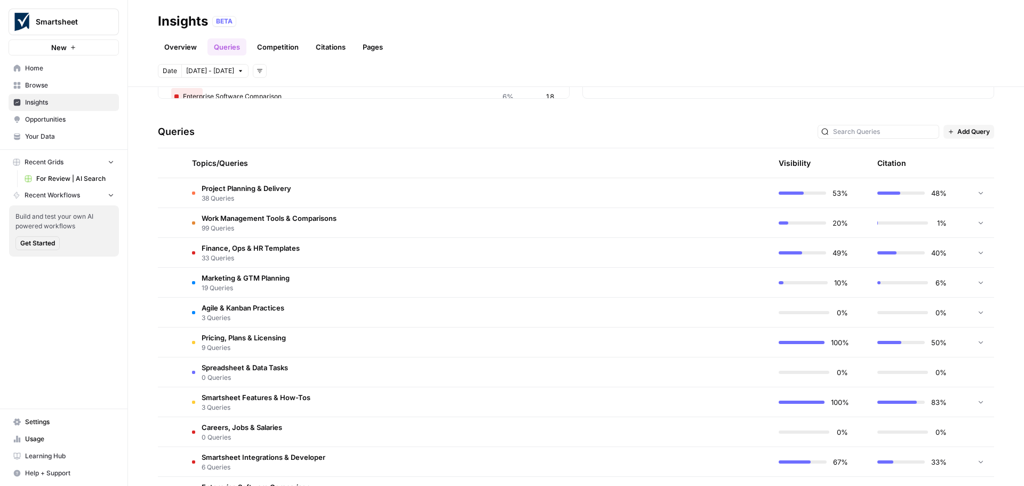
scroll to position [42, 0]
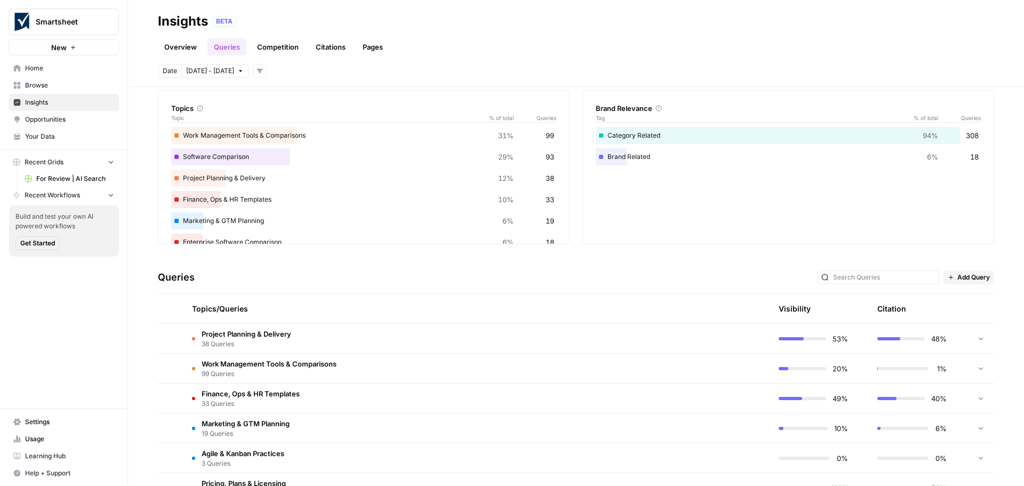
click at [269, 339] on span "38 Queries" at bounding box center [247, 344] width 90 height 10
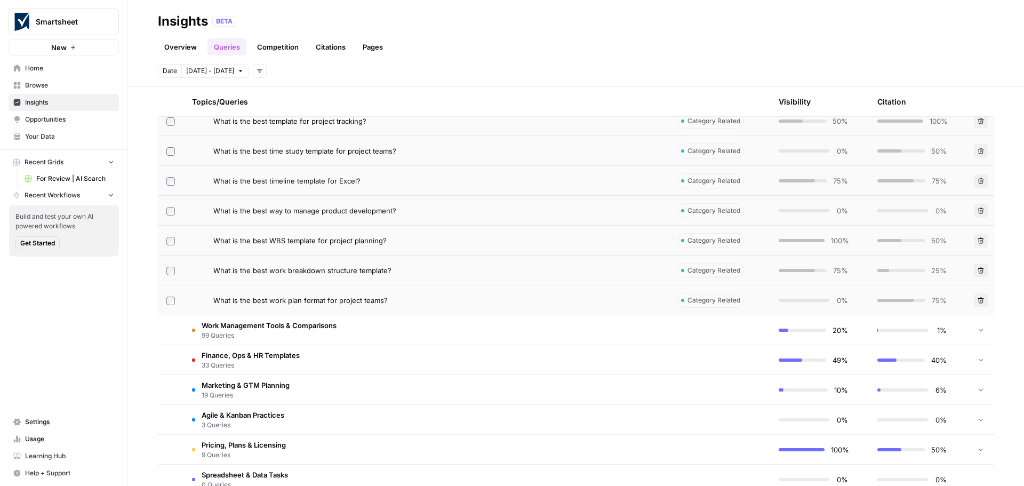
scroll to position [1230, 0]
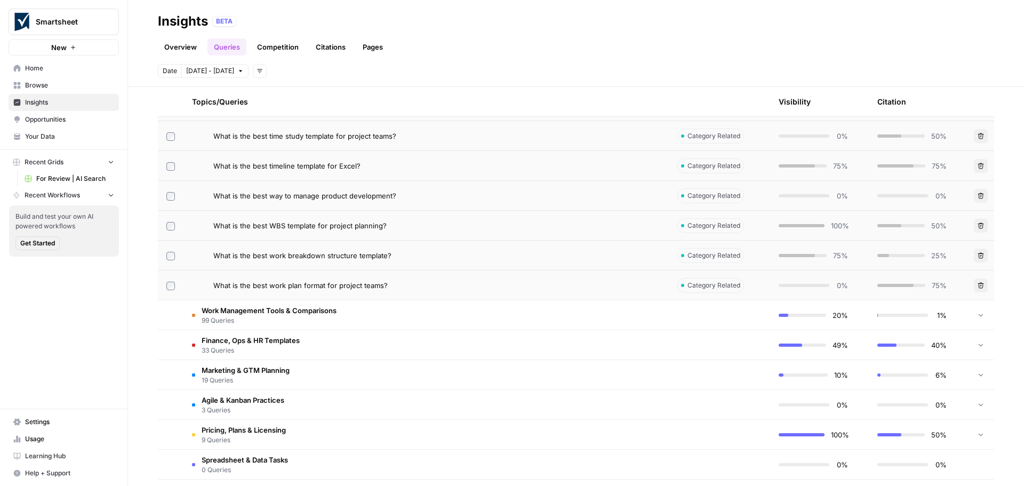
click at [345, 223] on span "What is the best WBS template for project planning?" at bounding box center [299, 225] width 173 height 11
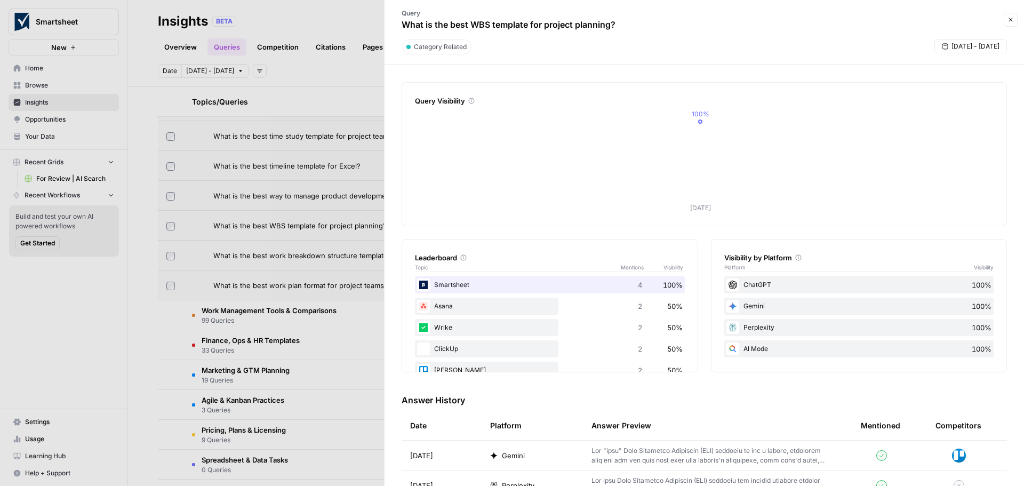
scroll to position [41, 0]
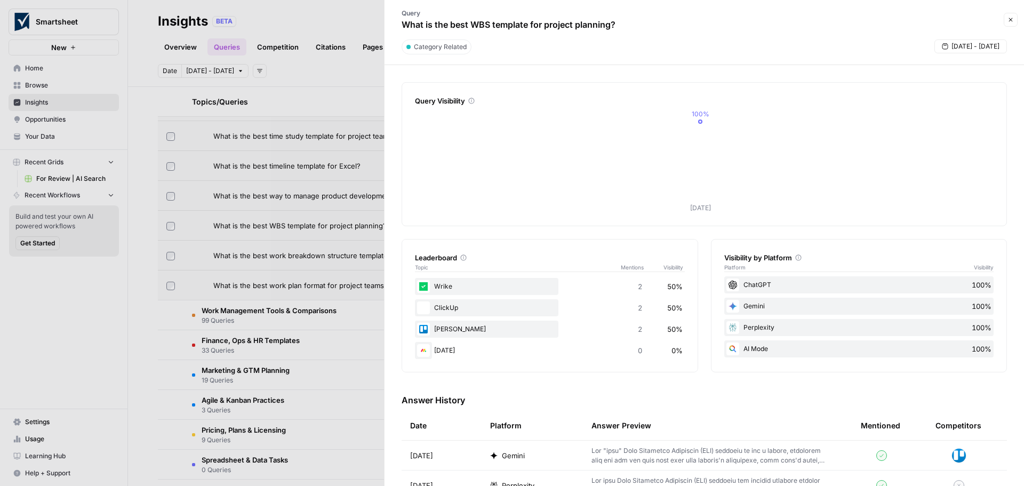
click at [670, 453] on p at bounding box center [708, 455] width 235 height 19
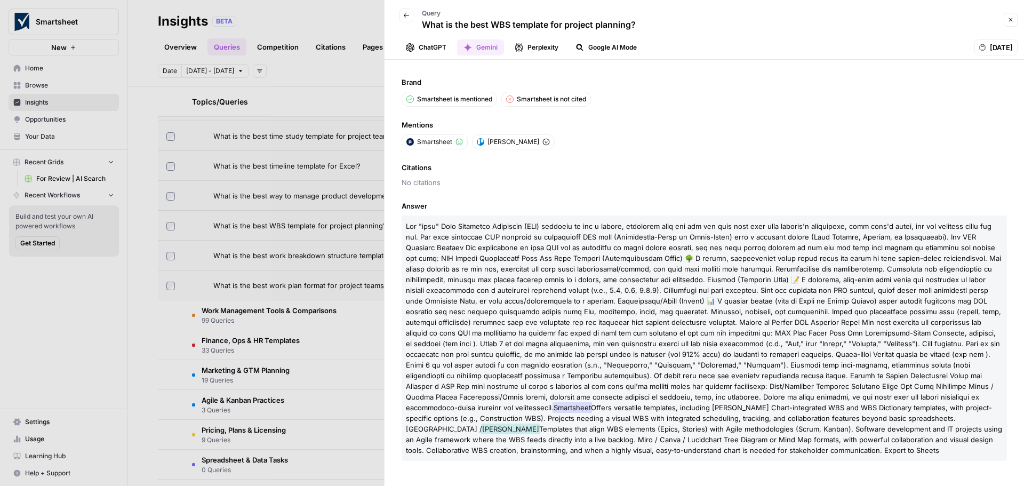
drag, startPoint x: 446, startPoint y: 407, endPoint x: 814, endPoint y: 418, distance: 368.0
click at [814, 418] on p "Smartsheet Offers versatile templates, including Gantt Chart-integrated WBS and…" at bounding box center [703, 337] width 605 height 245
click at [814, 424] on span "Templates that align WBS elements (Epics, Stories) with Agile methodologies (Sc…" at bounding box center [704, 439] width 596 height 30
click at [428, 47] on button "ChatGPT" at bounding box center [425, 47] width 53 height 16
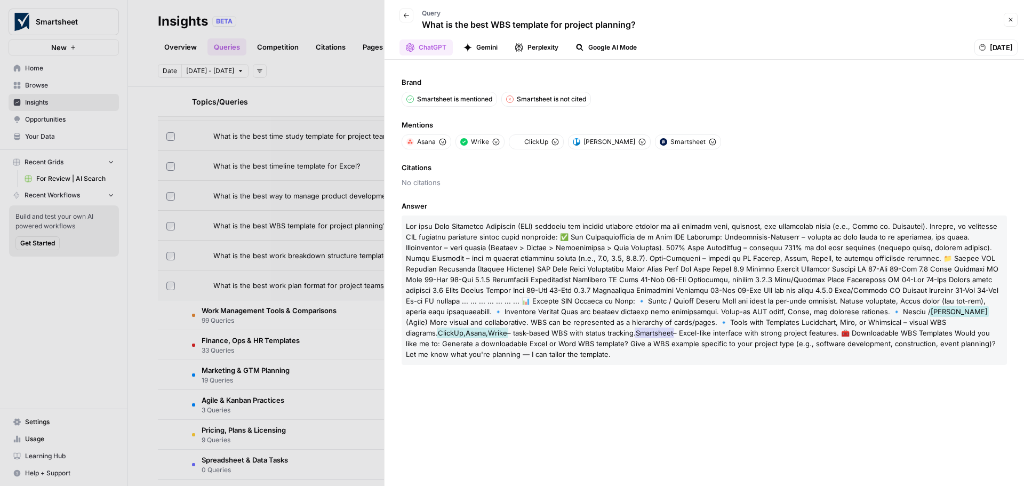
drag, startPoint x: 456, startPoint y: 344, endPoint x: 799, endPoint y: 337, distance: 342.9
click at [799, 337] on p "Trello (Agile) More visual and collaborative. WBS can be represented as a hiera…" at bounding box center [703, 289] width 605 height 149
click at [588, 263] on p "Trello (Agile) More visual and collaborative. WBS can be represented as a hiera…" at bounding box center [703, 289] width 605 height 149
click at [1010, 19] on icon "button" at bounding box center [1010, 20] width 6 height 6
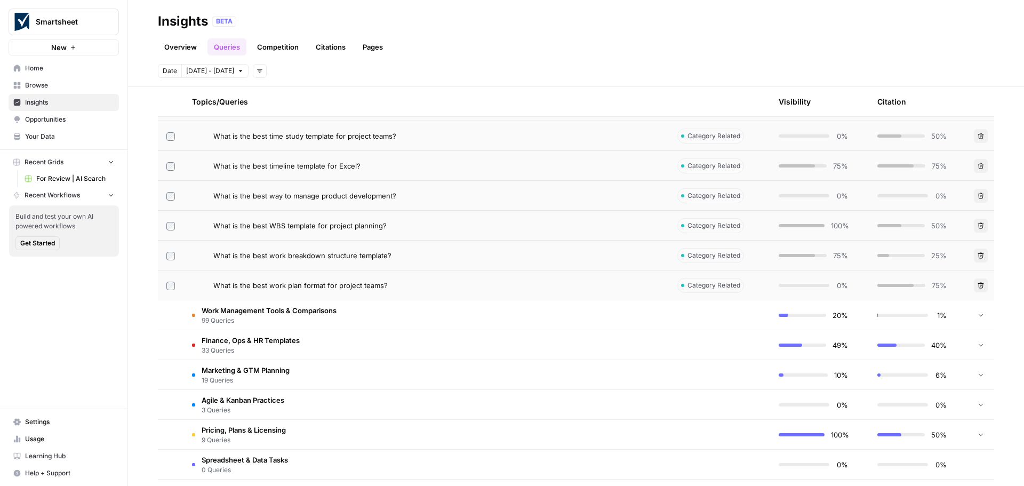
click at [256, 288] on span "What is the best work plan format for project teams?" at bounding box center [300, 285] width 174 height 11
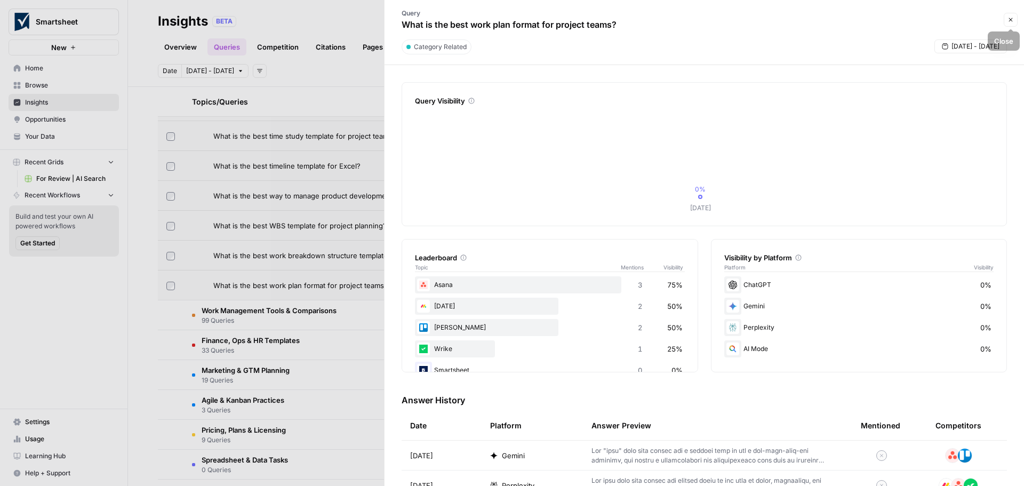
click at [1009, 19] on icon "button" at bounding box center [1010, 20] width 6 height 6
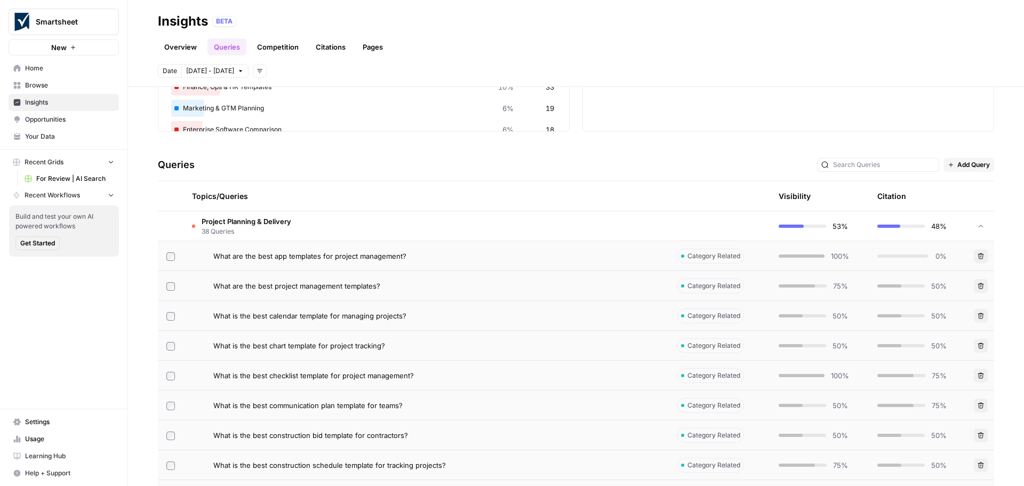
scroll to position [160, 0]
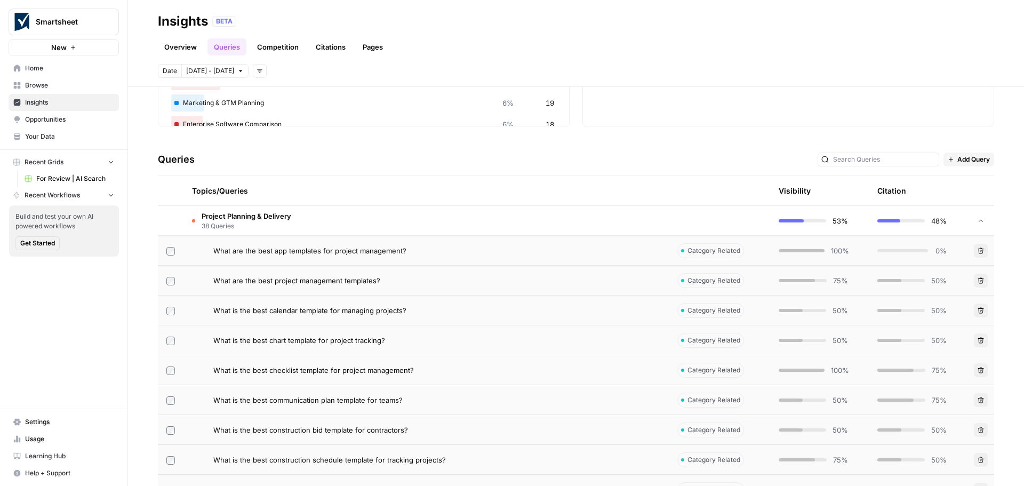
click at [957, 156] on span "Add Query" at bounding box center [973, 160] width 33 height 10
click at [960, 180] on span "Add Query" at bounding box center [974, 183] width 39 height 11
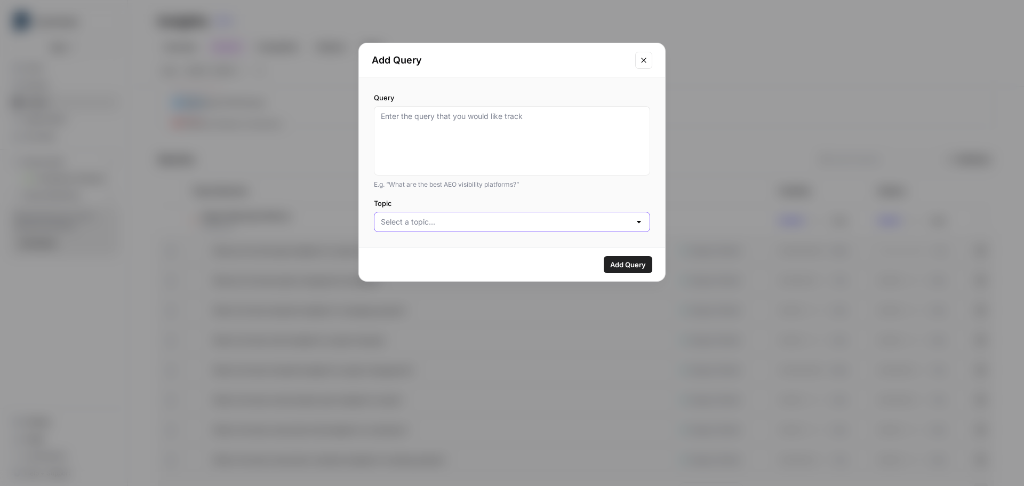
click at [427, 224] on input "Topic" at bounding box center [506, 221] width 250 height 11
click at [659, 97] on div "Query E.g. “What are the best AEO visibility platforms?” Topic" at bounding box center [512, 162] width 306 height 170
click at [642, 58] on icon "Close modal" at bounding box center [643, 60] width 9 height 9
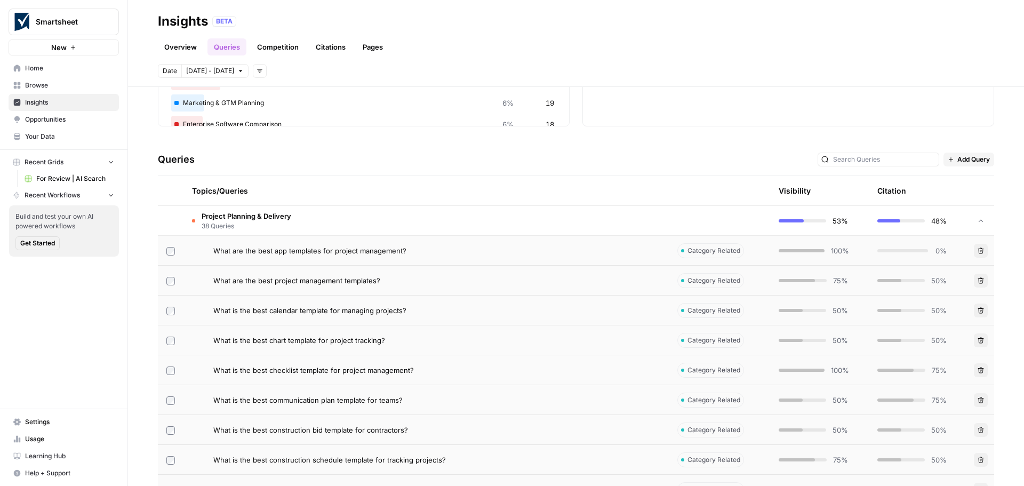
click at [251, 190] on div "Topics/Queries" at bounding box center [426, 190] width 468 height 29
click at [255, 227] on span "38 Queries" at bounding box center [247, 226] width 90 height 10
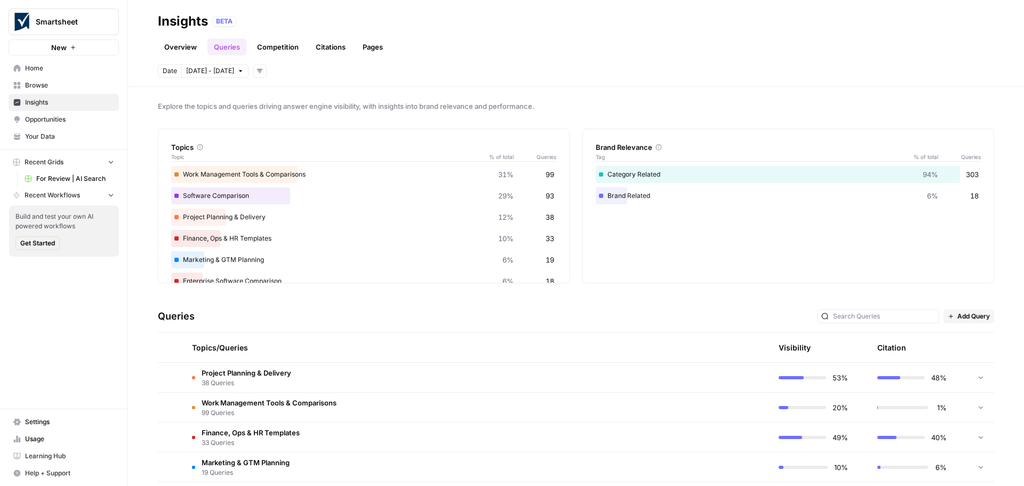
scroll to position [0, 0]
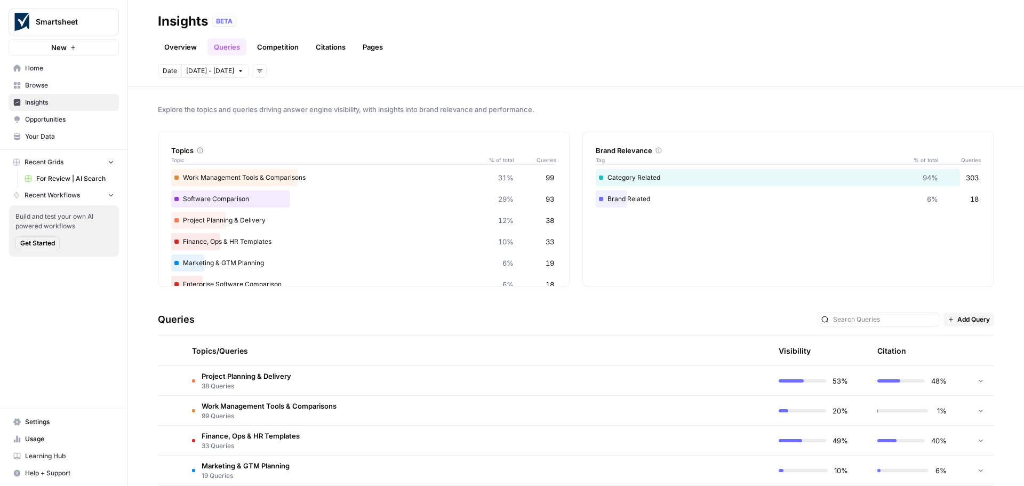
click at [275, 51] on link "Competition" at bounding box center [278, 46] width 54 height 17
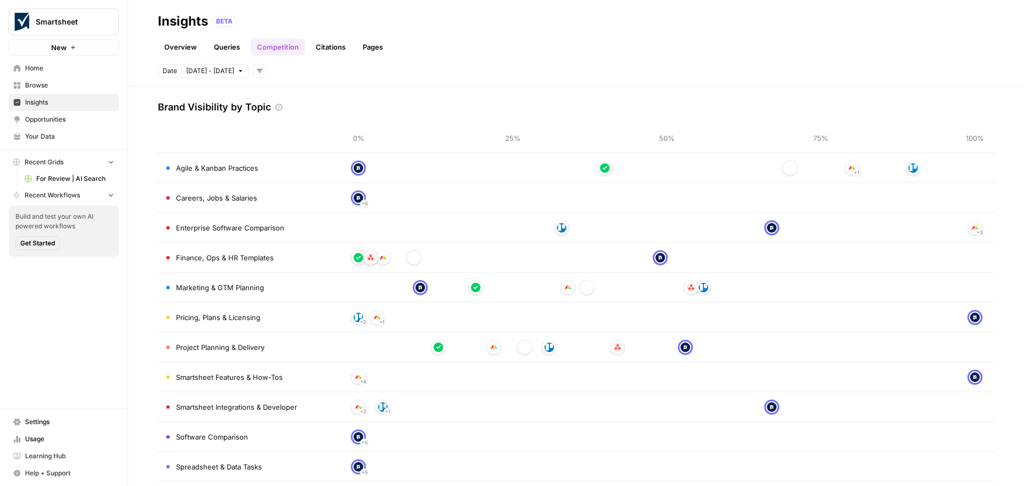
scroll to position [83, 0]
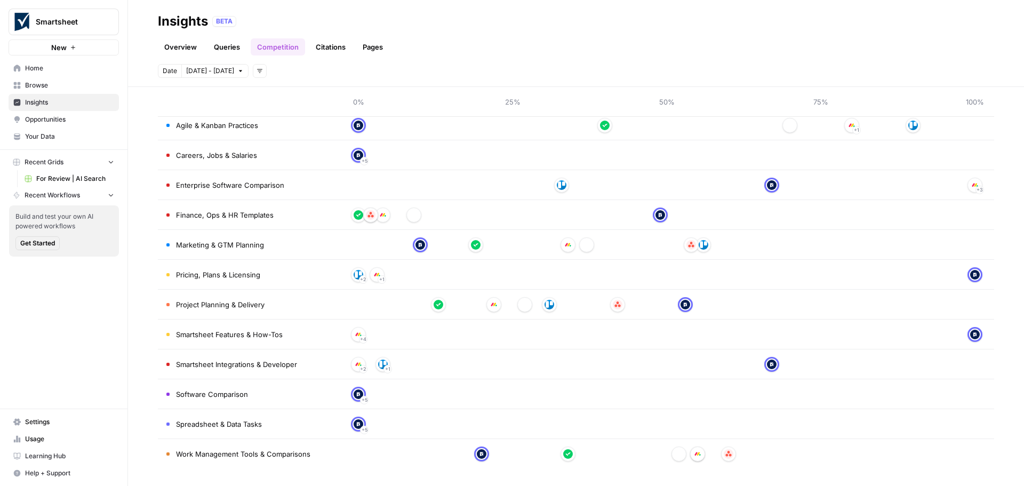
click at [329, 51] on link "Citations" at bounding box center [330, 46] width 43 height 17
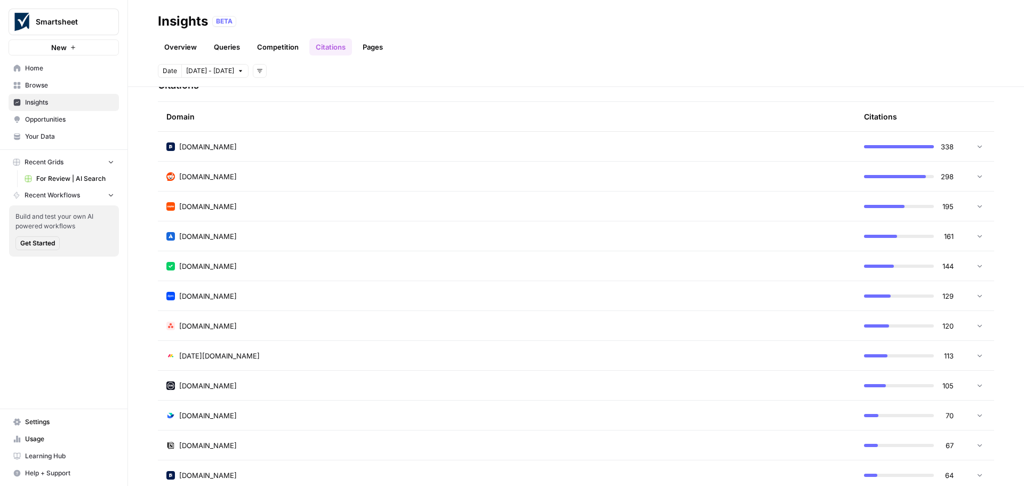
scroll to position [267, 0]
click at [269, 210] on div "zapier.com" at bounding box center [506, 205] width 680 height 11
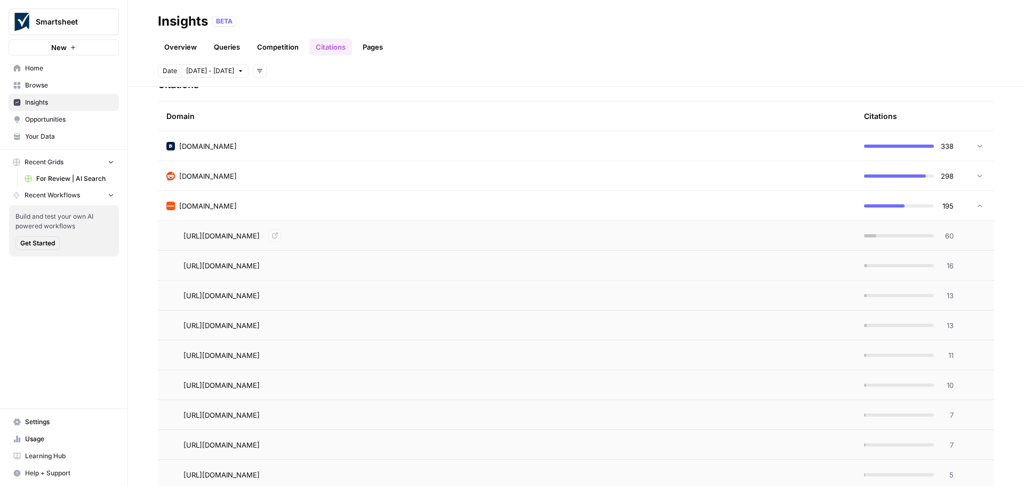
click at [595, 228] on td "https://zapier.com/blog/free-project-management-software/ Go to page" at bounding box center [506, 235] width 697 height 29
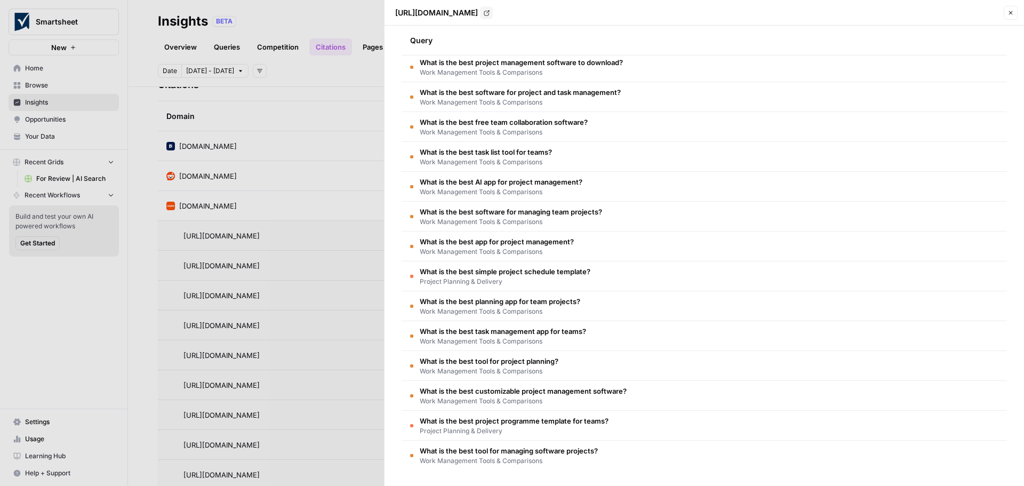
scroll to position [353, 0]
click at [1011, 13] on icon "button" at bounding box center [1010, 13] width 6 height 6
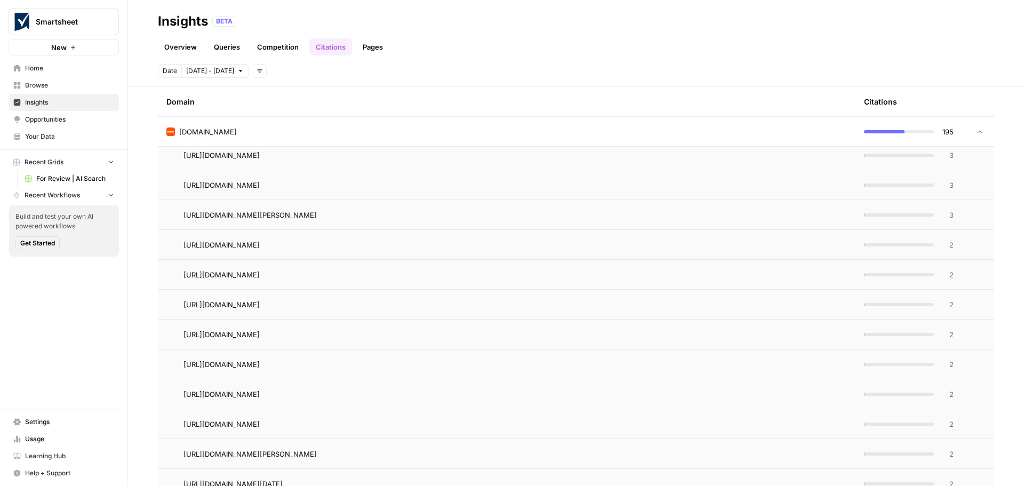
scroll to position [694, 0]
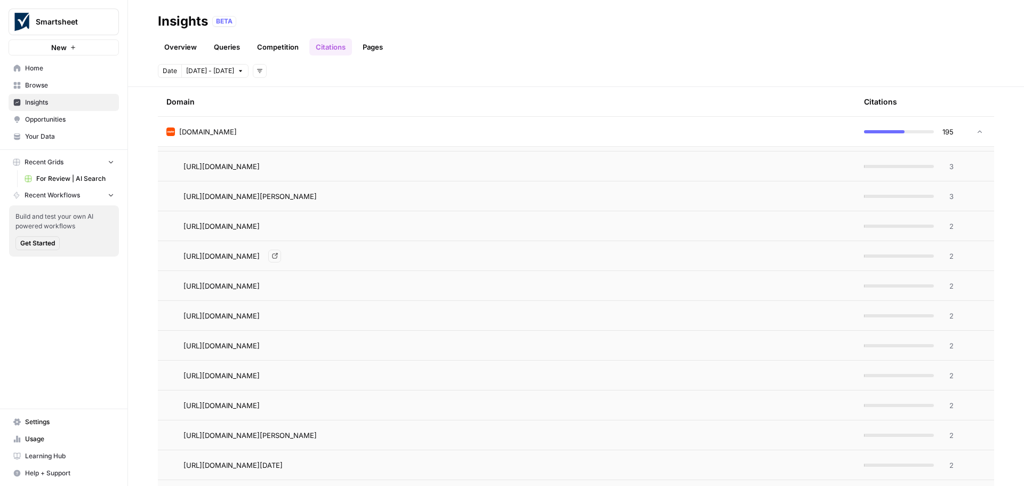
click at [388, 258] on div "https://zapier.com/blog/best-crm-app/ Go to page" at bounding box center [514, 256] width 663 height 13
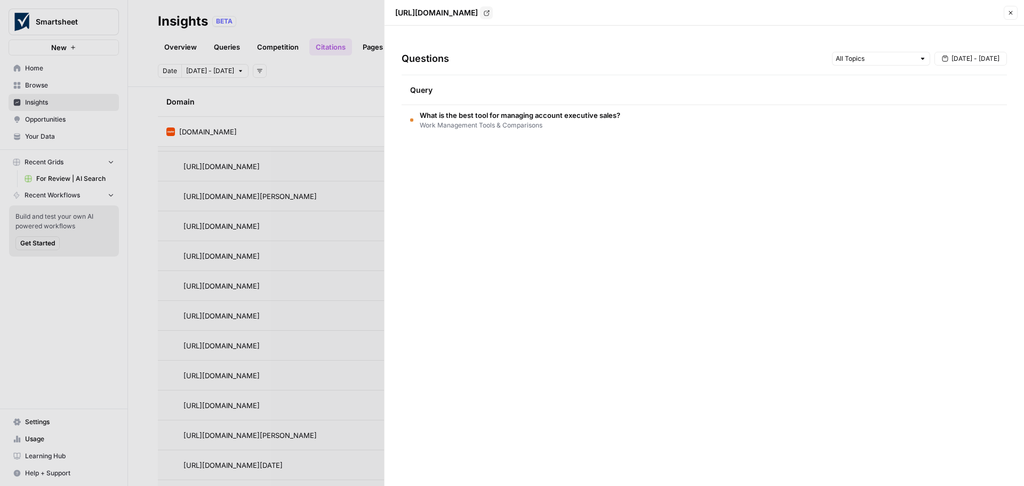
click at [613, 114] on span "What is the best tool for managing account executive sales?" at bounding box center [520, 115] width 200 height 11
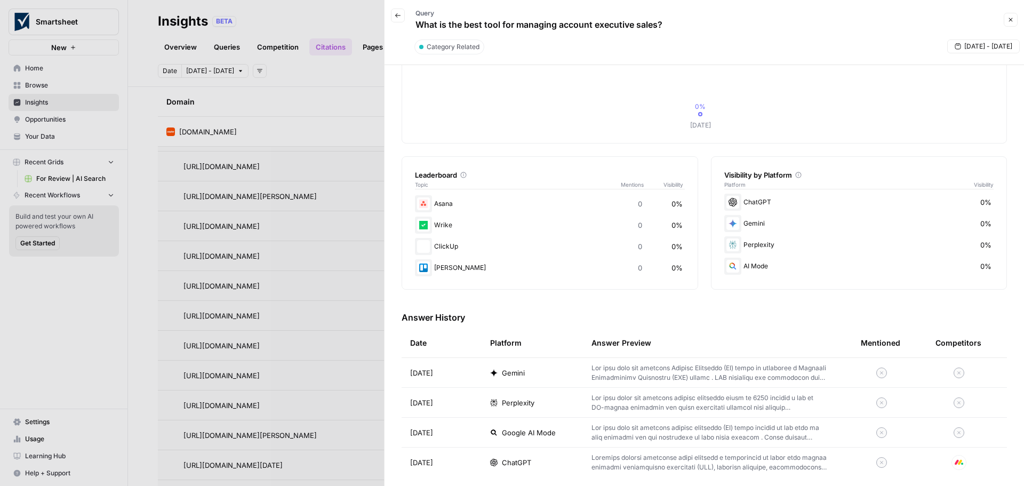
scroll to position [91, 0]
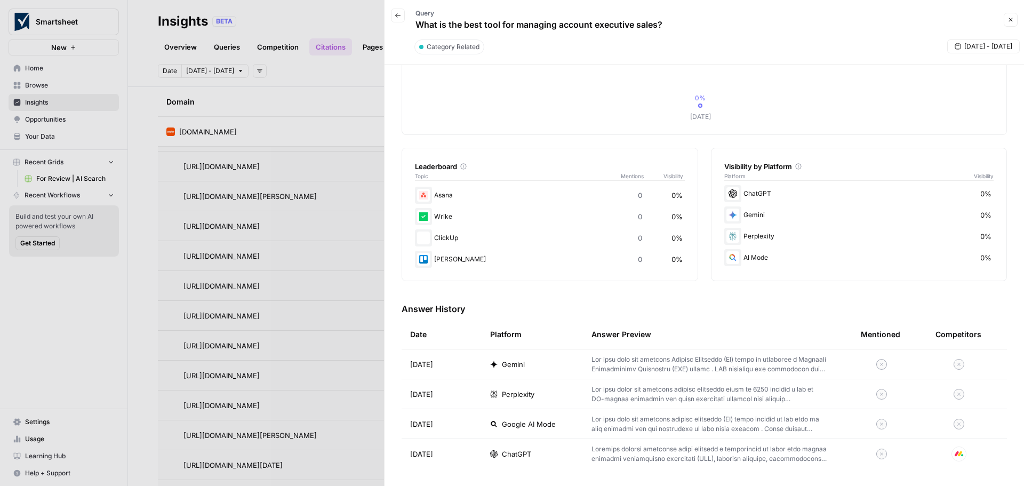
click at [1012, 20] on icon "button" at bounding box center [1010, 20] width 6 height 6
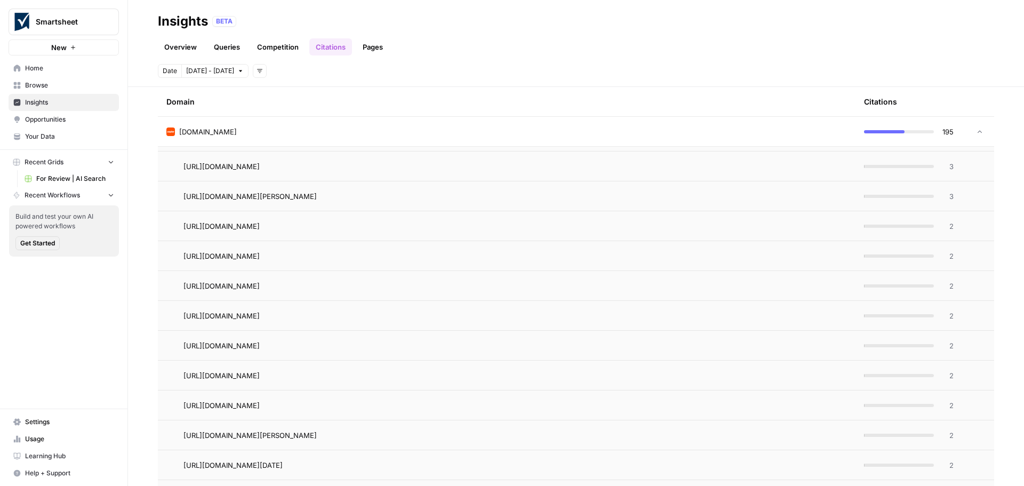
click at [236, 44] on link "Queries" at bounding box center [226, 46] width 39 height 17
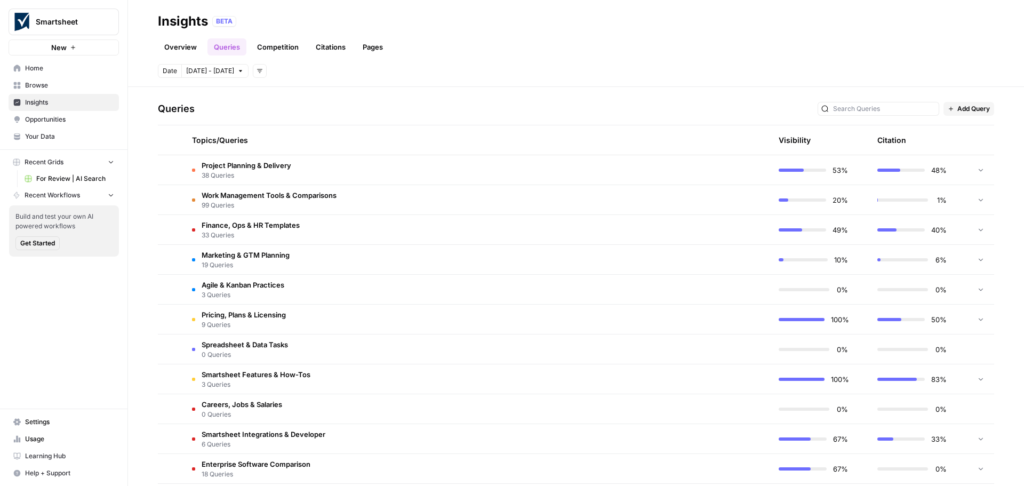
scroll to position [149, 0]
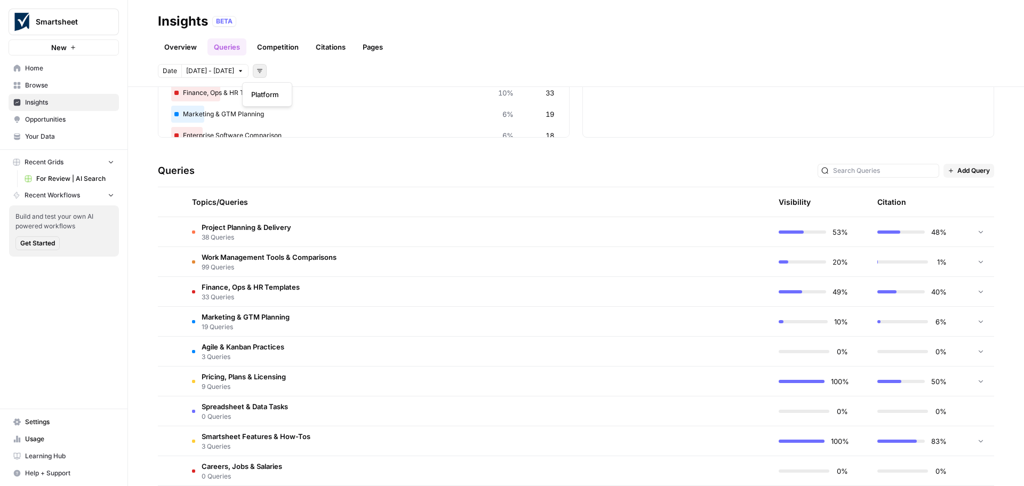
click at [253, 74] on button "Add filters" at bounding box center [260, 71] width 14 height 14
click at [257, 92] on span "Platform" at bounding box center [265, 94] width 28 height 11
click at [954, 70] on span "Clear Filters" at bounding box center [970, 71] width 37 height 10
